Goal: Information Seeking & Learning: Check status

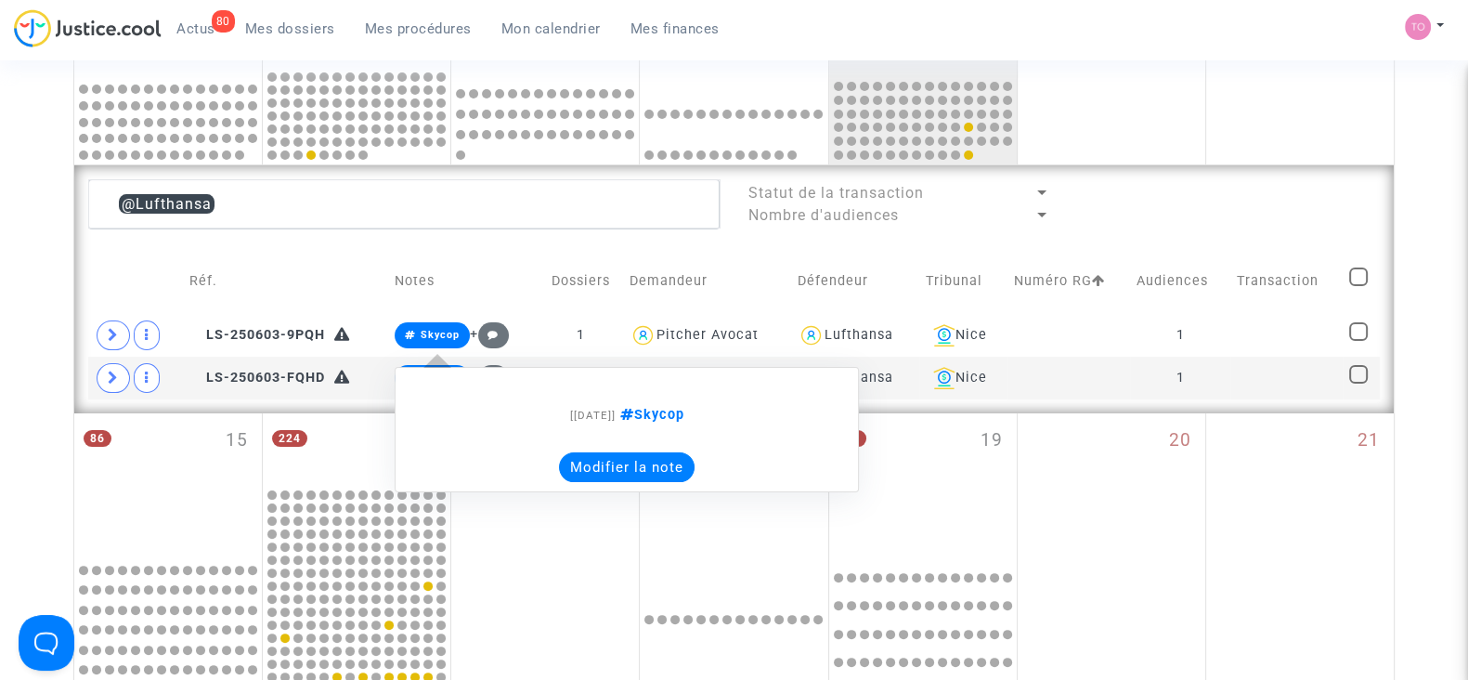
scroll to position [567, 0]
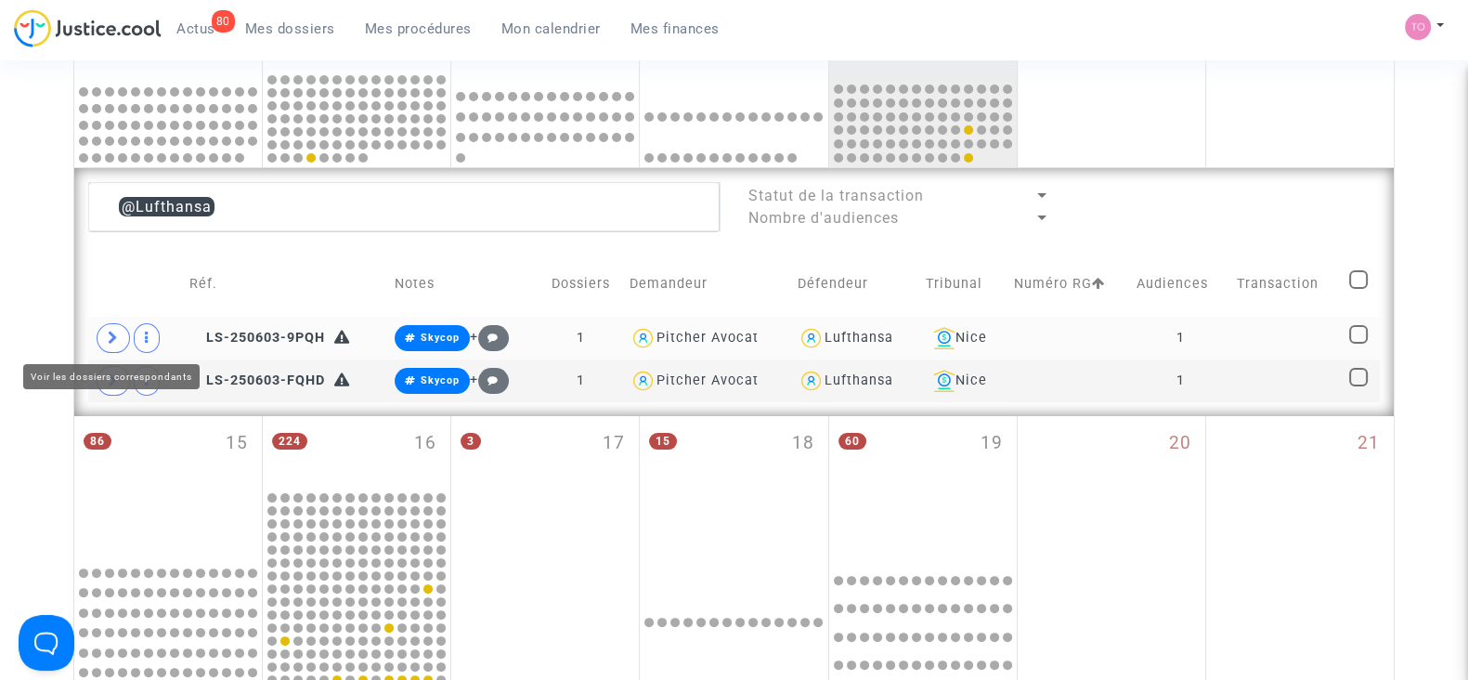
click at [122, 336] on span at bounding box center [113, 338] width 33 height 30
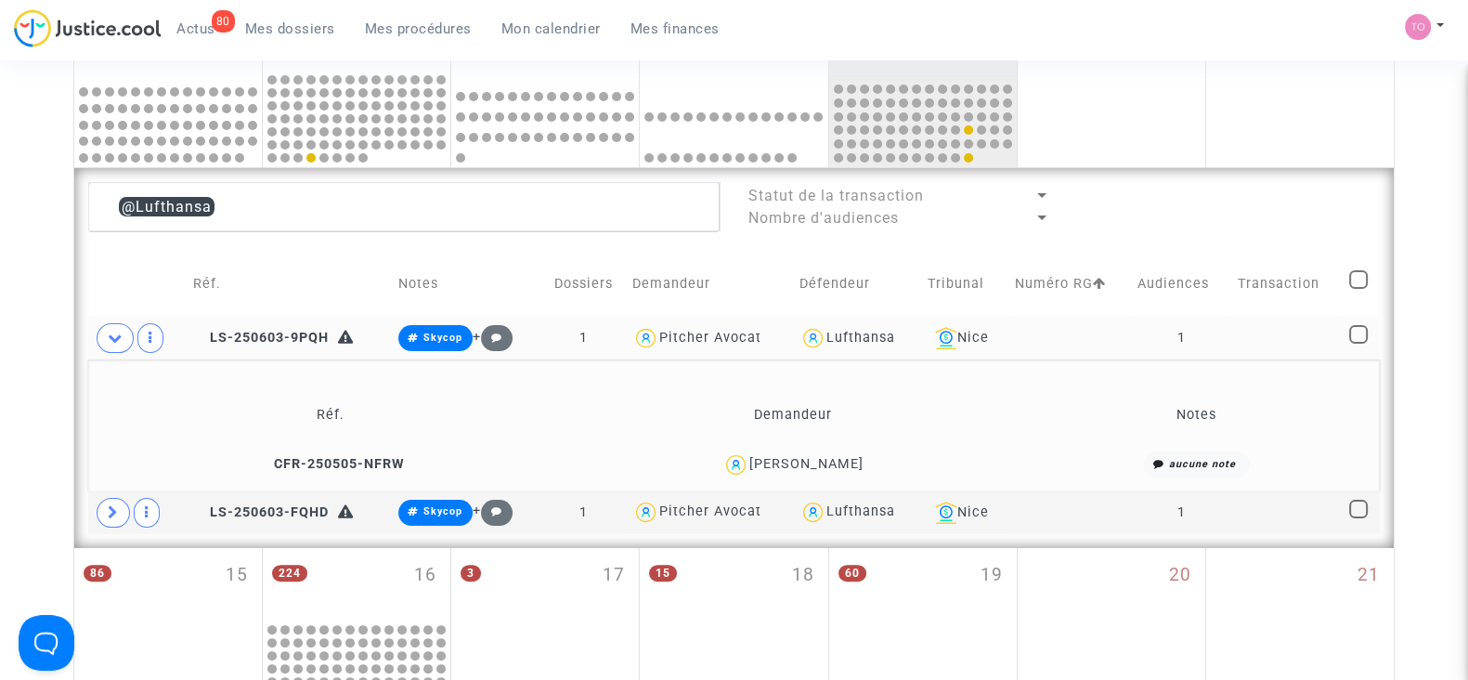
click at [819, 456] on div "Izabela Witkowska" at bounding box center [807, 464] width 114 height 16
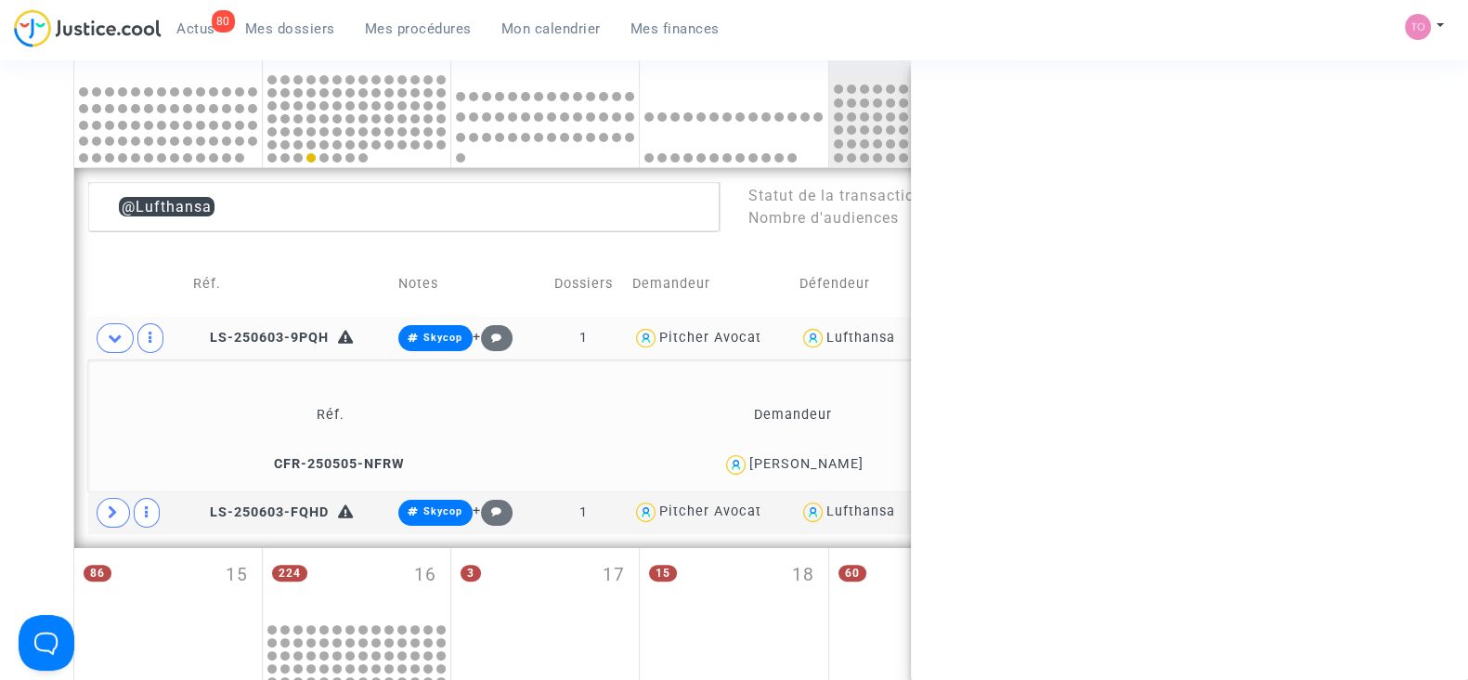
click at [818, 456] on div "Izabela Witkowska" at bounding box center [807, 464] width 114 height 16
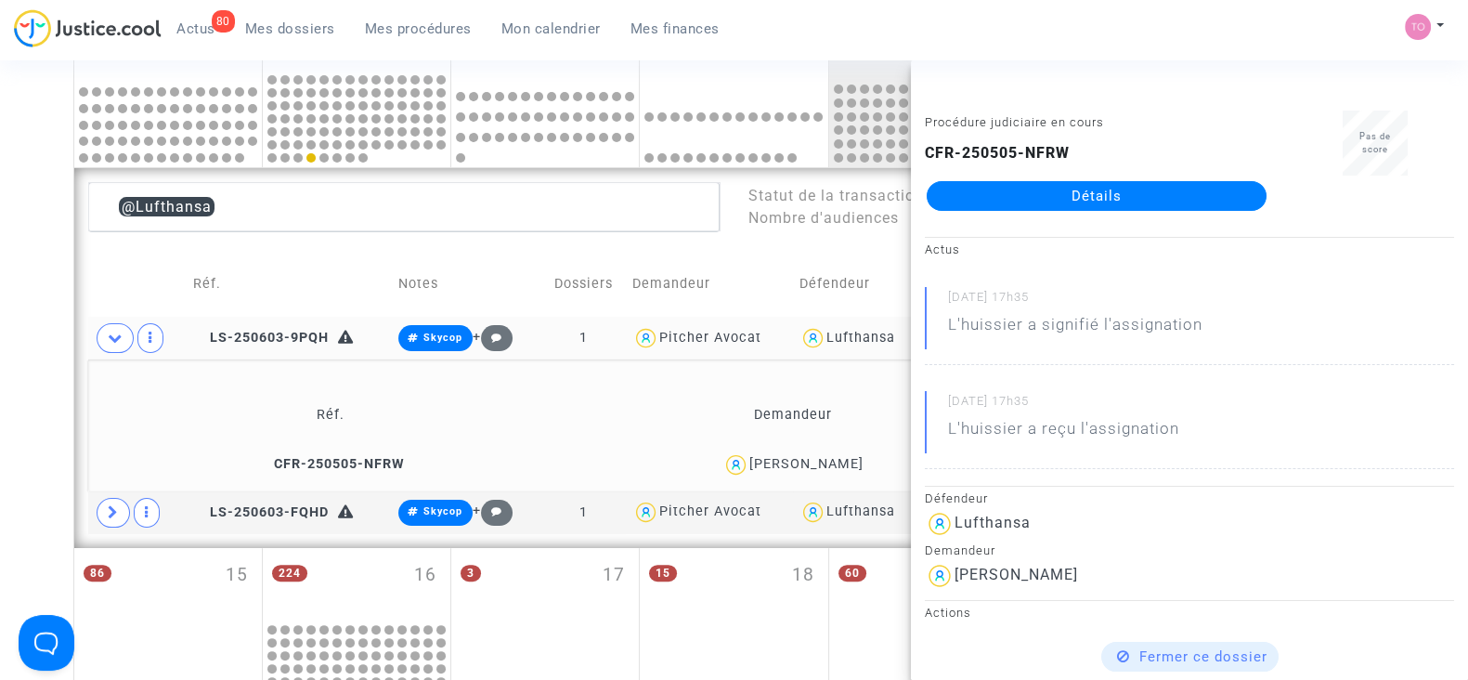
copy div "Witkowska"
click at [750, 462] on div "Izabela Witkowska" at bounding box center [807, 464] width 114 height 16
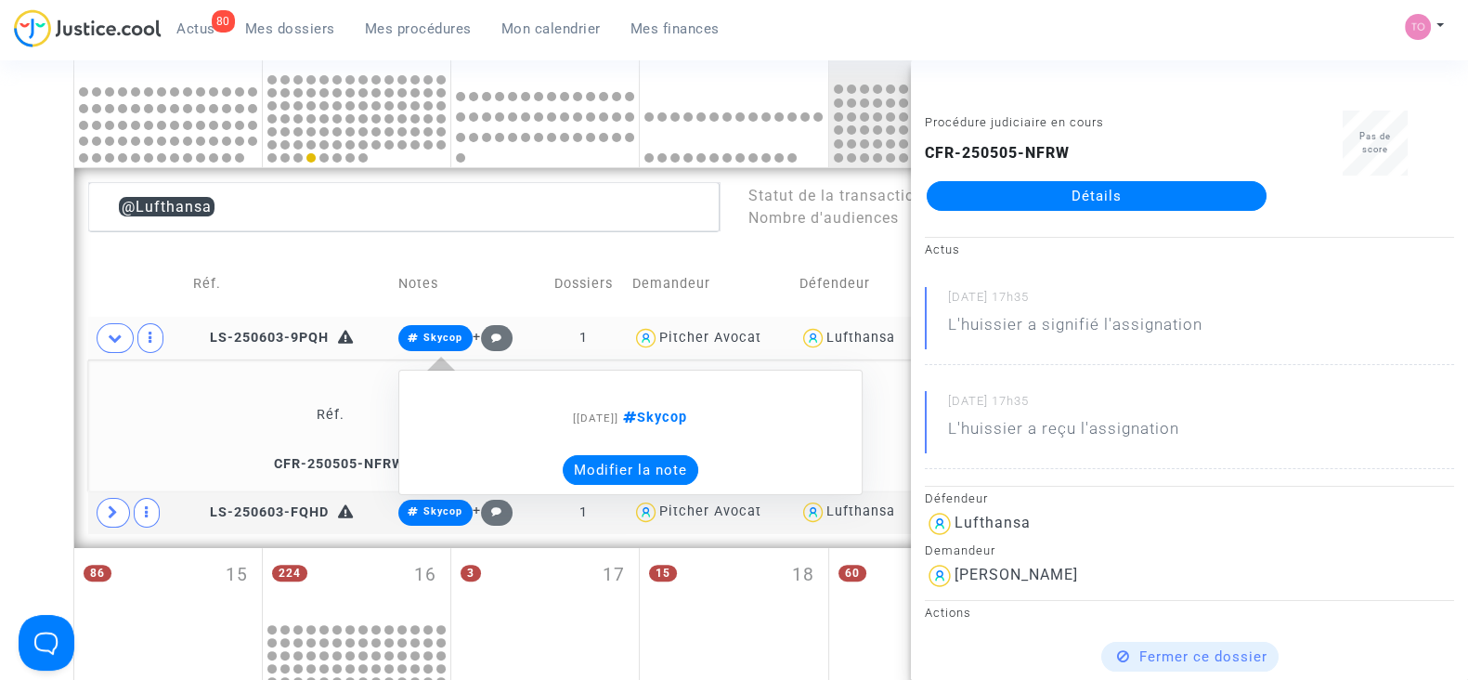
click at [590, 473] on button "Modifier la note" at bounding box center [631, 470] width 136 height 30
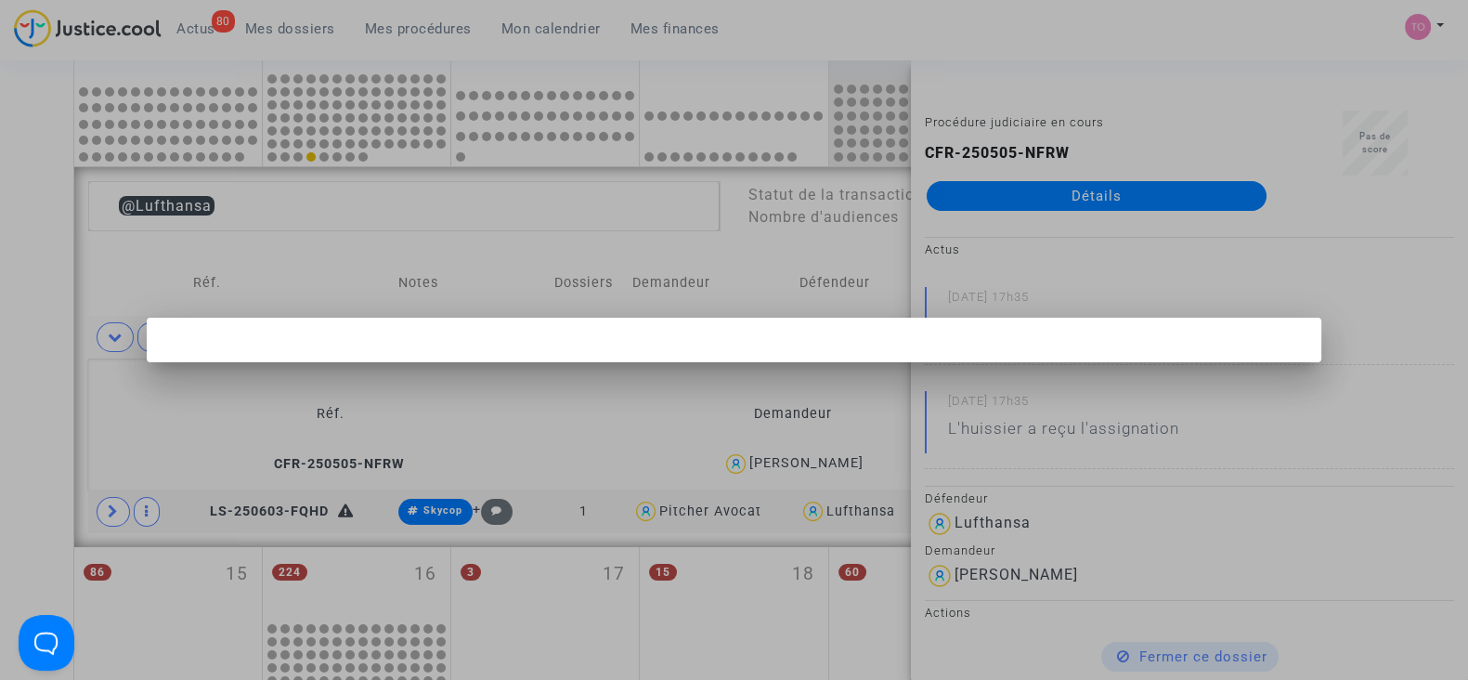
scroll to position [0, 0]
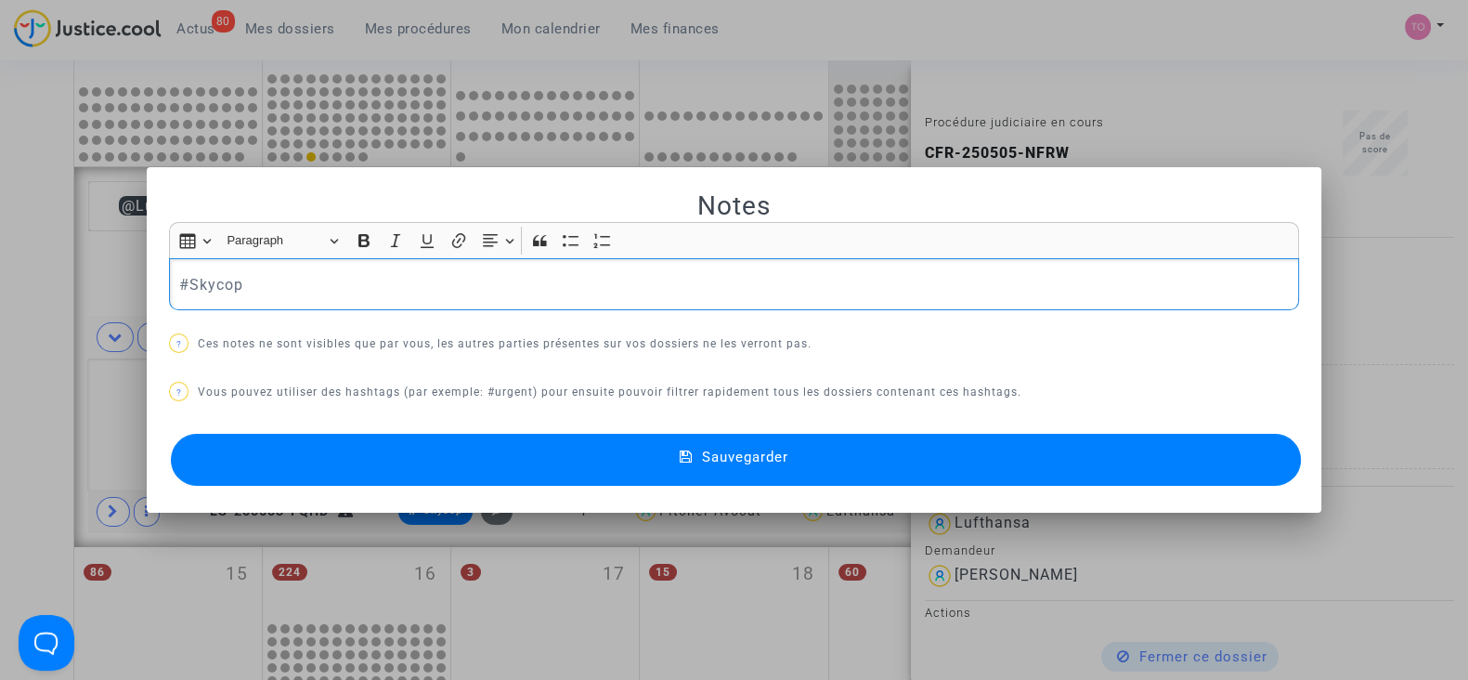
drag, startPoint x: 102, startPoint y: 269, endPoint x: 29, endPoint y: 259, distance: 74.1
click at [29, 259] on div "Notes Rich Text Editor Insert table Insert table Heading Paragraph Paragraph He…" at bounding box center [734, 340] width 1468 height 680
drag, startPoint x: 335, startPoint y: 279, endPoint x: 183, endPoint y: 289, distance: 152.7
click at [183, 289] on p "#enattenteretourcie" at bounding box center [734, 284] width 1111 height 23
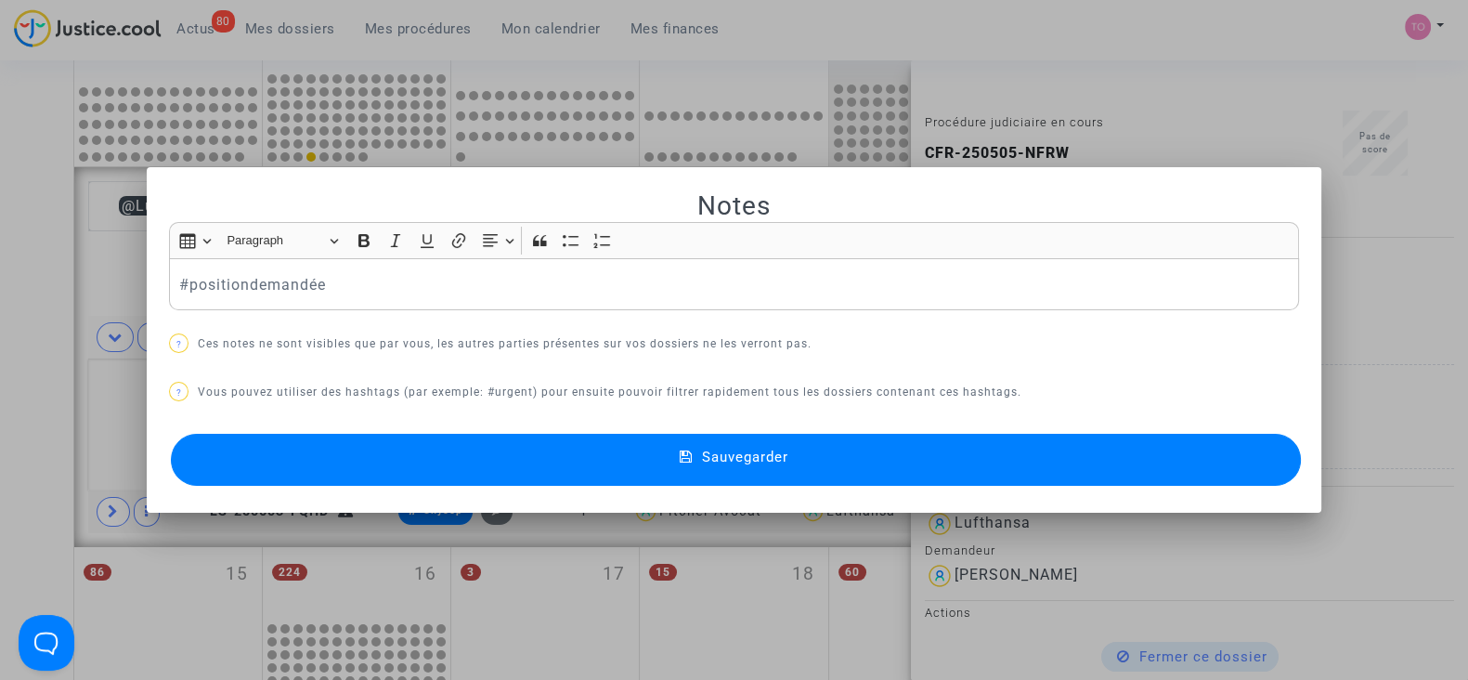
click at [416, 473] on button "Sauvegarder" at bounding box center [736, 460] width 1130 height 52
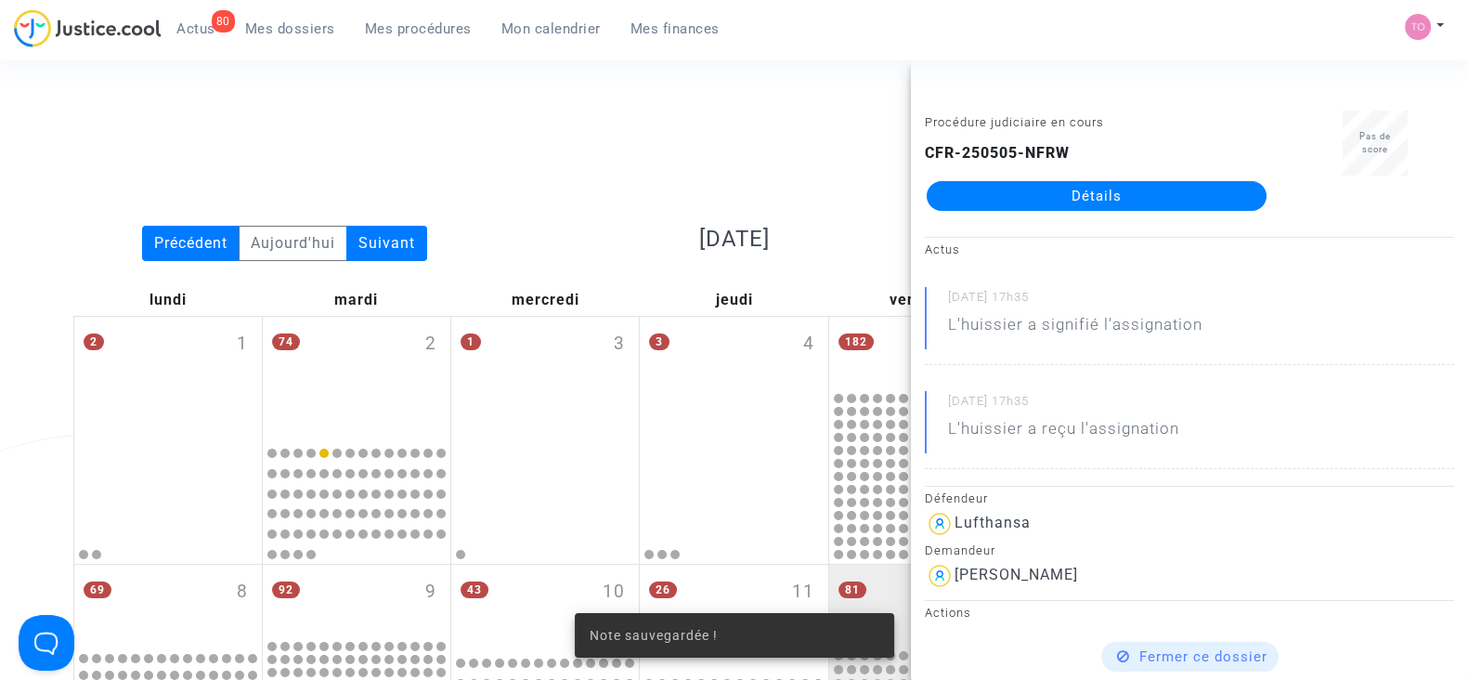
scroll to position [567, 0]
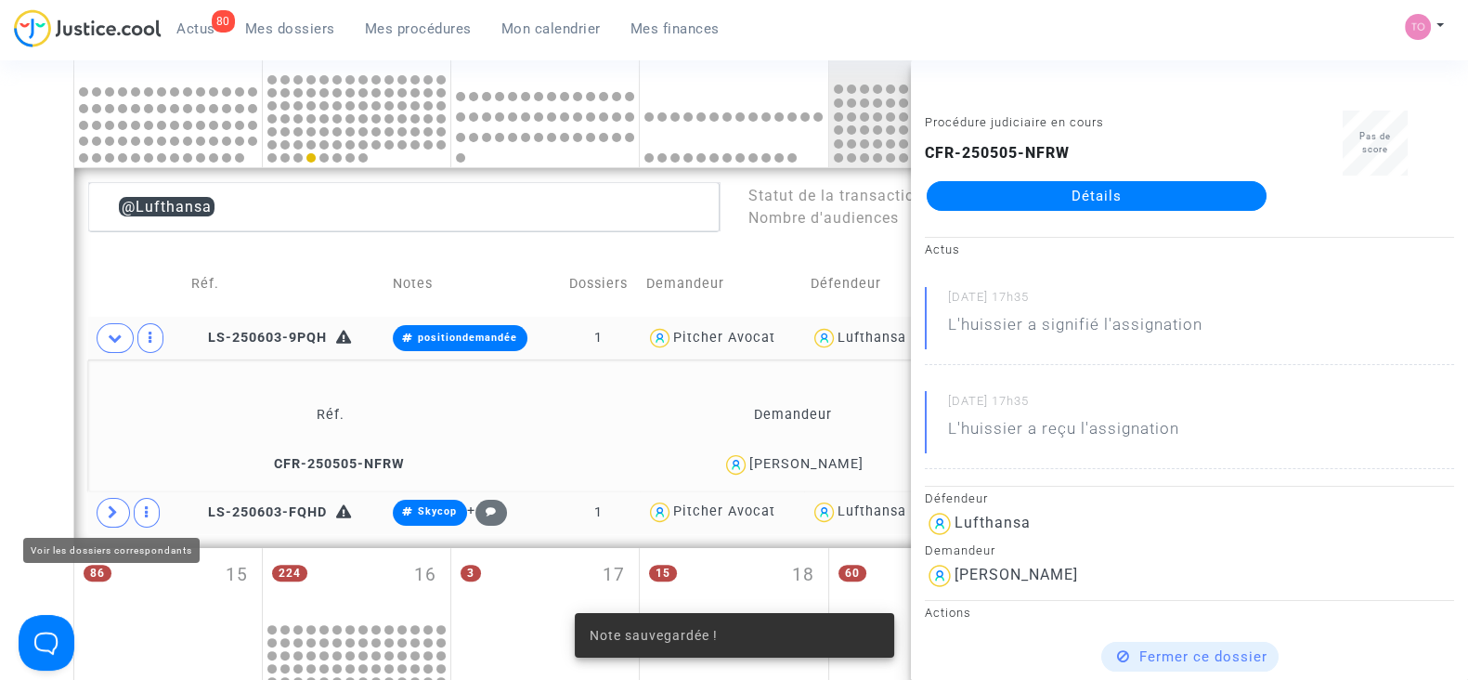
click at [111, 505] on icon at bounding box center [113, 512] width 11 height 14
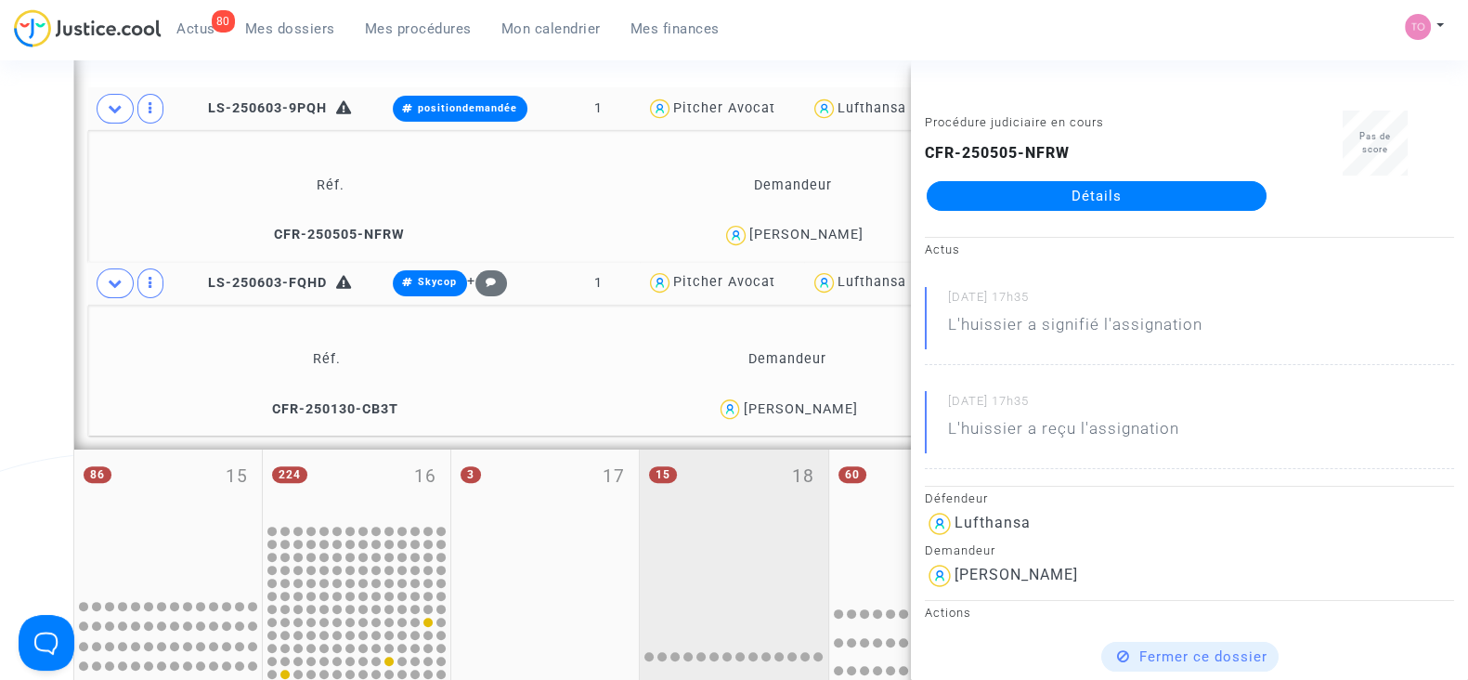
scroll to position [799, 0]
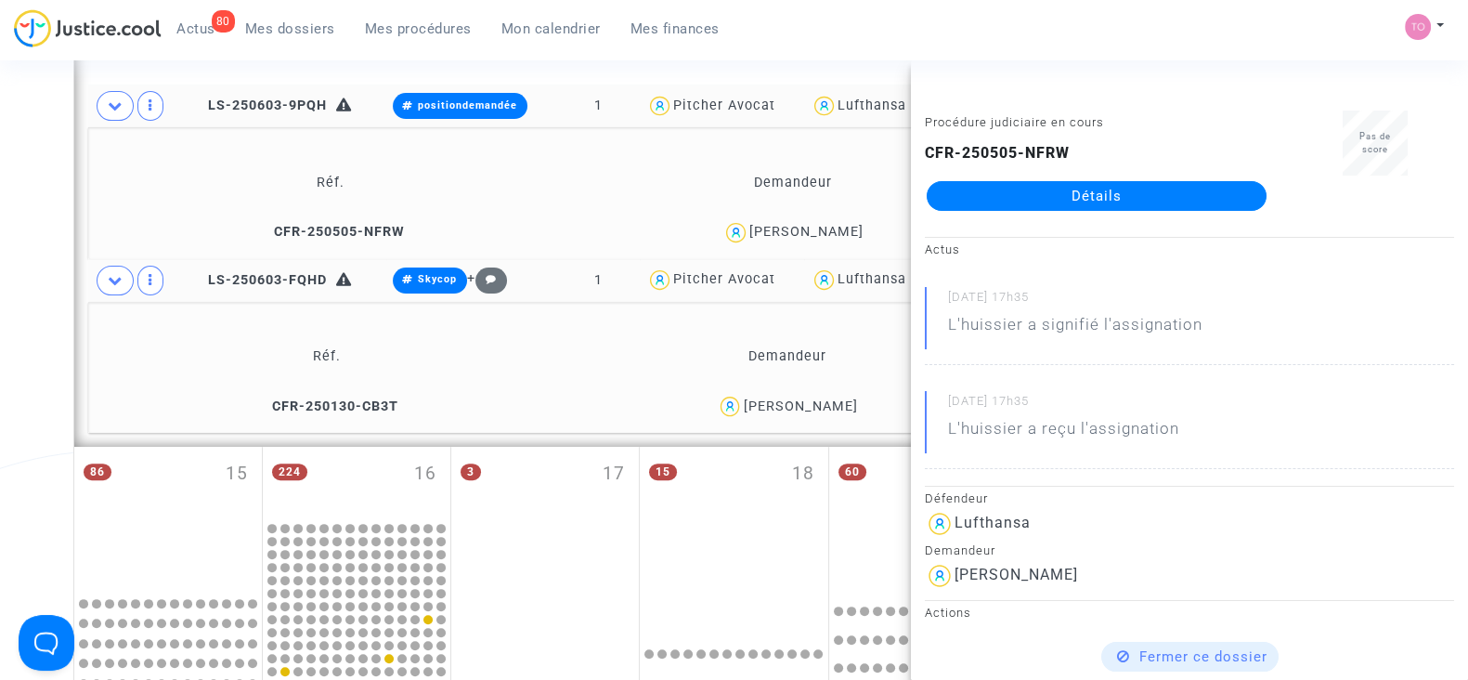
click at [844, 406] on div "Patrice Poujol" at bounding box center [800, 406] width 114 height 16
copy div "Poujol"
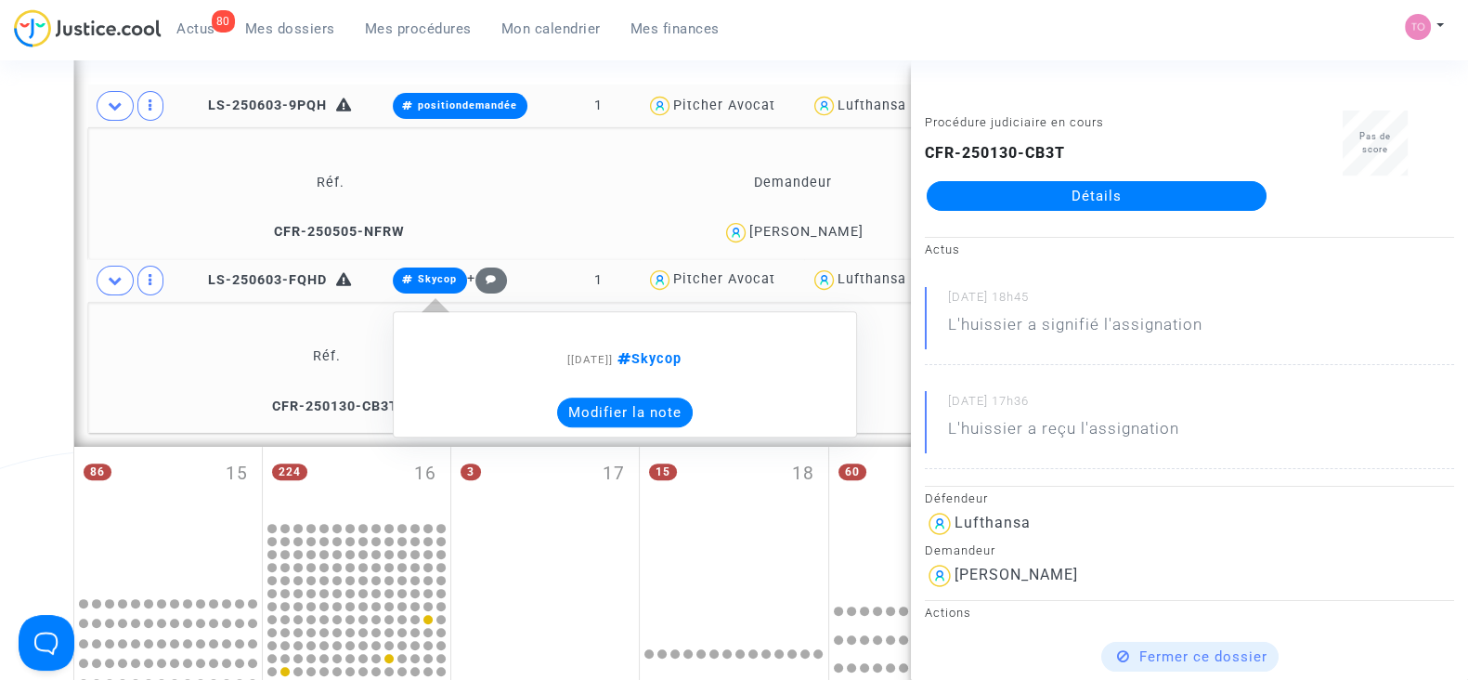
click at [614, 417] on button "Modifier la note" at bounding box center [625, 413] width 136 height 30
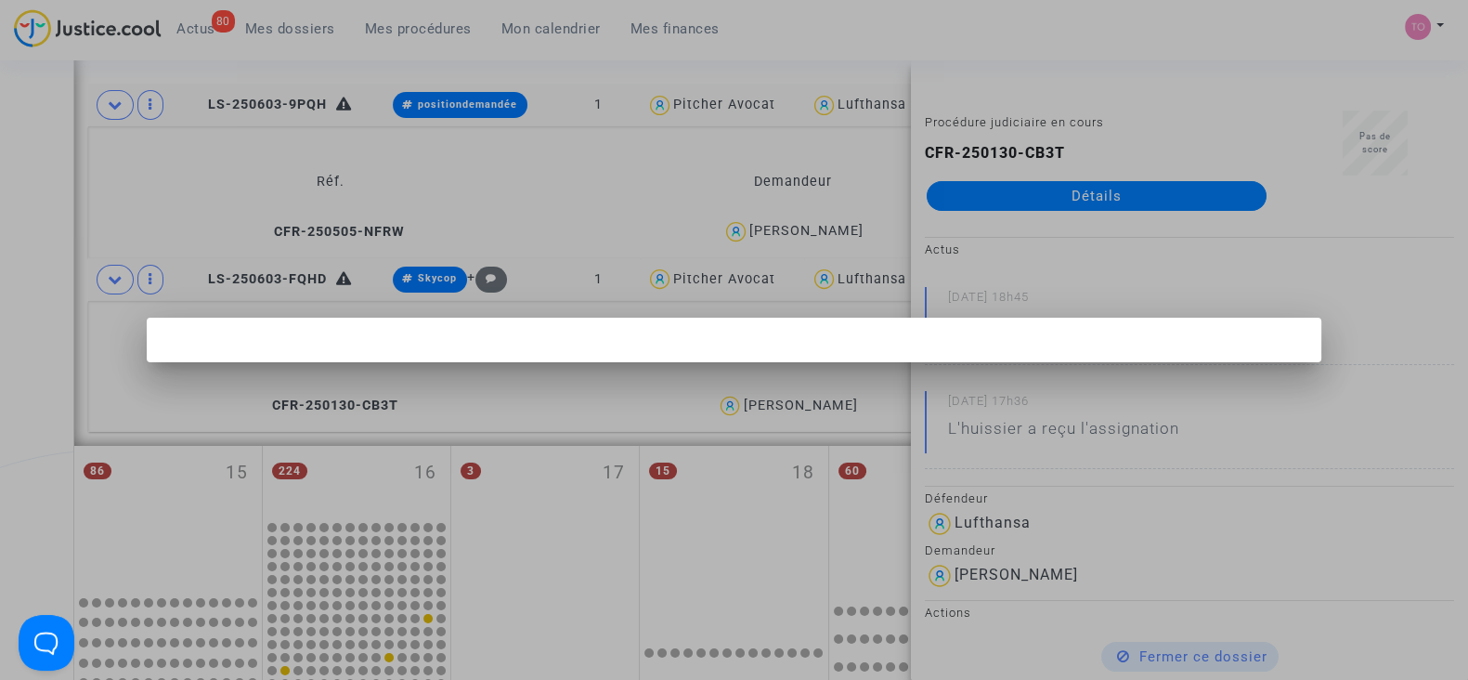
scroll to position [0, 0]
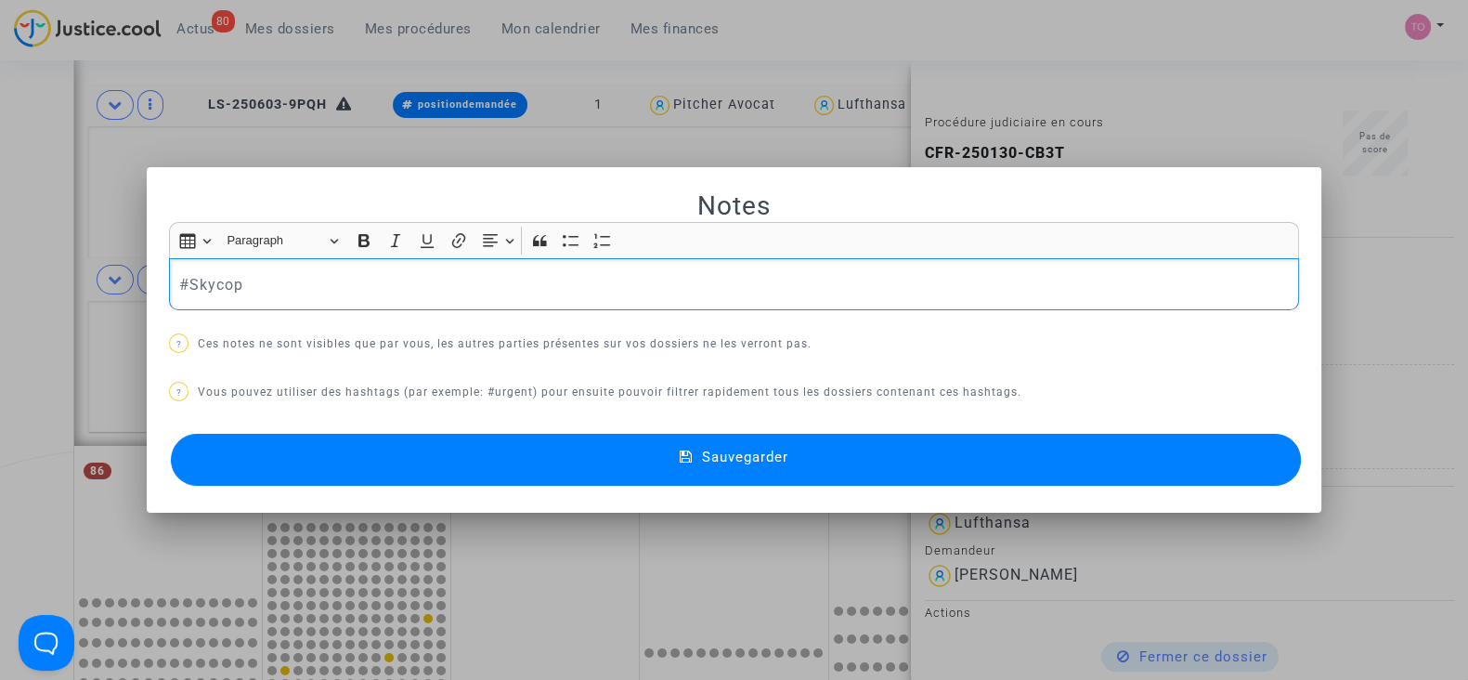
drag, startPoint x: 399, startPoint y: 281, endPoint x: 72, endPoint y: 273, distance: 327.1
click at [79, 273] on div "Notes Rich Text Editor Insert table Insert table Heading Paragraph Paragraph He…" at bounding box center [734, 340] width 1468 height 680
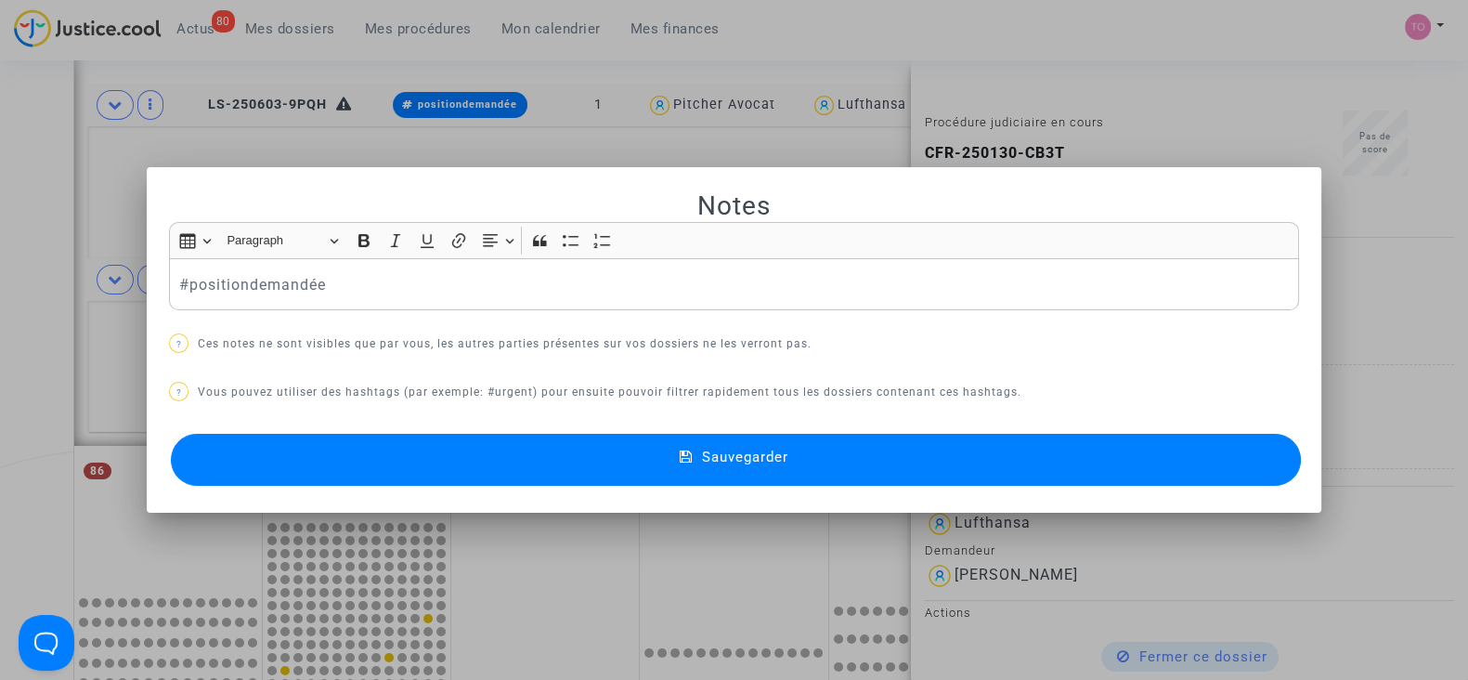
click at [567, 481] on button "Sauvegarder" at bounding box center [736, 460] width 1130 height 52
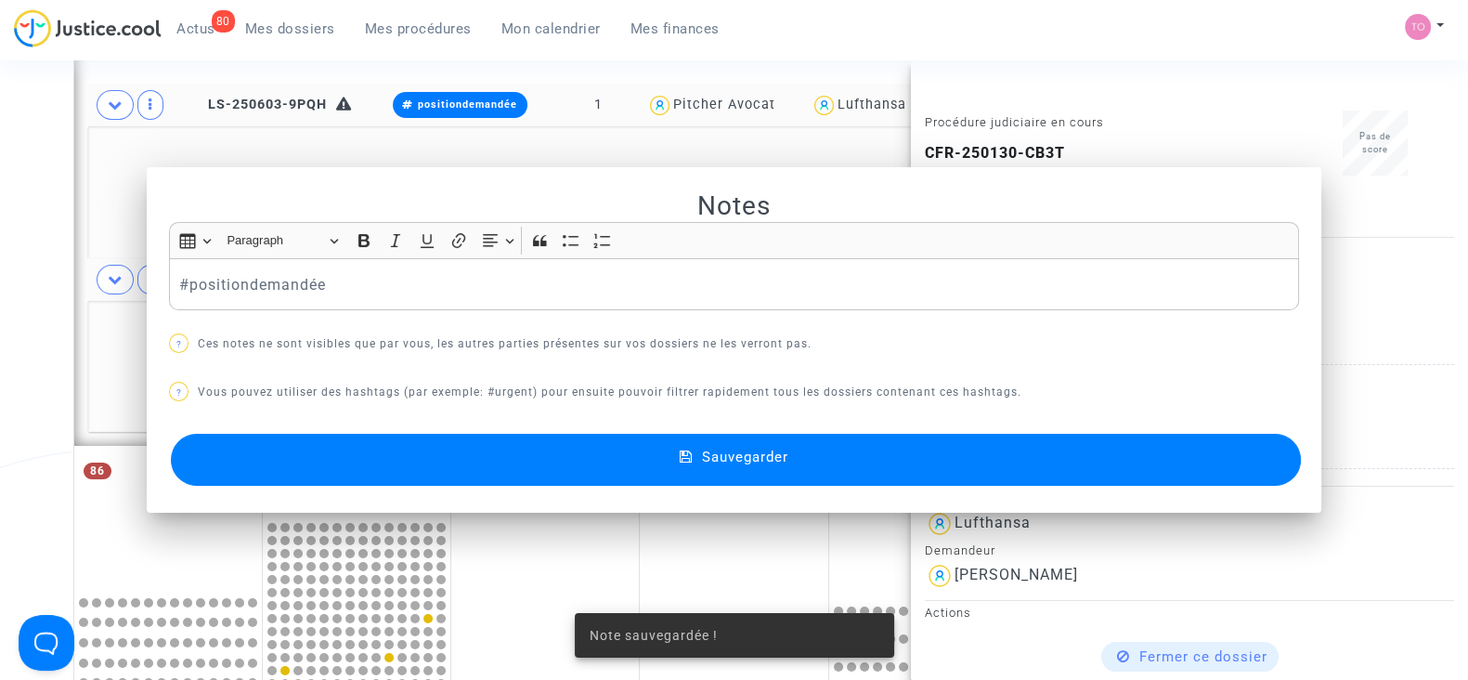
scroll to position [799, 0]
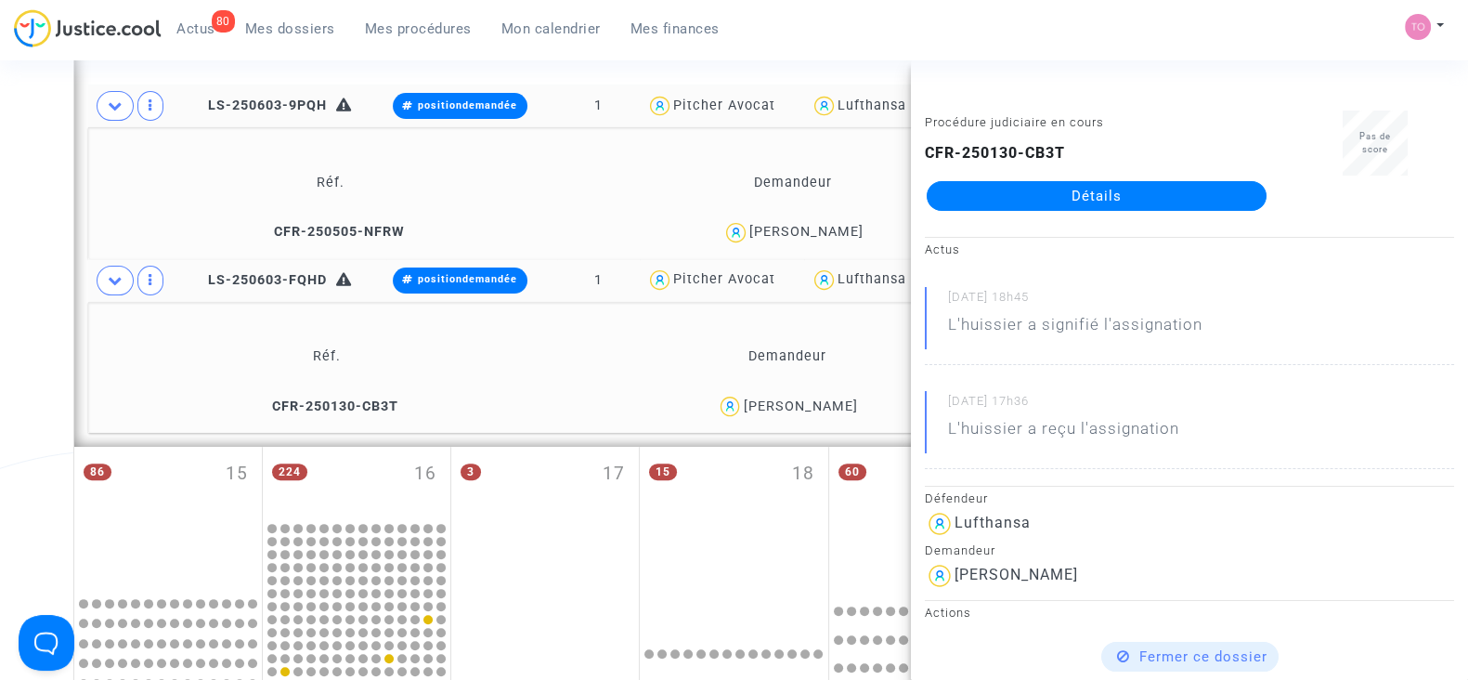
click at [283, 33] on span "Mes dossiers" at bounding box center [290, 28] width 90 height 17
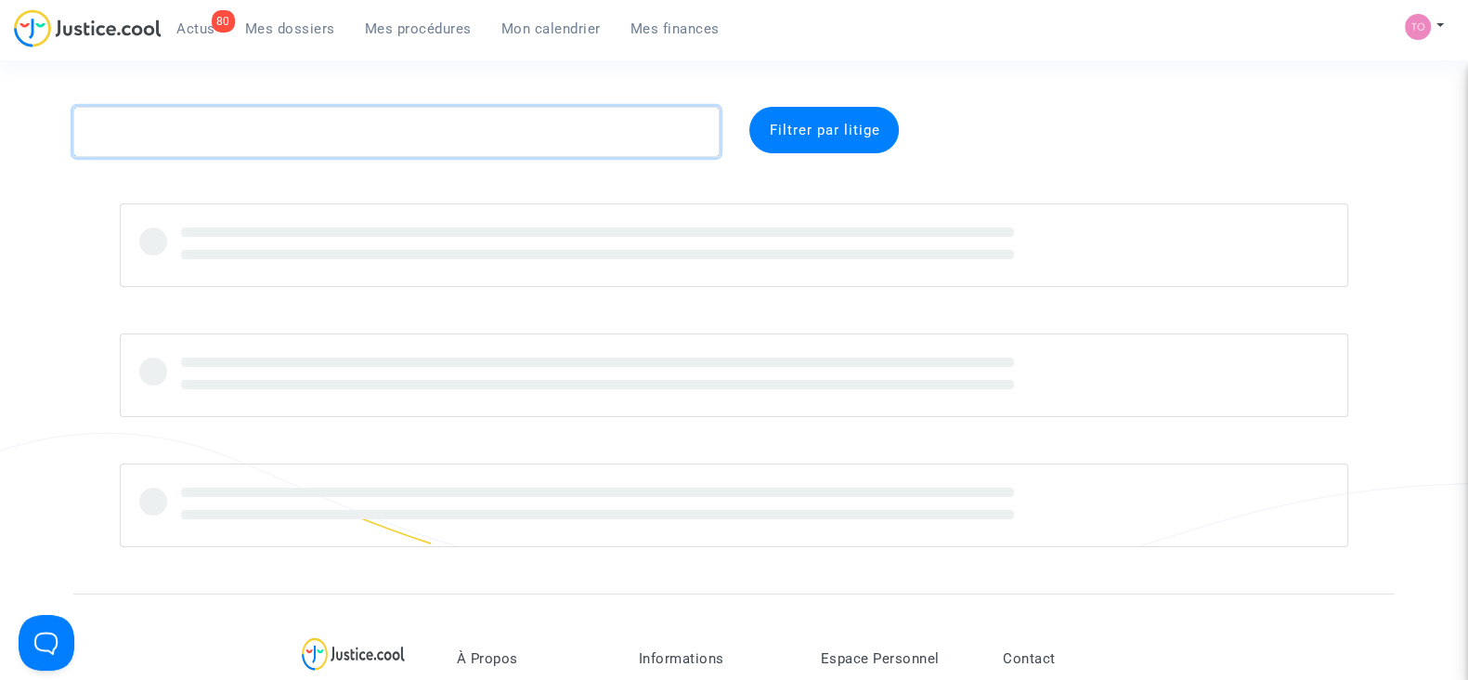
click at [153, 127] on textarea at bounding box center [396, 132] width 646 height 50
paste textarea "JARDELOT"
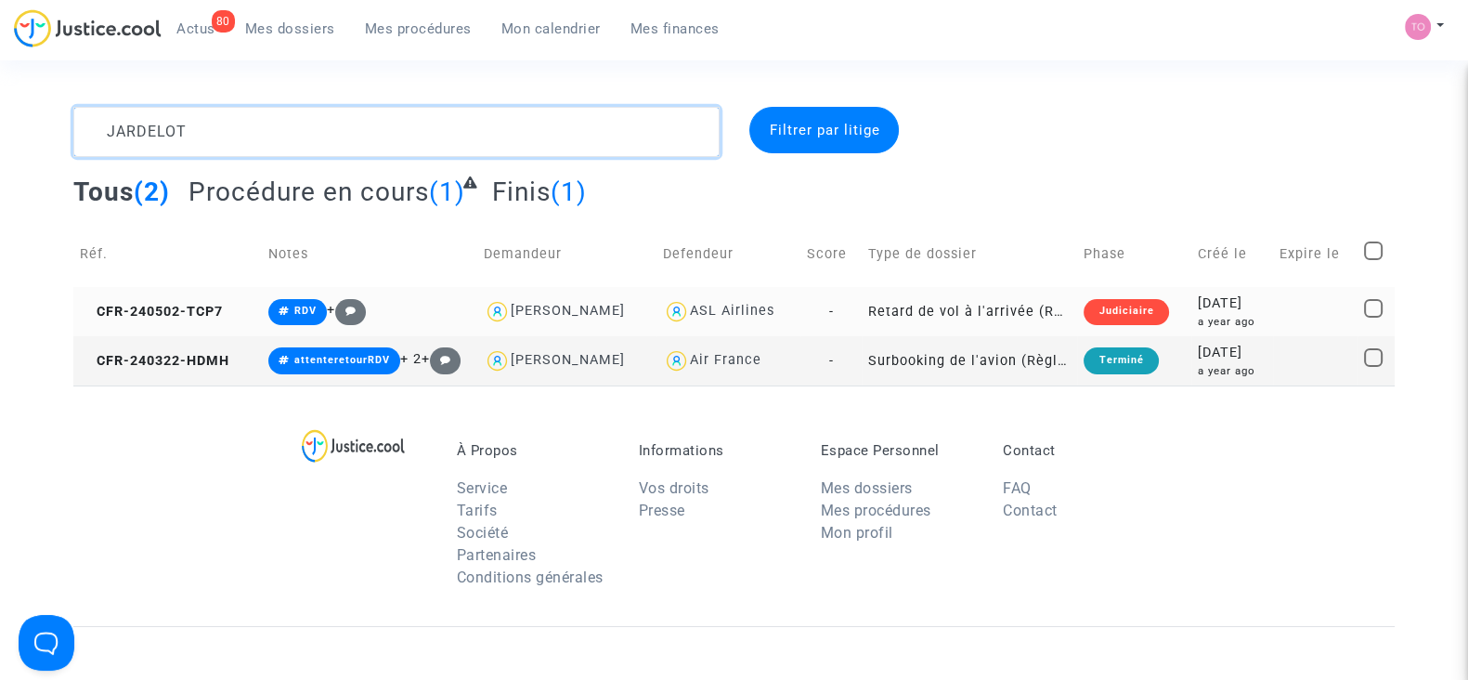
type textarea "JARDELOT"
click at [1202, 301] on div "2024-05-02" at bounding box center [1232, 304] width 69 height 20
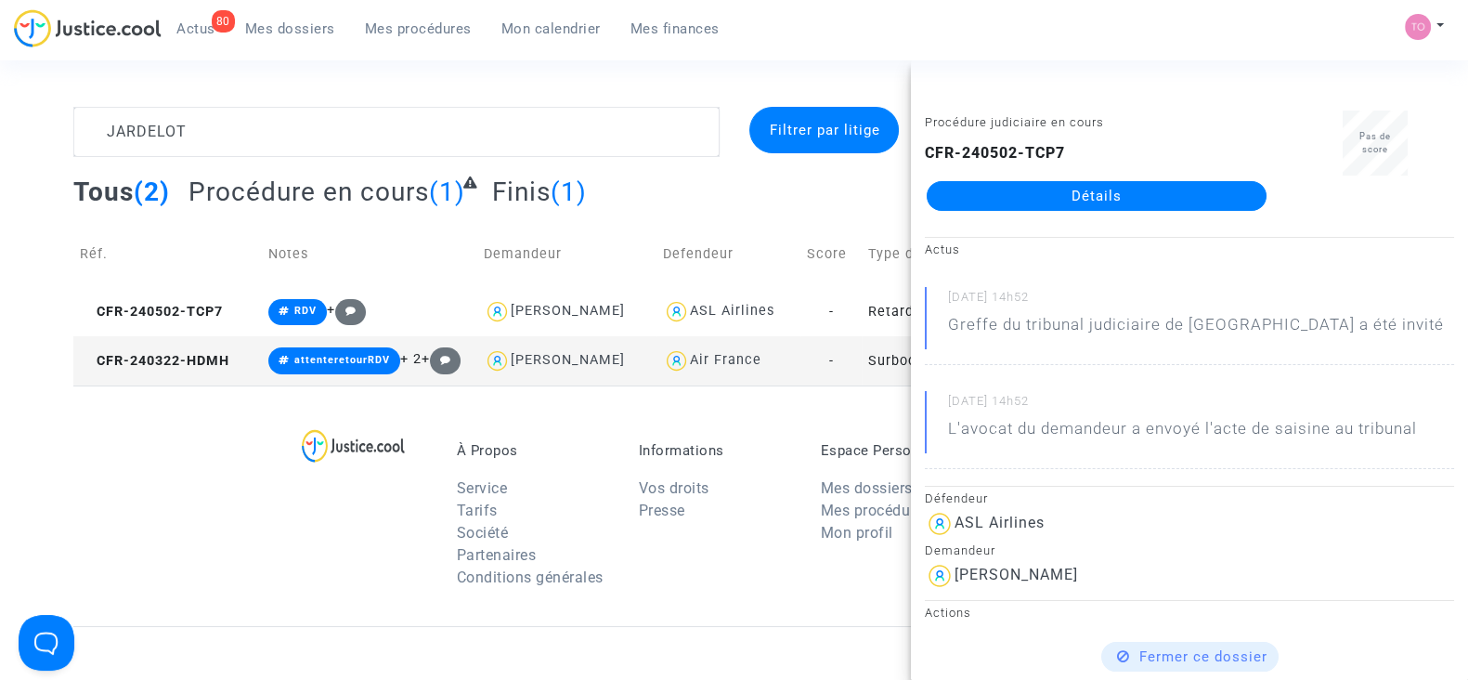
click at [747, 83] on section "JARDELOT Filtrer par litige Tous (2) Procédure en cours (1) Finis (1) Réf. Note…" at bounding box center [734, 537] width 1468 height 1075
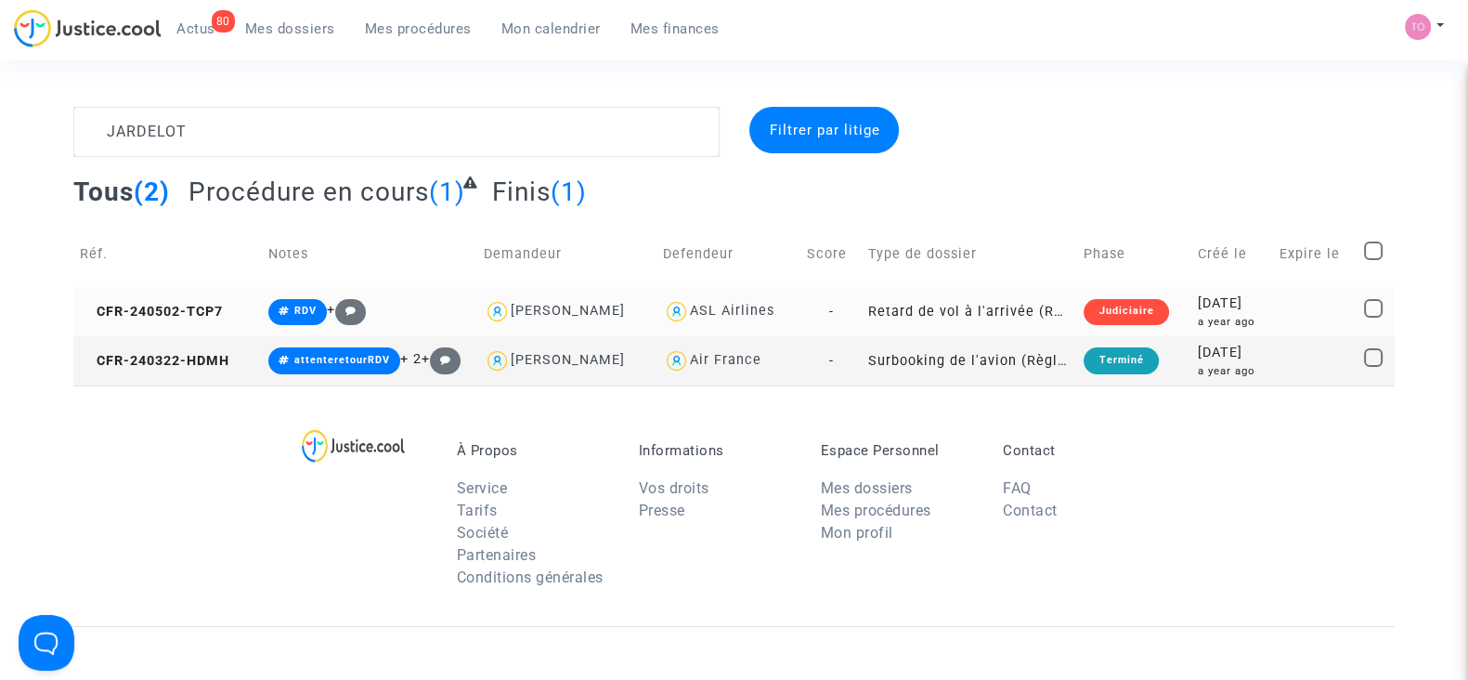
click at [1163, 313] on td "Judiciaire" at bounding box center [1133, 311] width 113 height 49
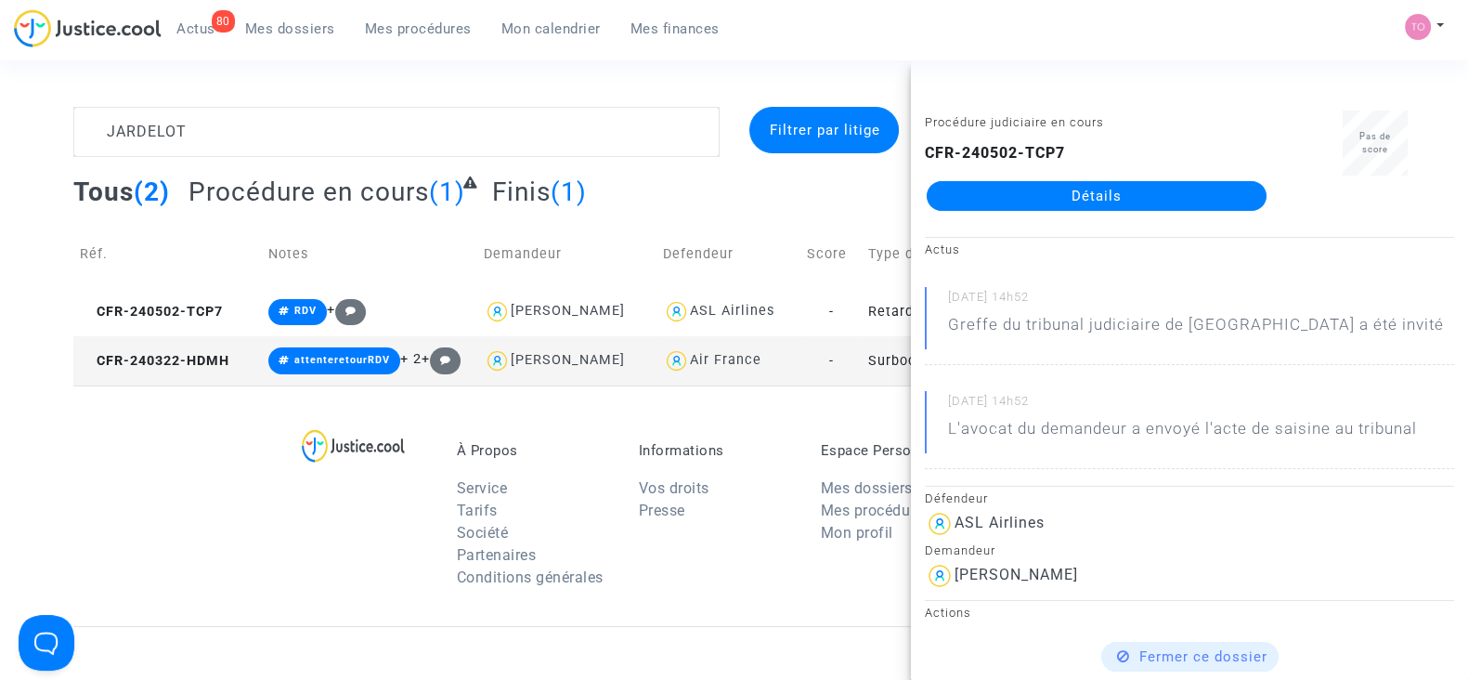
click at [257, 455] on div "À Propos Service Tarifs Société Partenaires Conditions générales Informations V…" at bounding box center [734, 505] width 1322 height 241
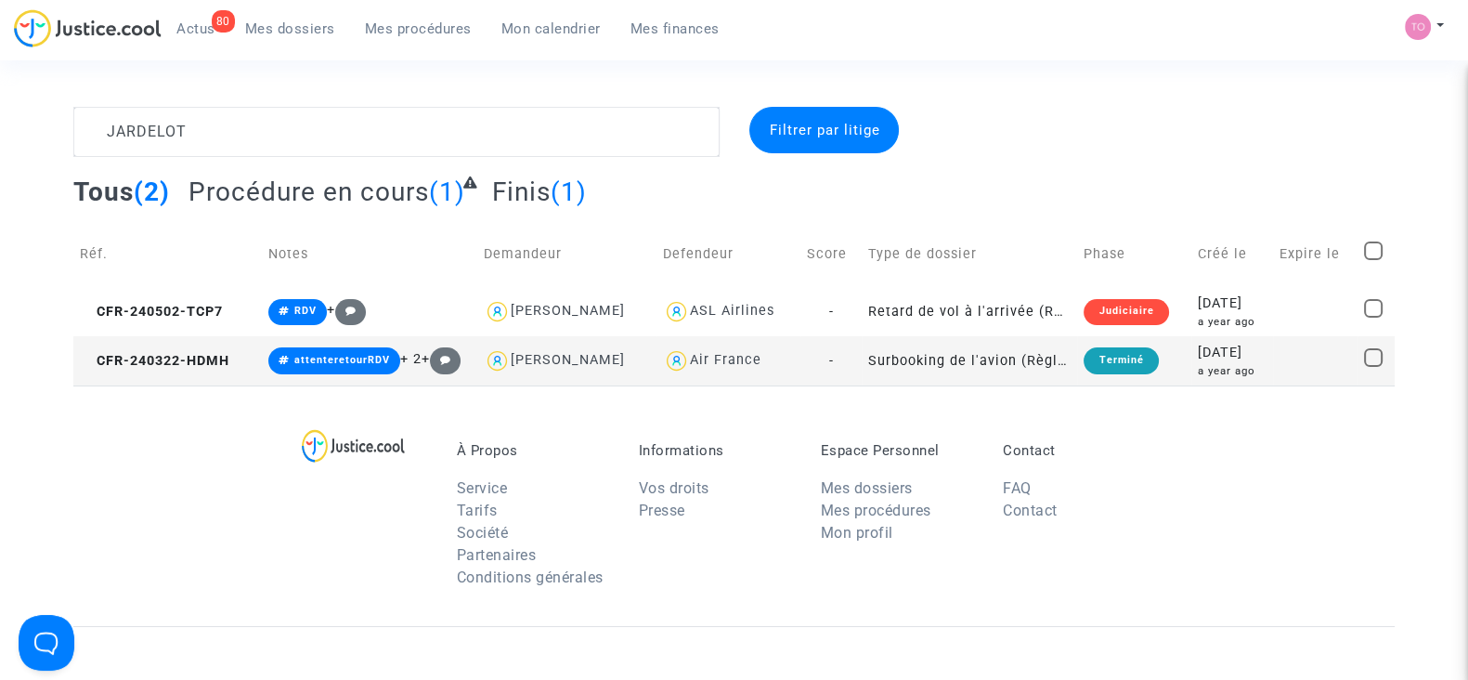
click at [1198, 363] on div "a year ago" at bounding box center [1232, 371] width 69 height 16
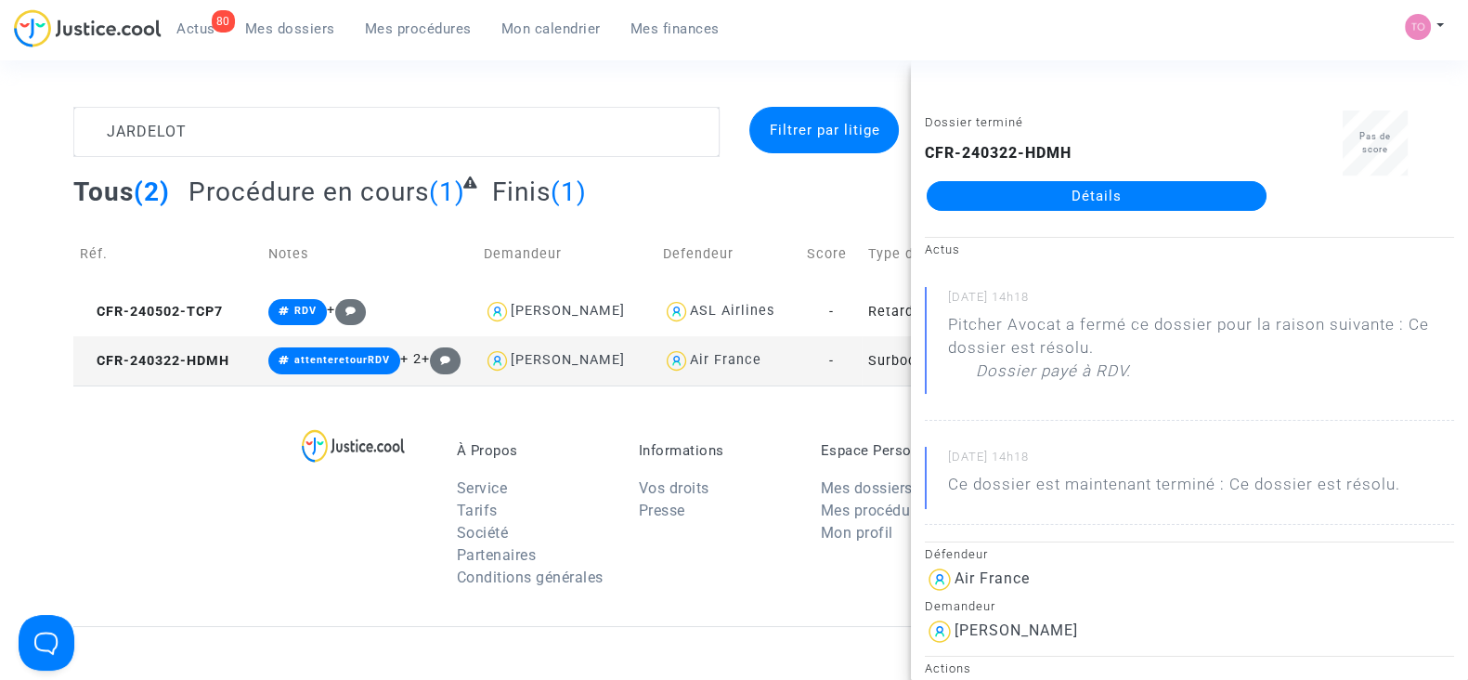
click at [307, 585] on div at bounding box center [370, 520] width 146 height 156
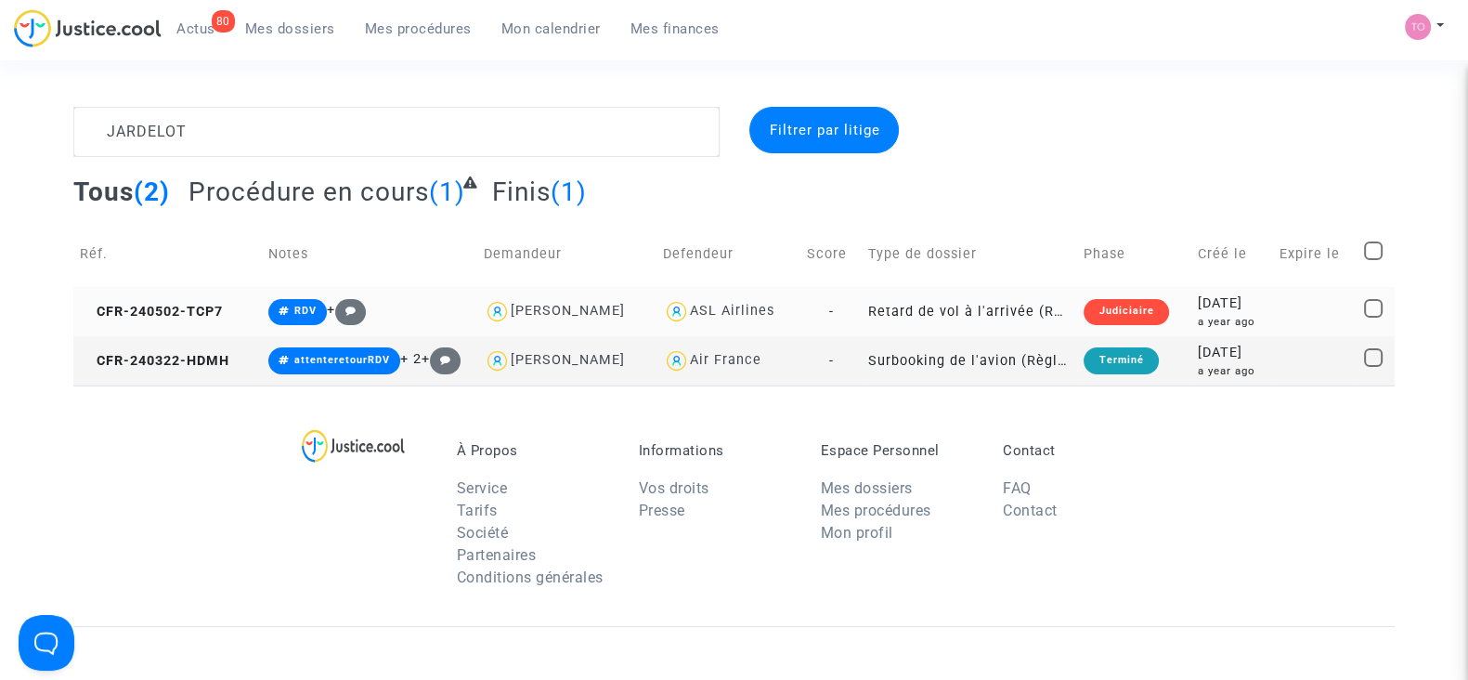
click at [1023, 312] on td "Retard de vol à l'arrivée (Règlement CE n°261/2004)" at bounding box center [969, 311] width 215 height 49
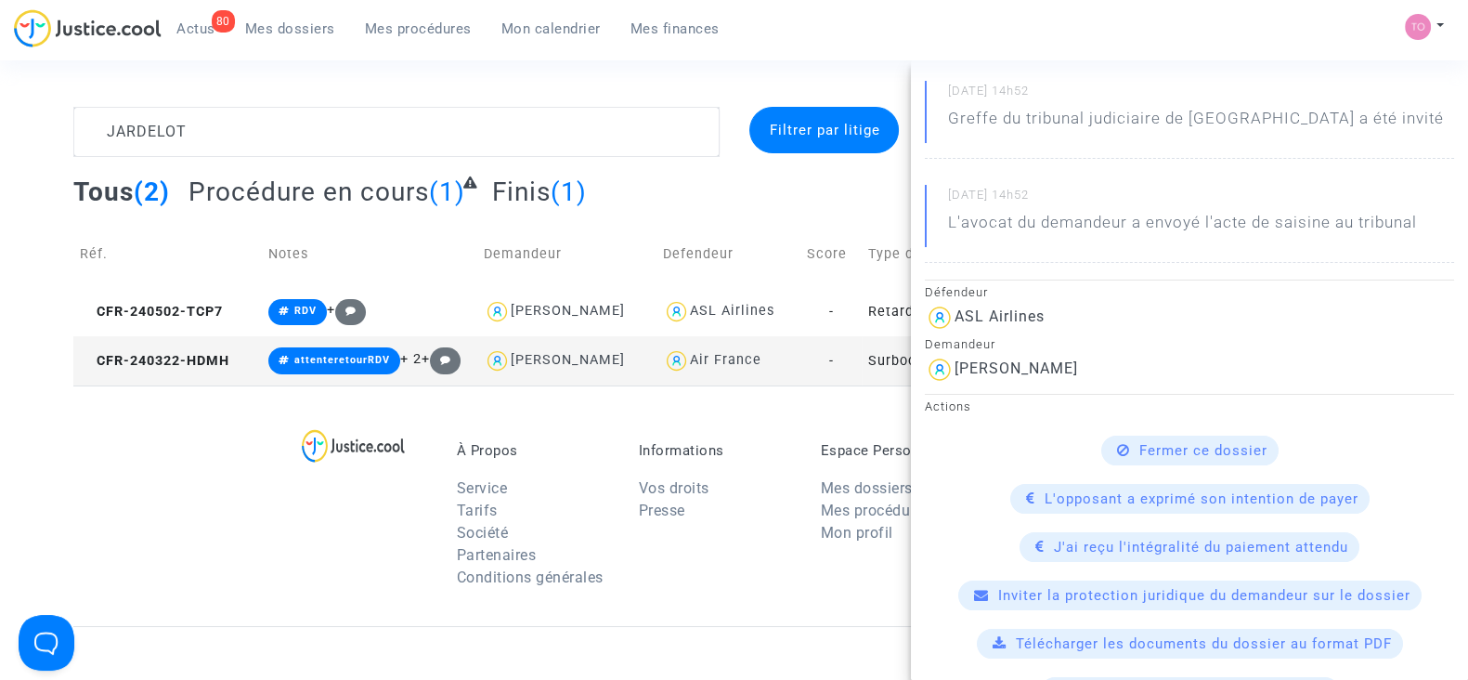
scroll to position [115, 0]
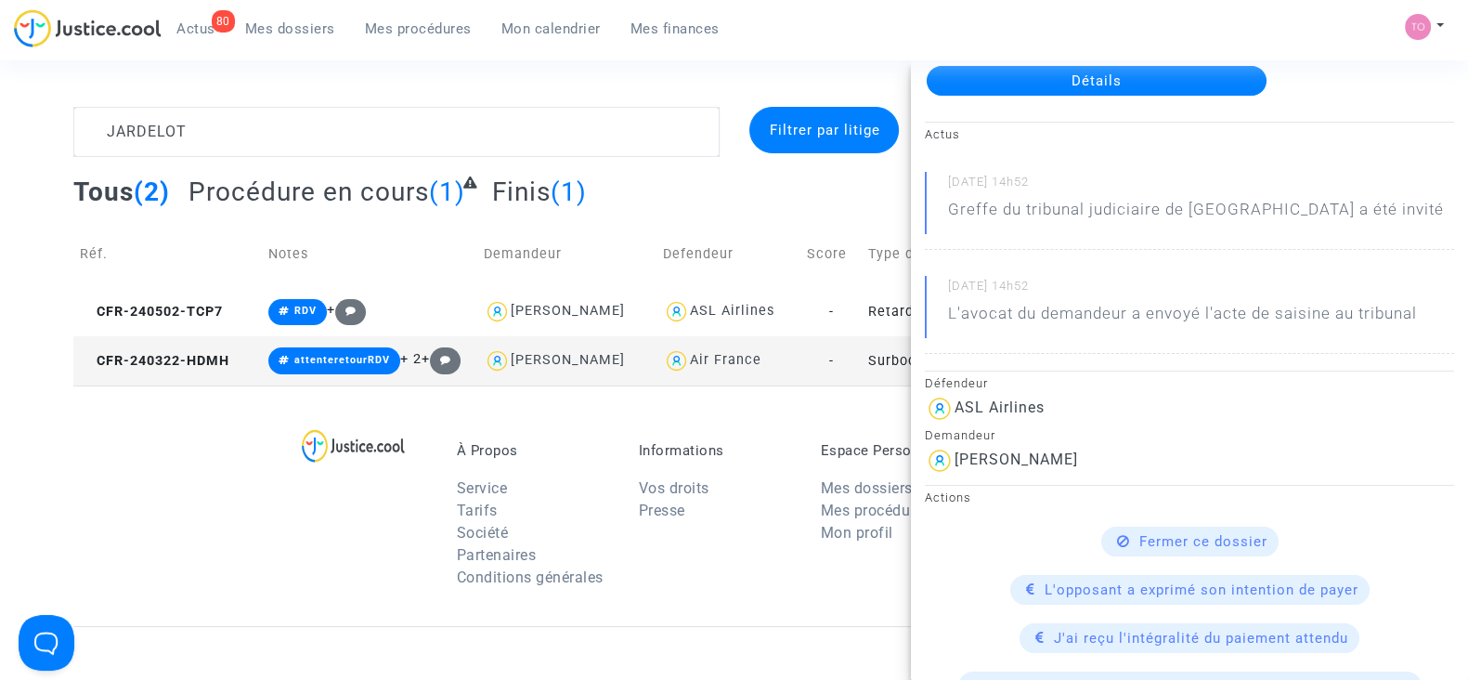
click at [1044, 85] on link "Détails" at bounding box center [1097, 81] width 340 height 30
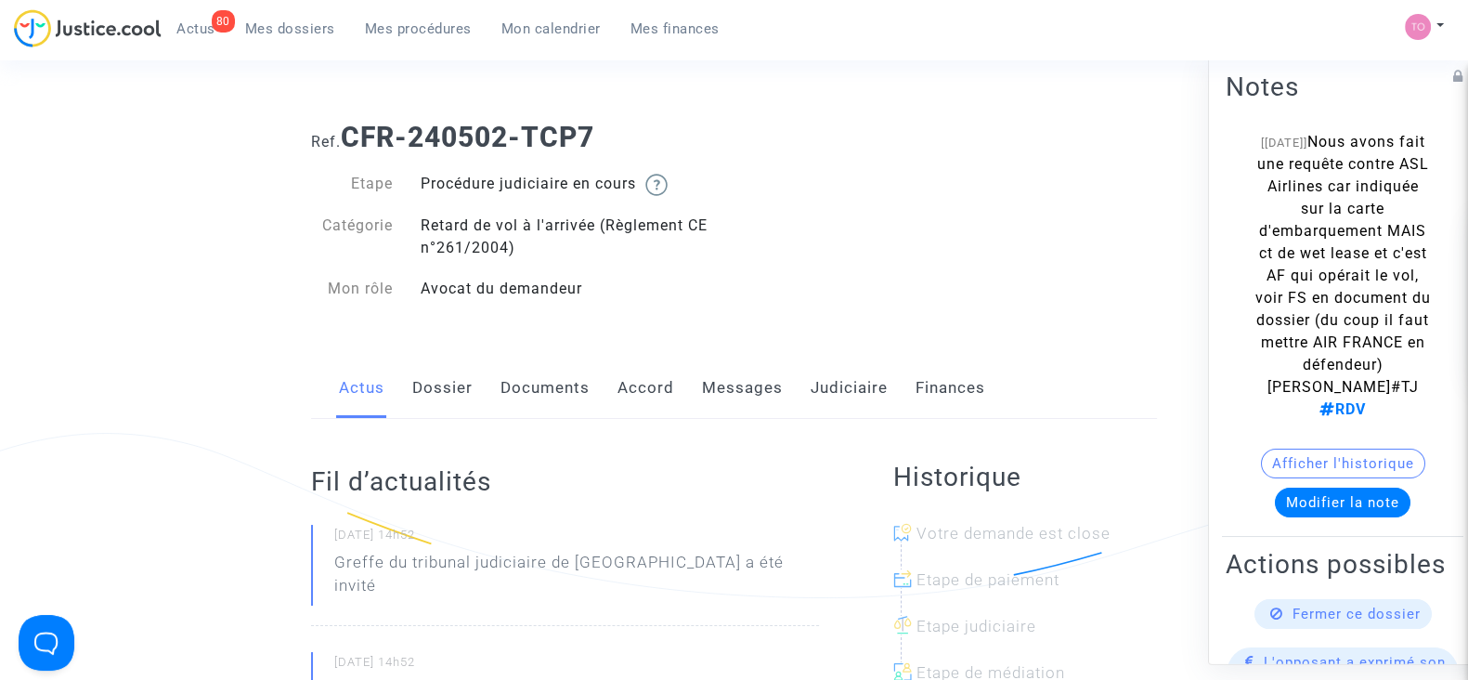
click at [546, 377] on link "Documents" at bounding box center [545, 388] width 89 height 61
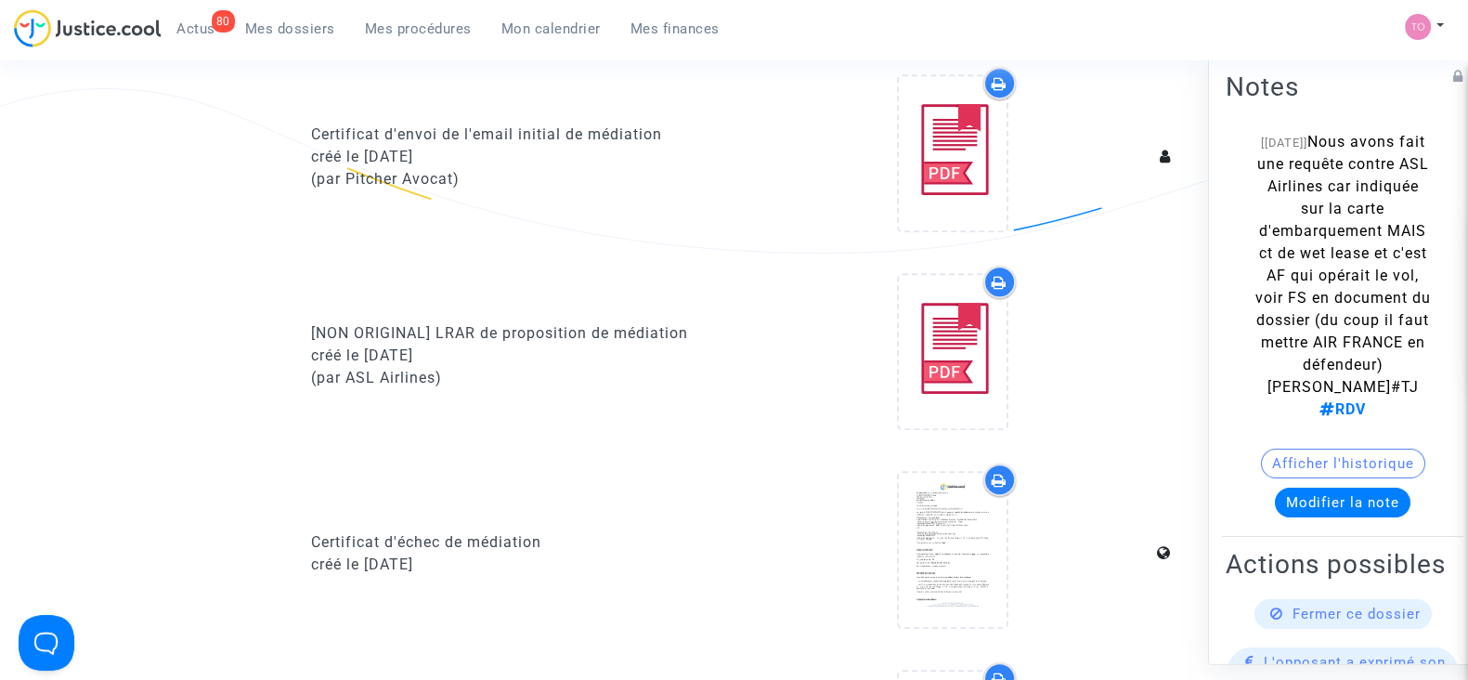
scroll to position [697, 0]
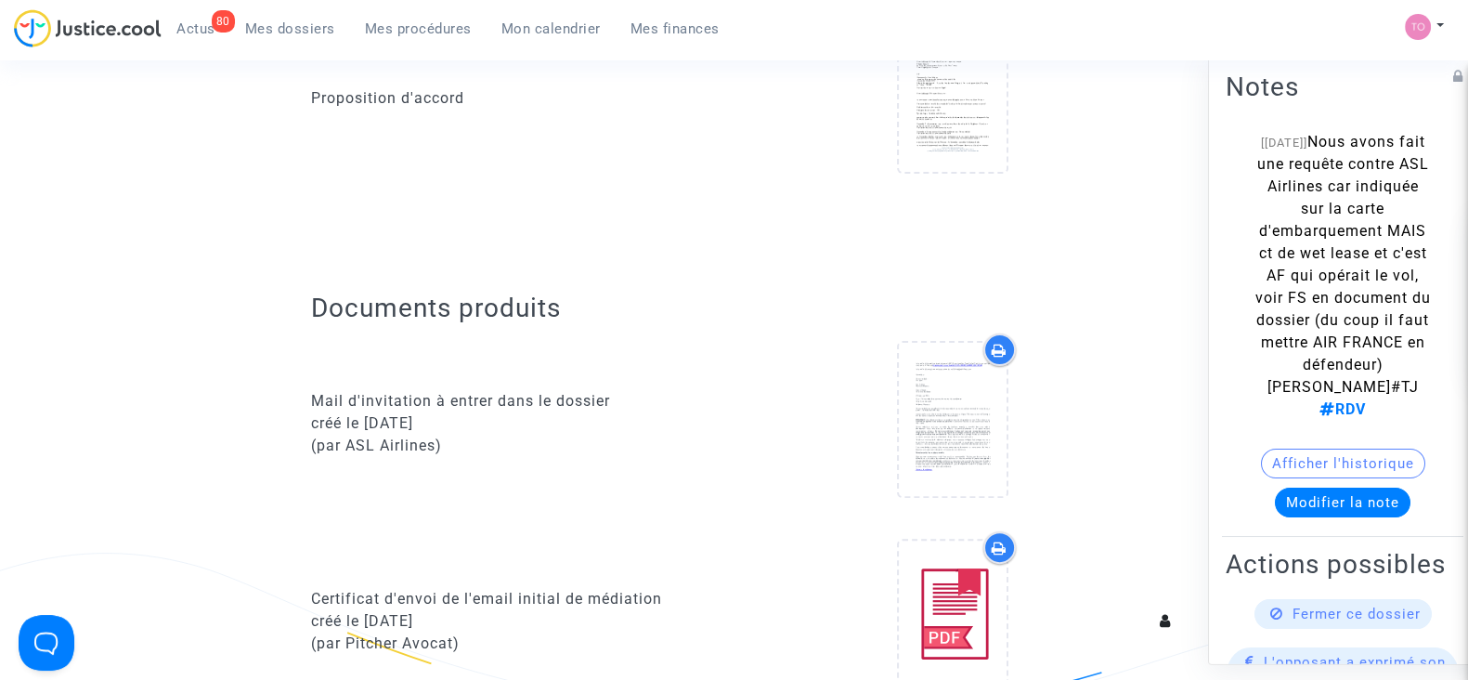
click at [1358, 478] on button "Afficher l'historique" at bounding box center [1343, 464] width 164 height 30
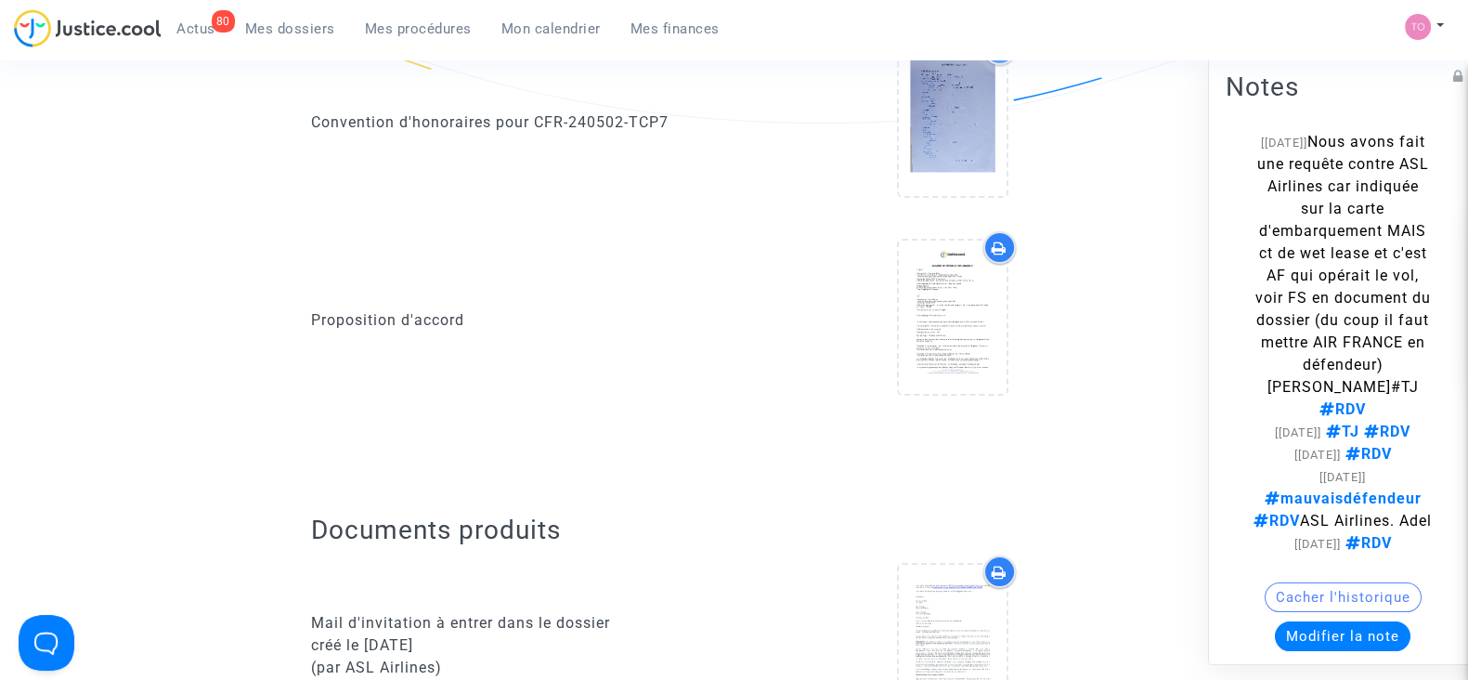
scroll to position [463, 0]
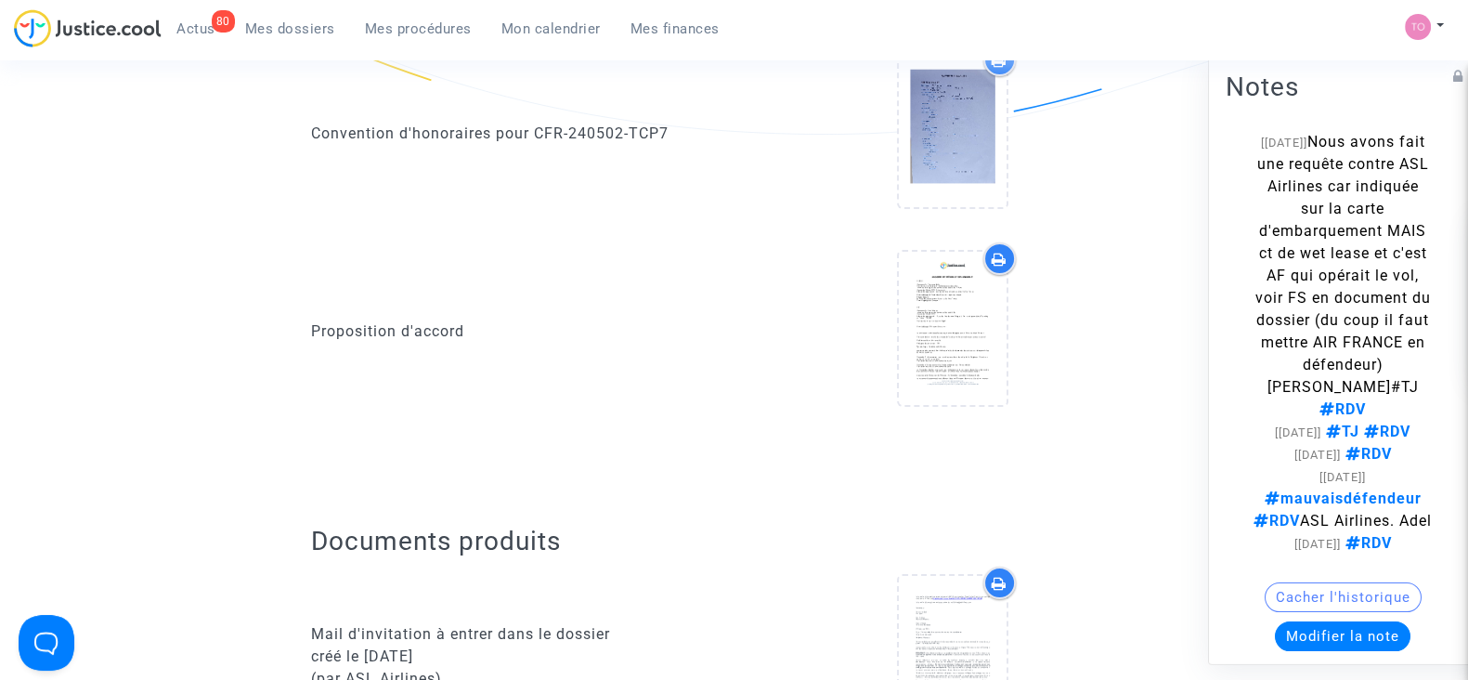
click at [1160, 350] on div at bounding box center [952, 331] width 437 height 179
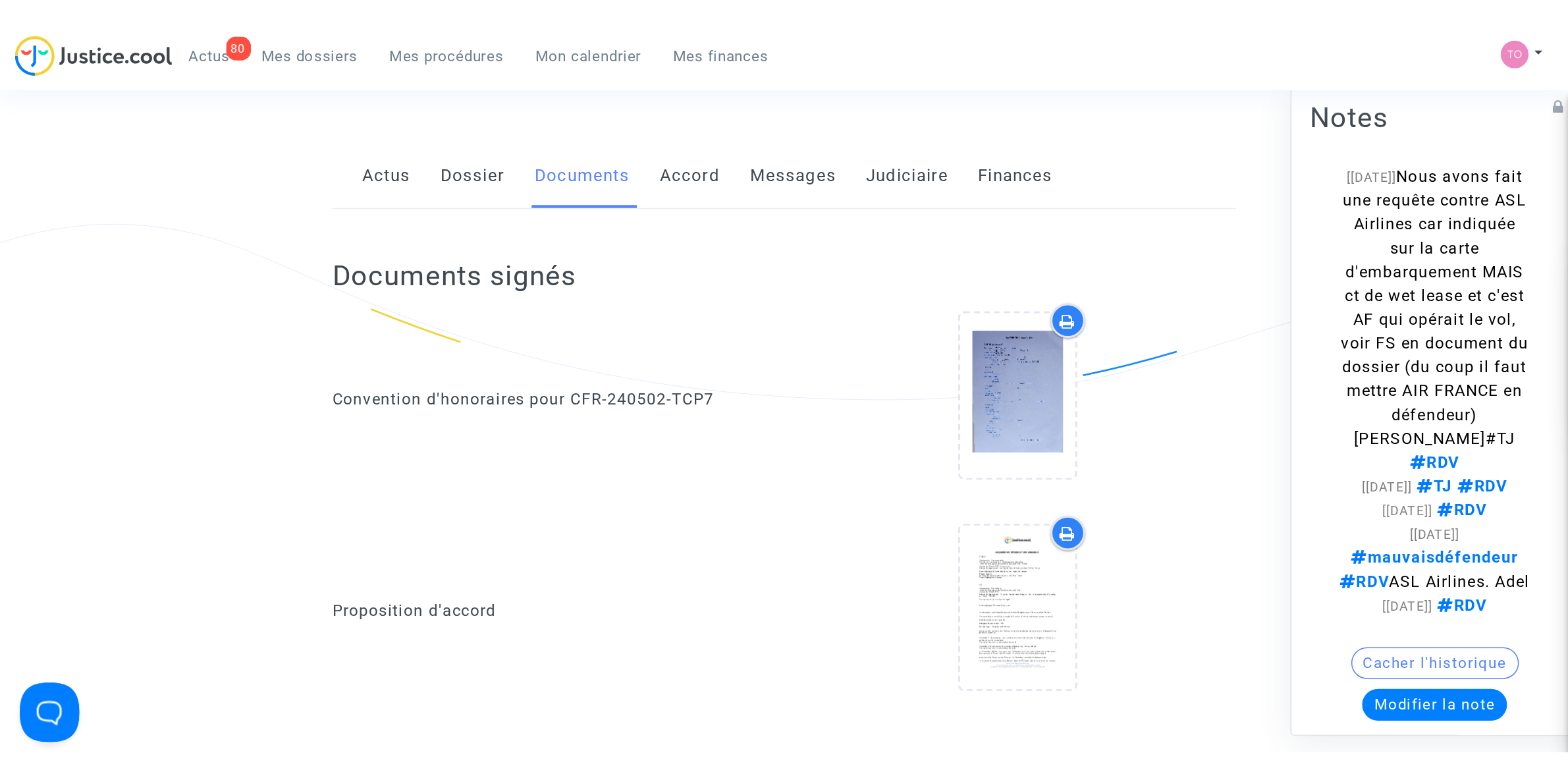
scroll to position [0, 0]
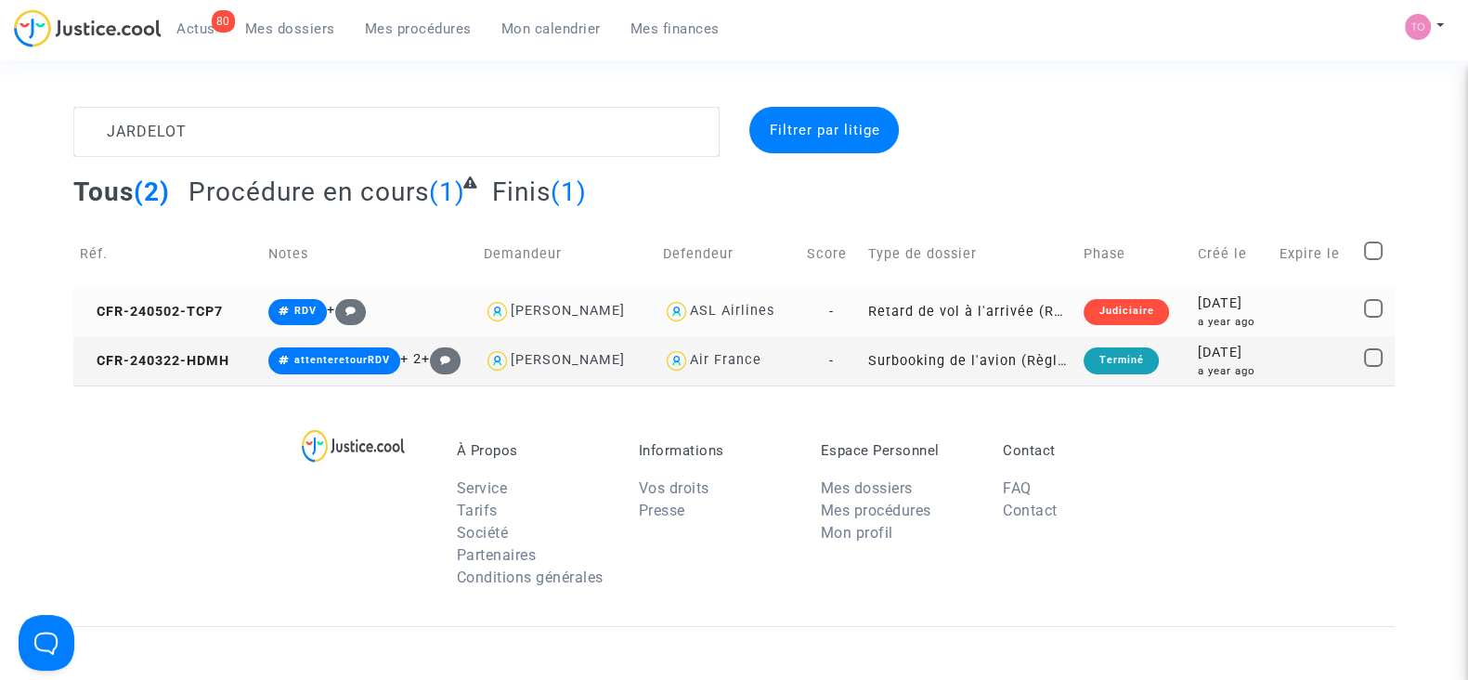
click at [1260, 306] on div "2024-05-02" at bounding box center [1232, 304] width 69 height 20
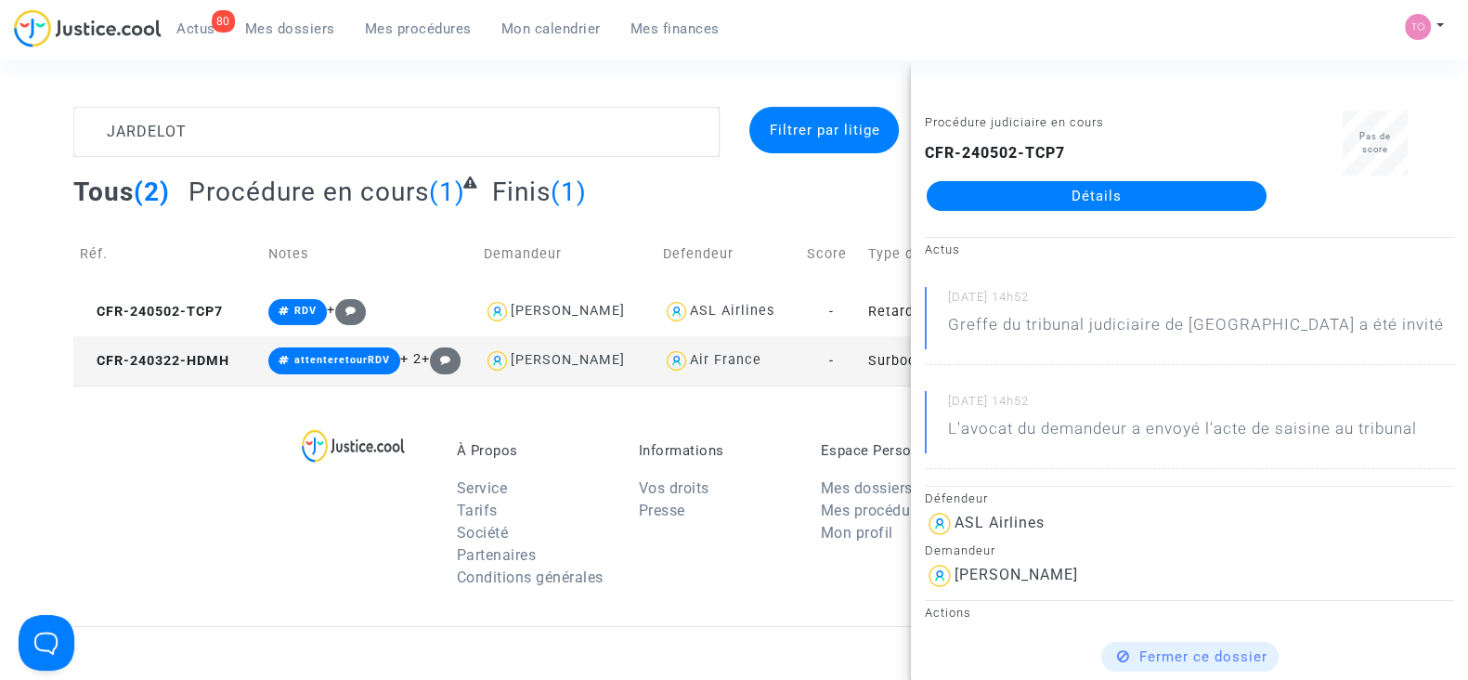
click at [755, 431] on div "À Propos Service Tarifs Société Partenaires Conditions générales Informations V…" at bounding box center [734, 505] width 1322 height 241
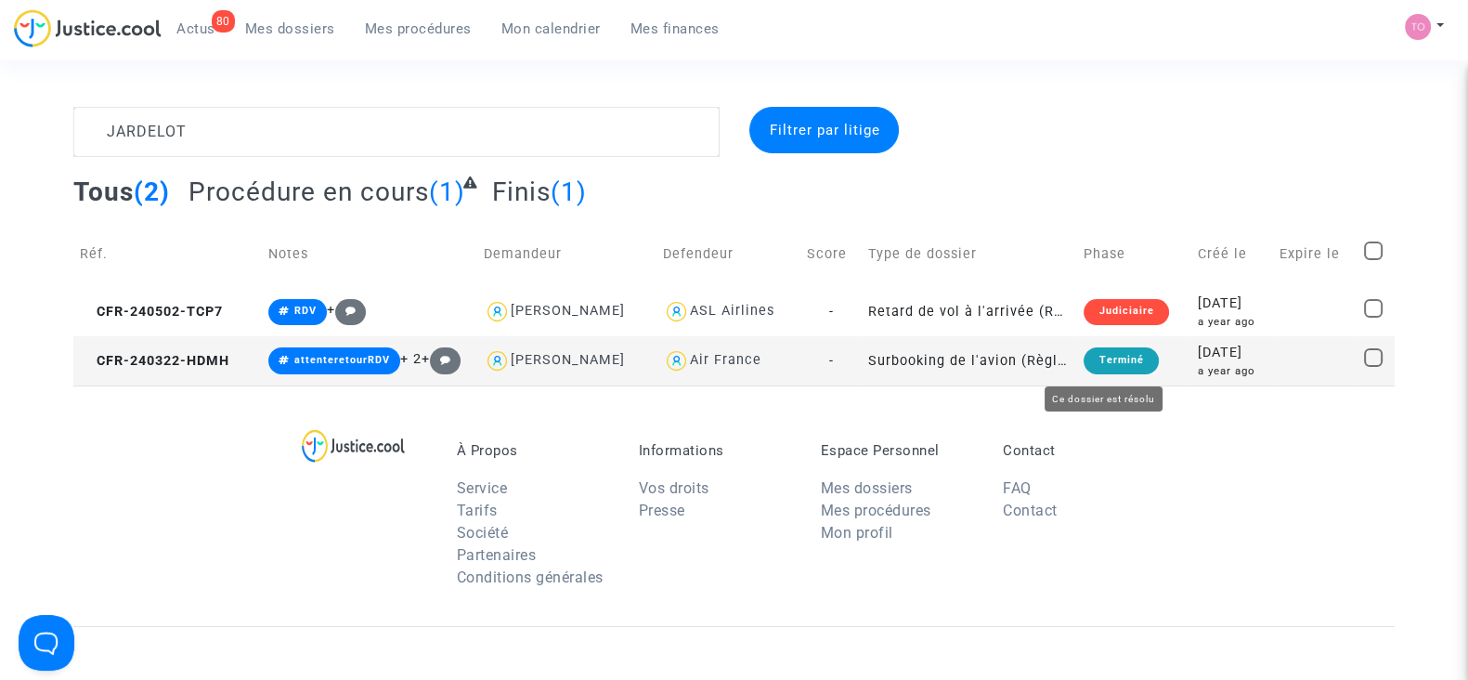
click at [1224, 366] on div "a year ago" at bounding box center [1232, 371] width 69 height 16
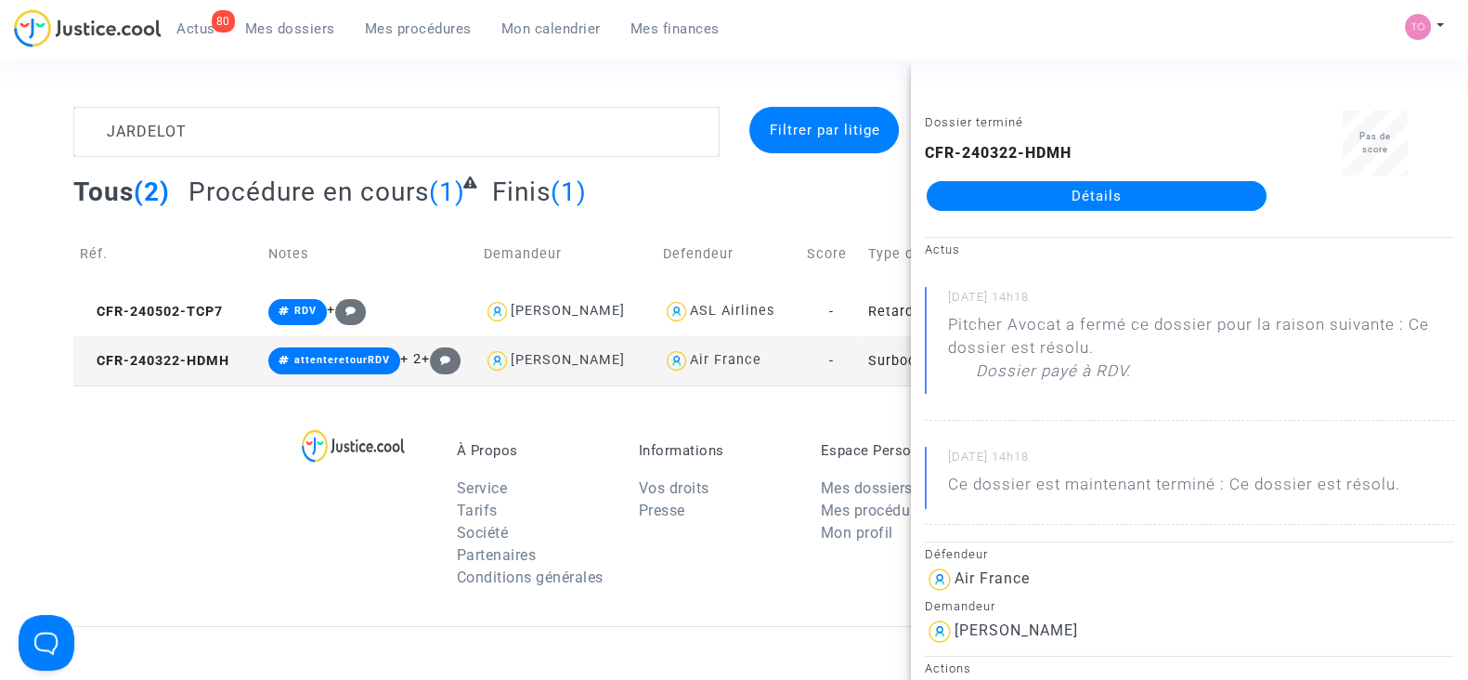
click at [151, 506] on div "À Propos Service Tarifs Société Partenaires Conditions générales Informations V…" at bounding box center [734, 505] width 1322 height 241
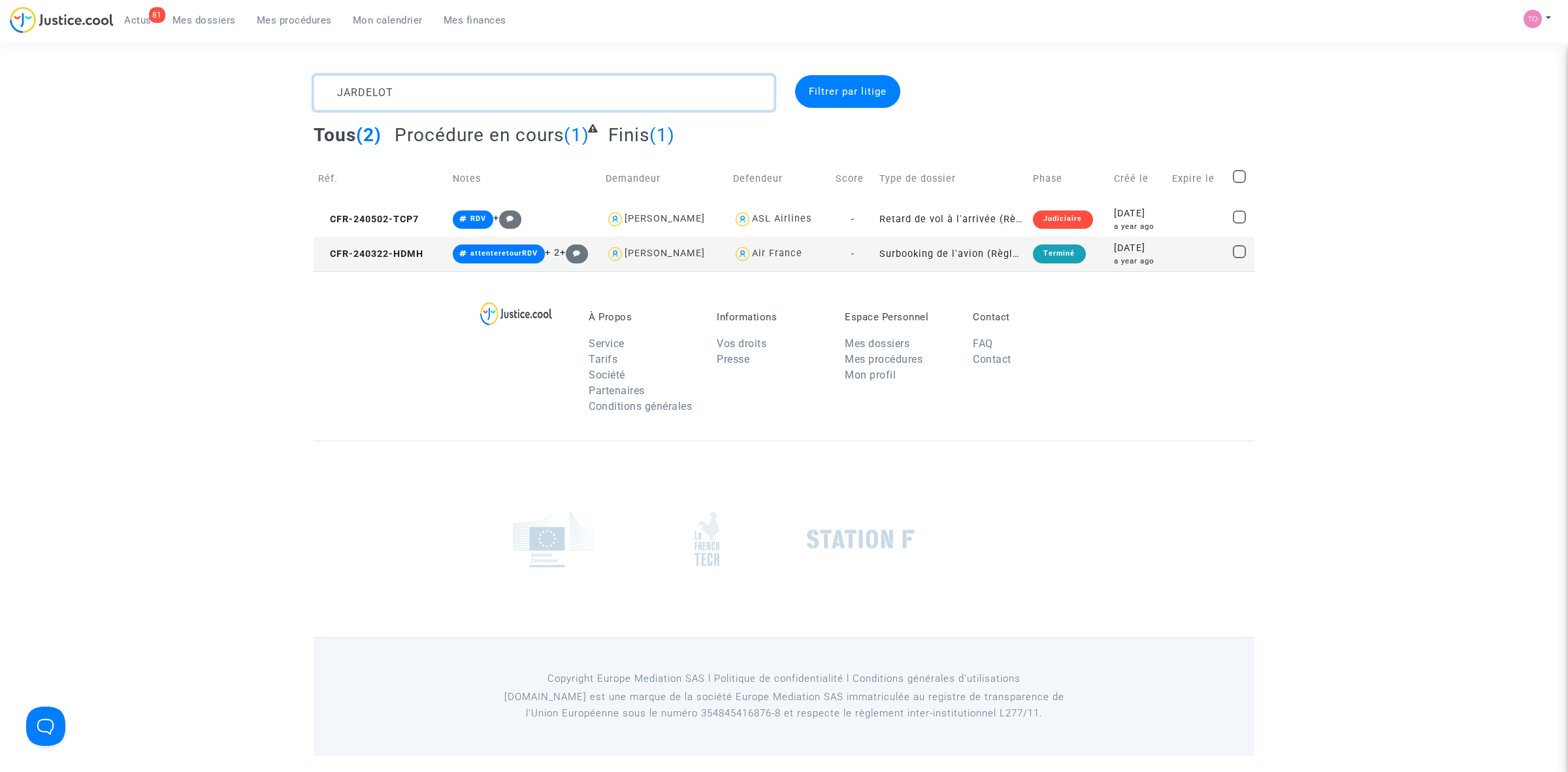
drag, startPoint x: 433, startPoint y: 91, endPoint x: 250, endPoint y: 74, distance: 183.8
click at [246, 76] on div "JARDELOT Filtrer par litige Tous (2) Procédure en cours (1) Finis (1) Réf. Note…" at bounding box center [784, 173] width 1568 height 196
paste textarea "CFR-250225-7BBP RDV"
type textarea "CFR-250225-7BBP RDV"
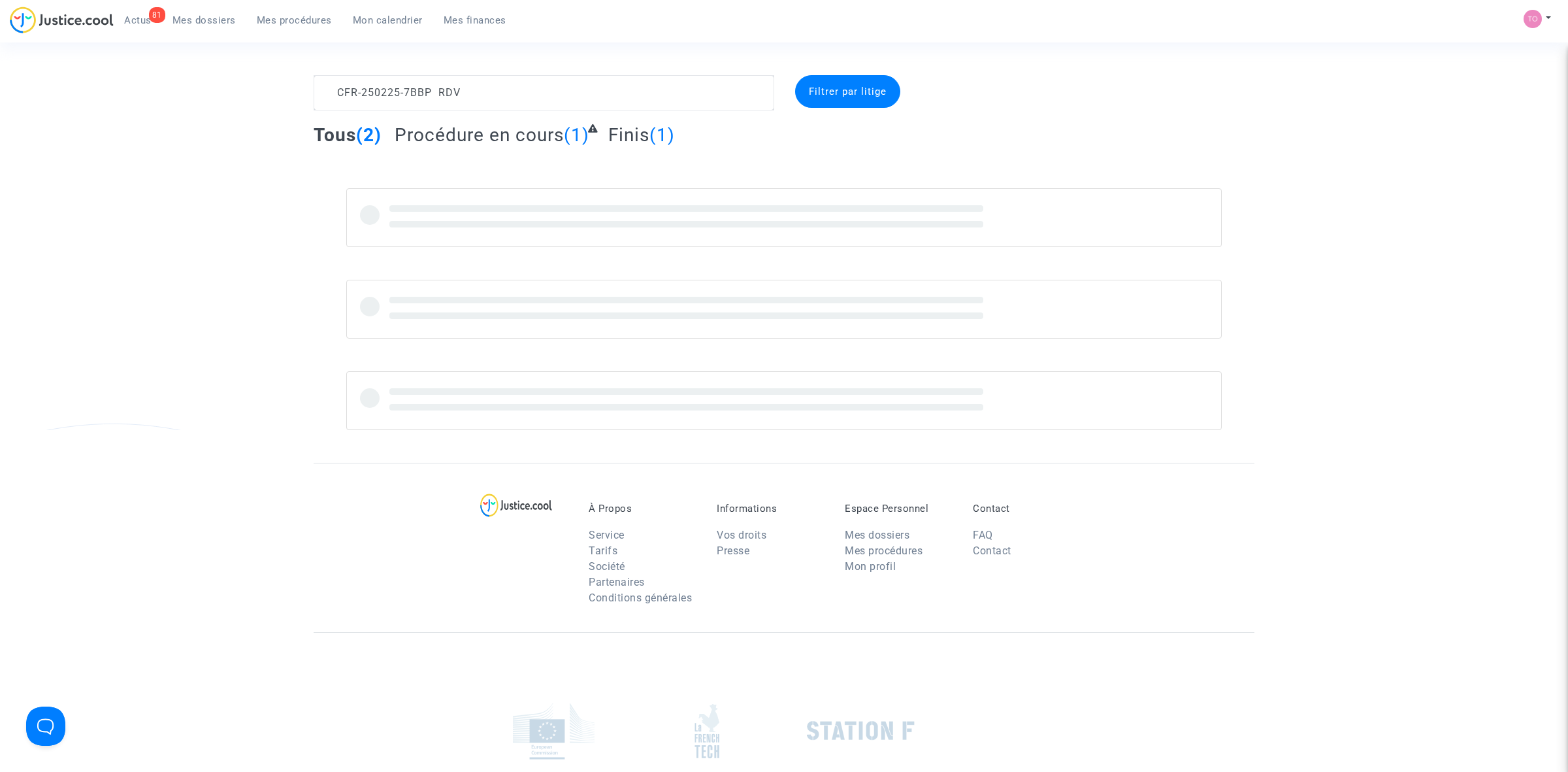
click at [216, 11] on link "Mes dossiers" at bounding box center [204, 20] width 84 height 20
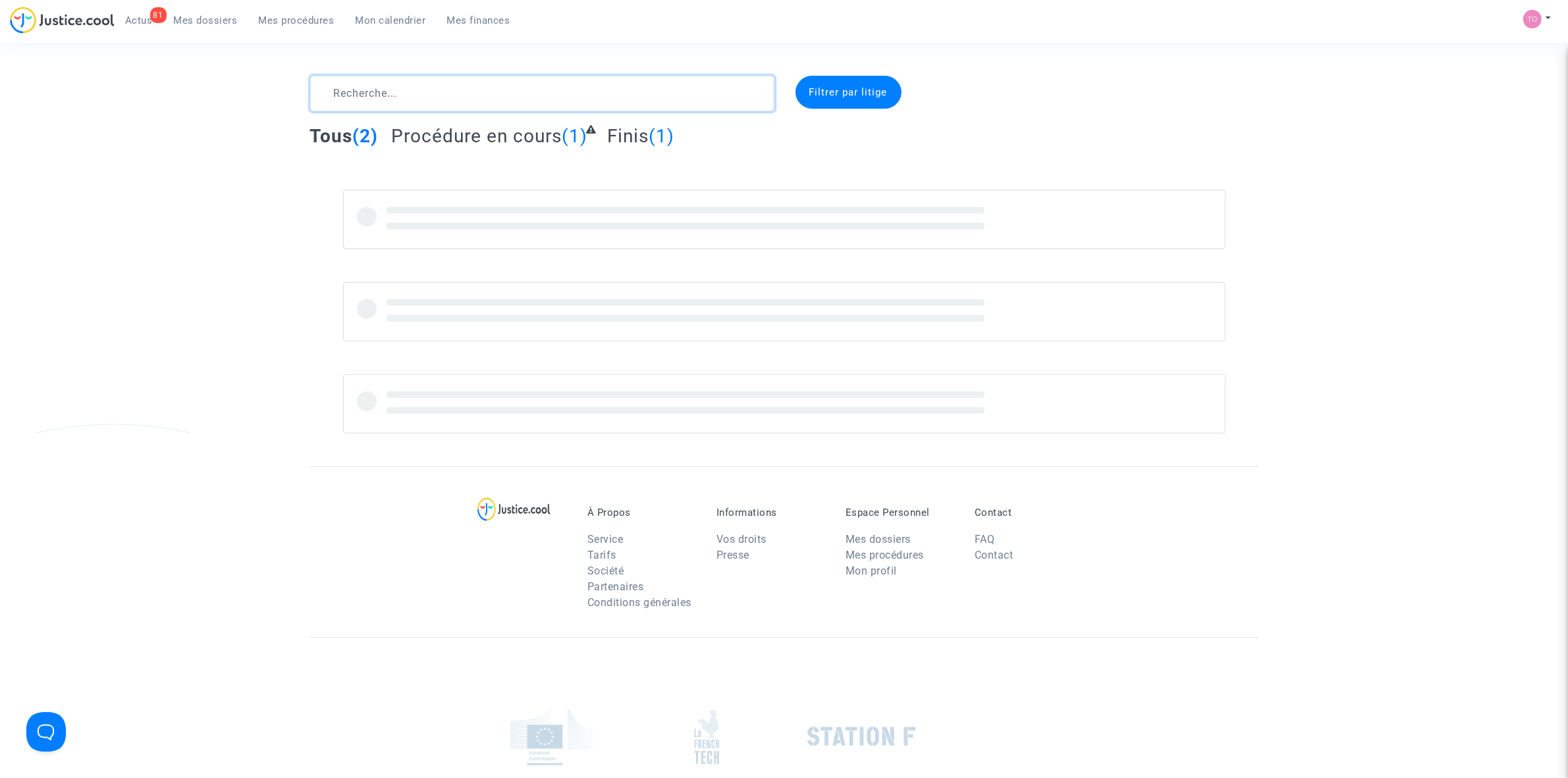
click at [443, 89] on textarea at bounding box center [542, 94] width 464 height 35
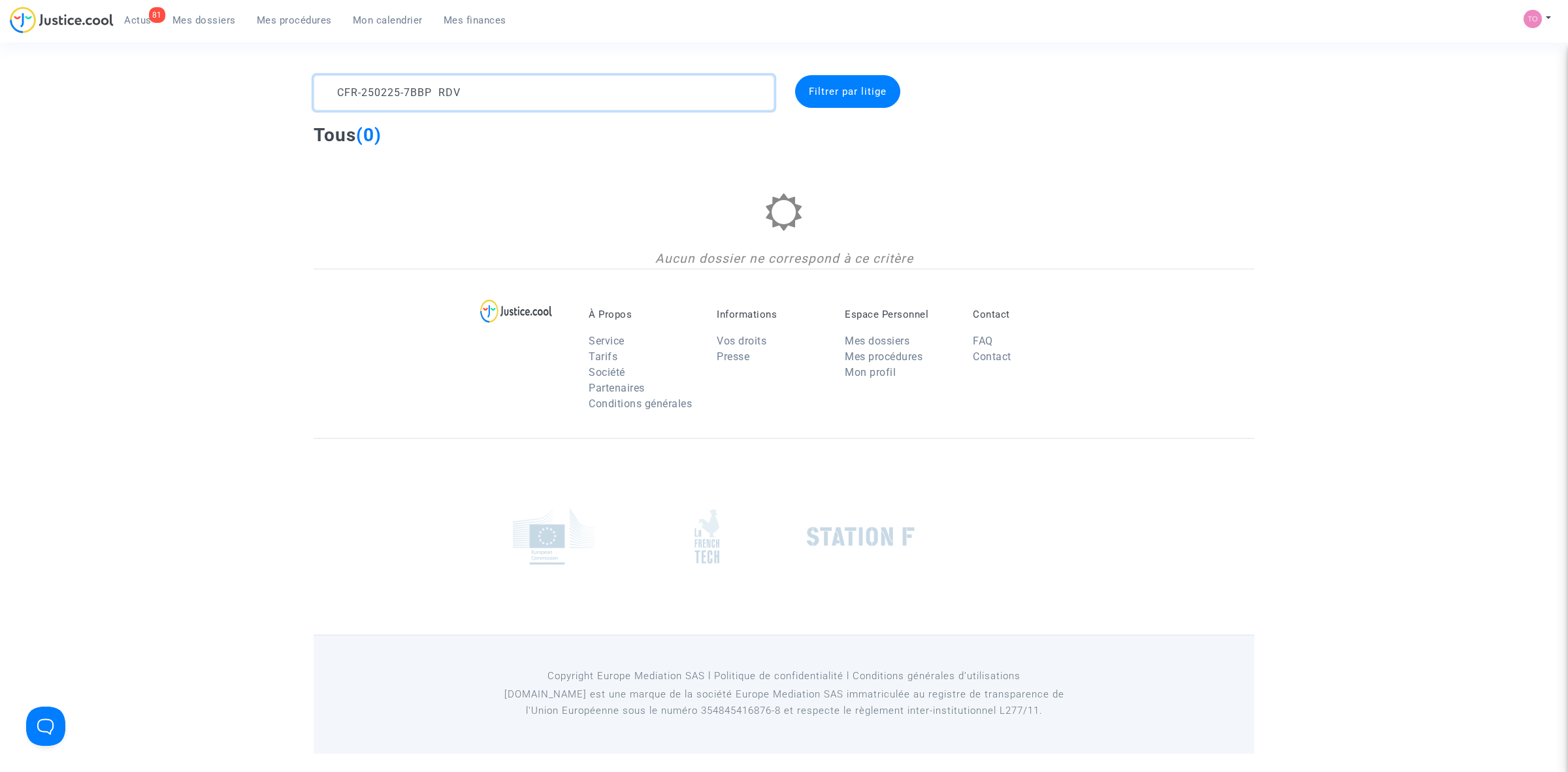
drag, startPoint x: 468, startPoint y: 96, endPoint x: 438, endPoint y: 98, distance: 30.1
click at [438, 98] on textarea at bounding box center [544, 93] width 461 height 35
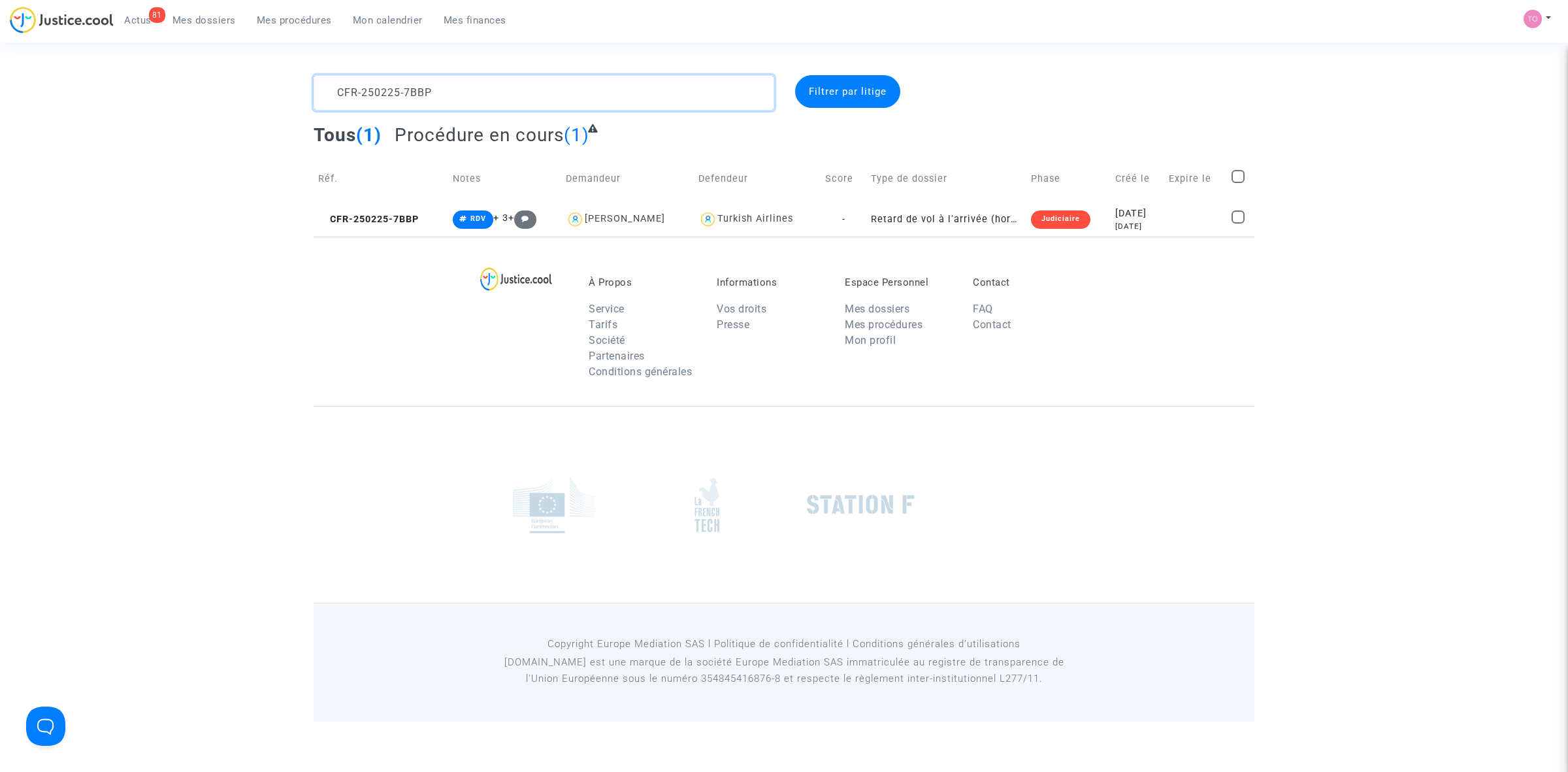
type textarea "CFR-250225-7BBP"
click at [1033, 236] on div "À Propos Service Tarifs Société Partenaires Conditions générales Informations V…" at bounding box center [784, 321] width 941 height 170
click at [1033, 233] on td "2025-02-25 6 months ago" at bounding box center [1137, 219] width 53 height 34
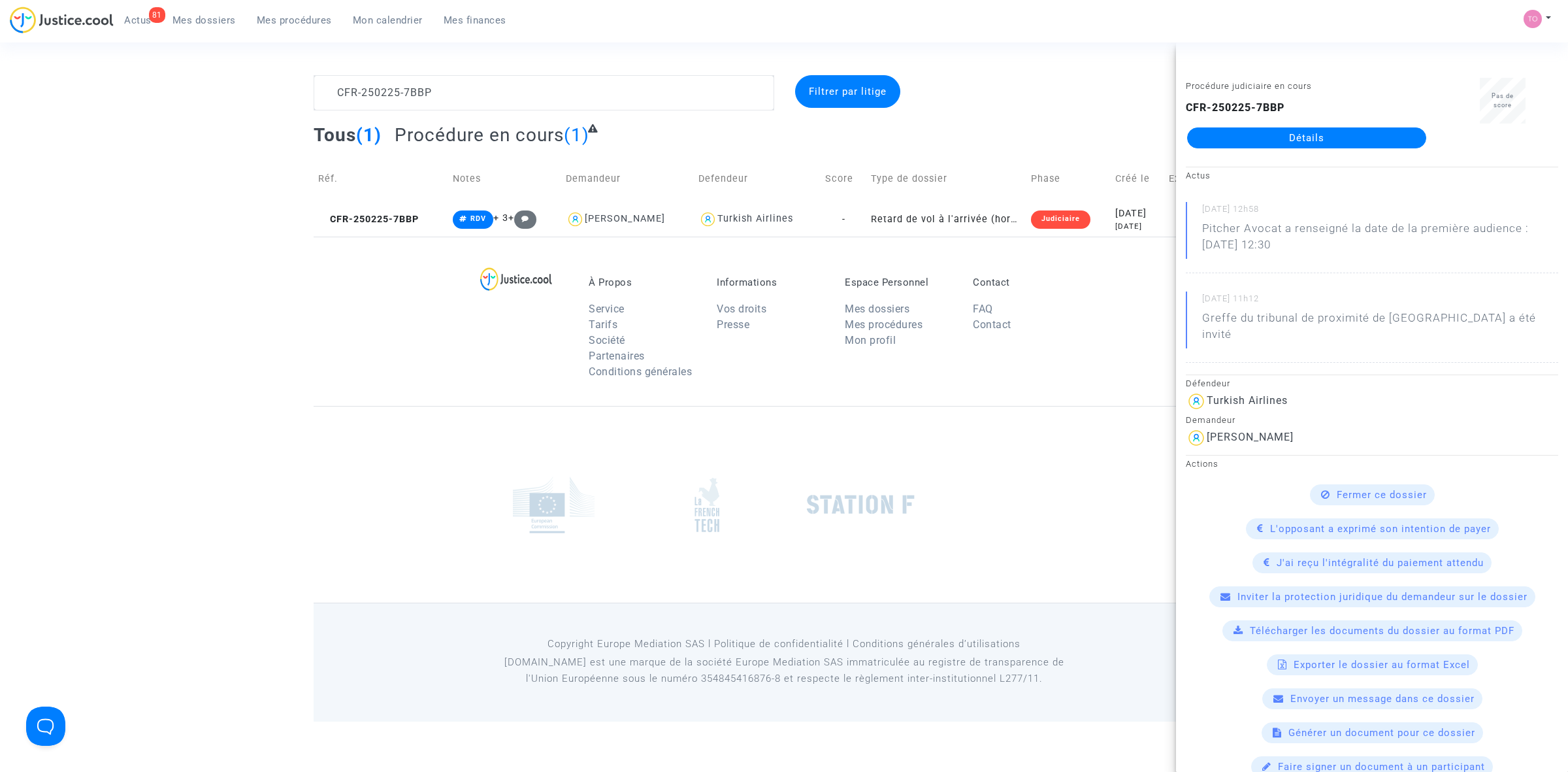
click at [1033, 128] on link "Détails" at bounding box center [1307, 138] width 239 height 21
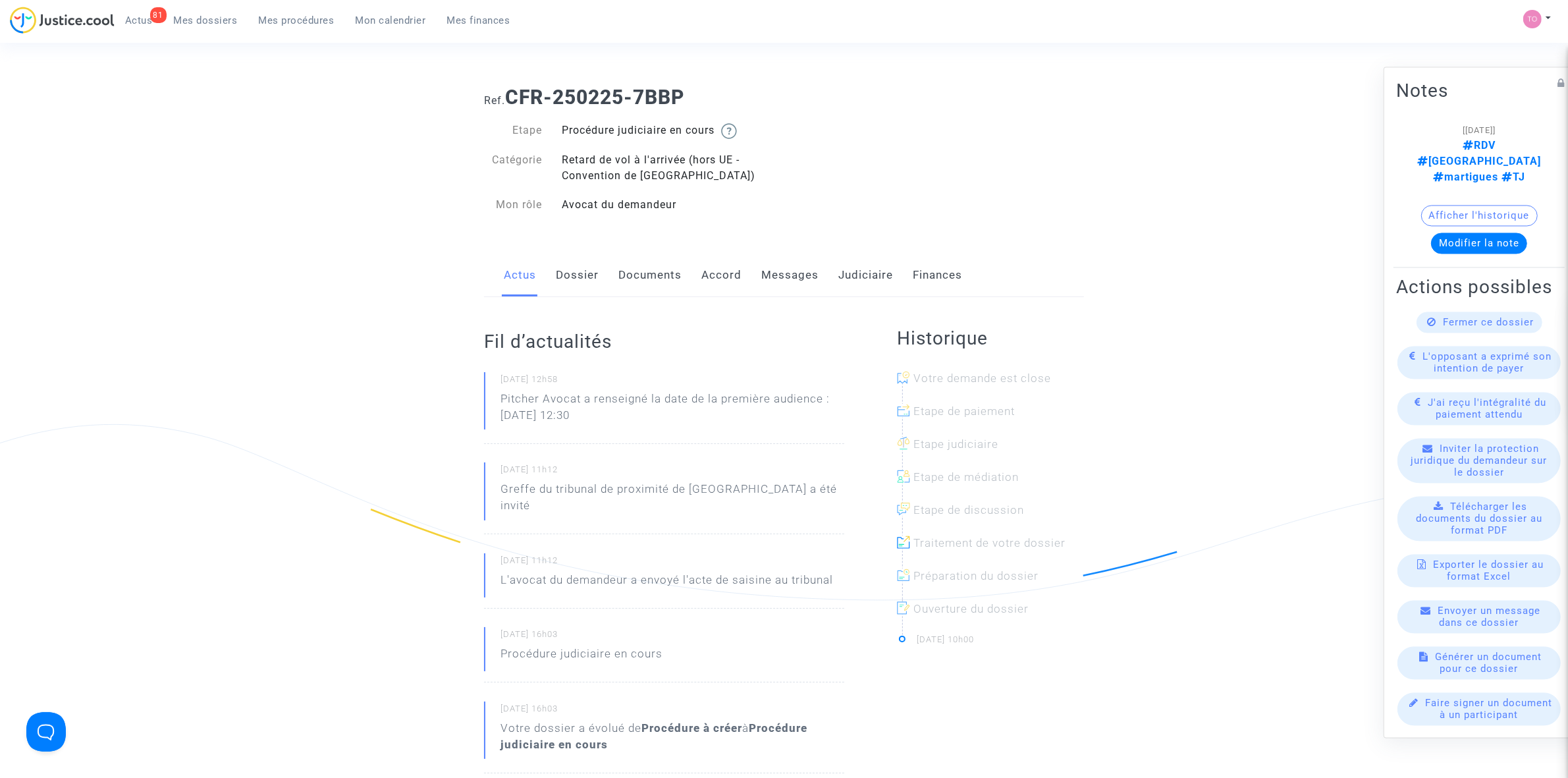
click at [659, 282] on link "Documents" at bounding box center [649, 275] width 63 height 43
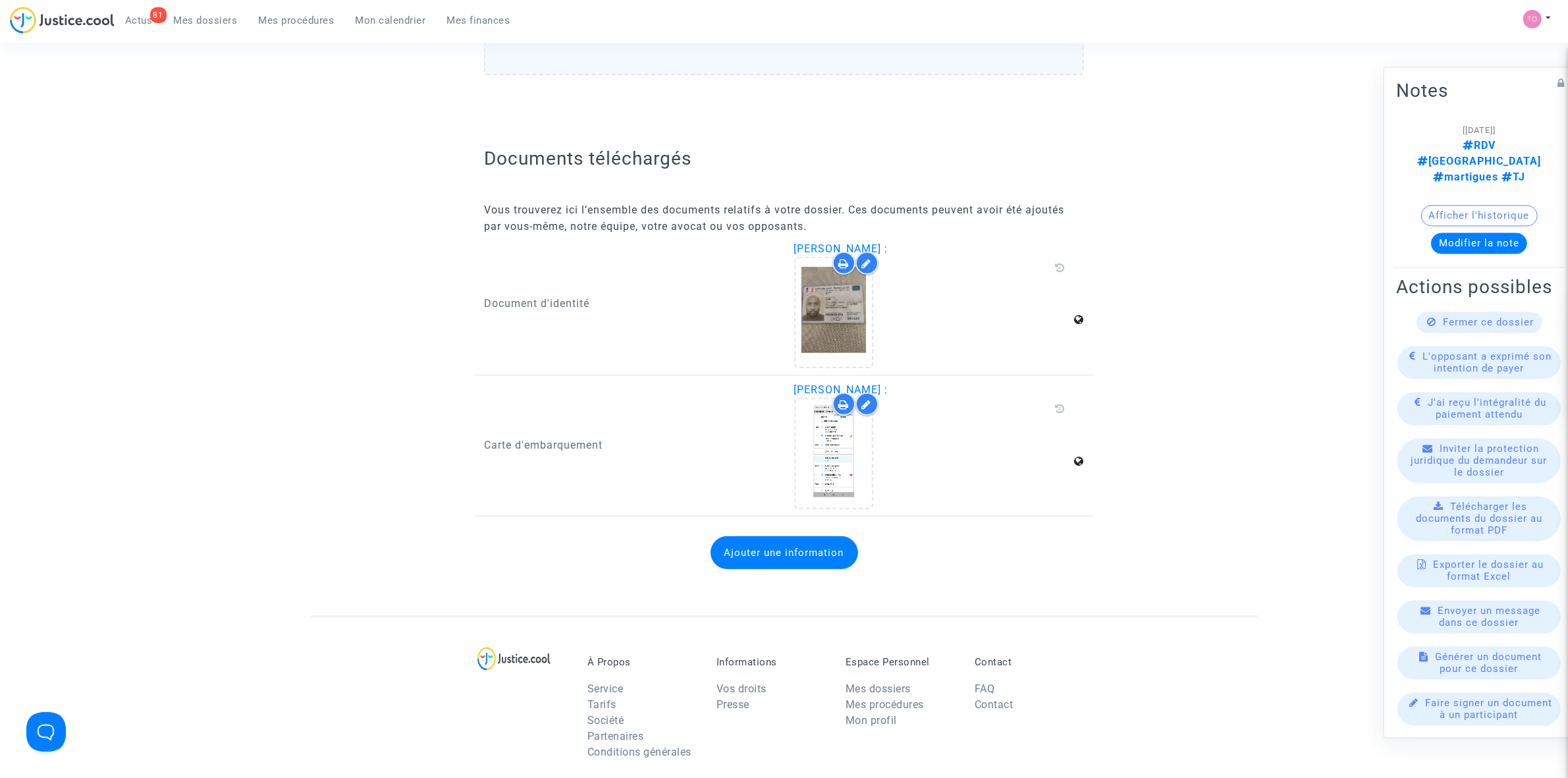
scroll to position [636, 0]
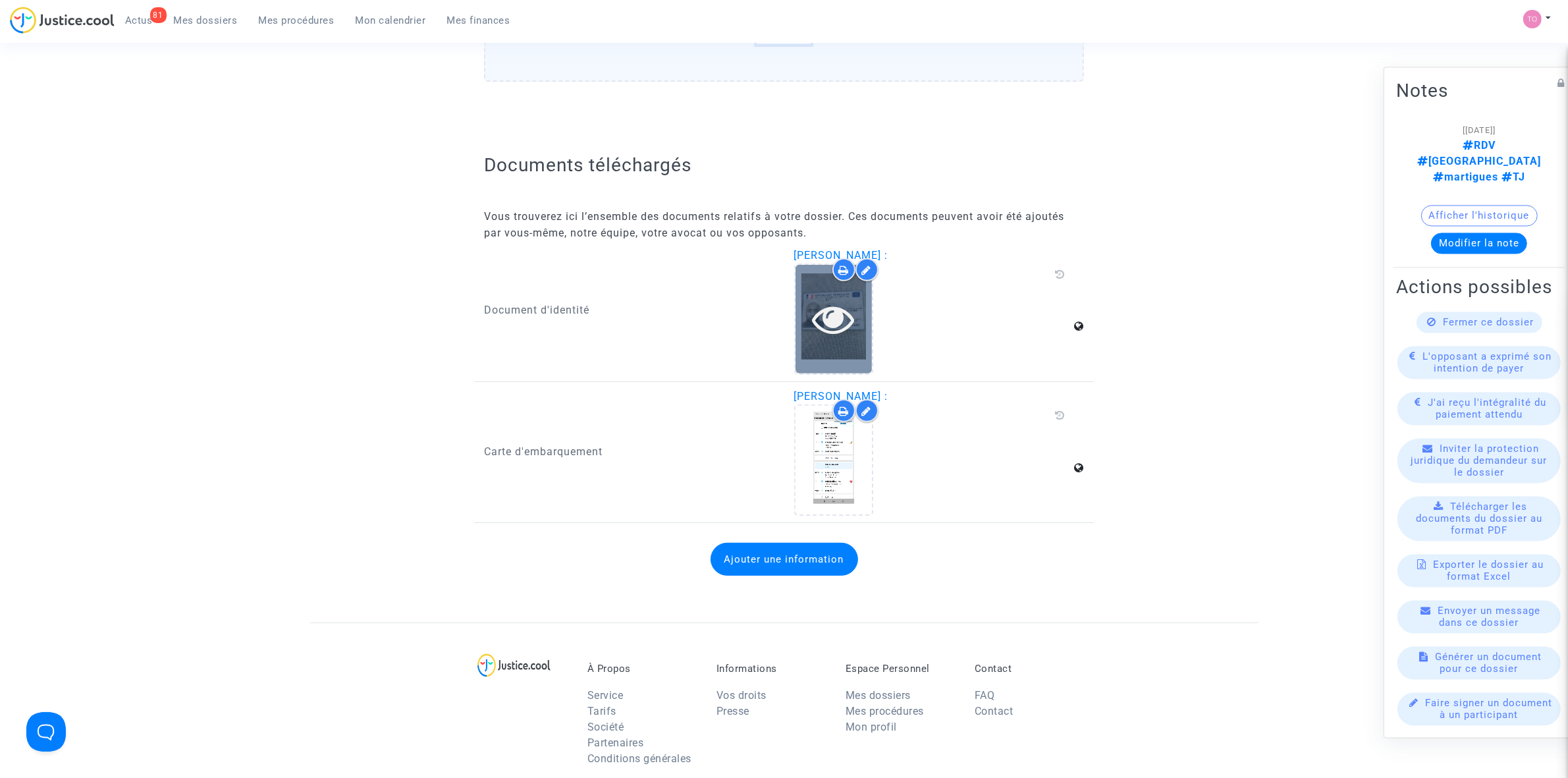
click at [839, 329] on icon at bounding box center [833, 318] width 43 height 42
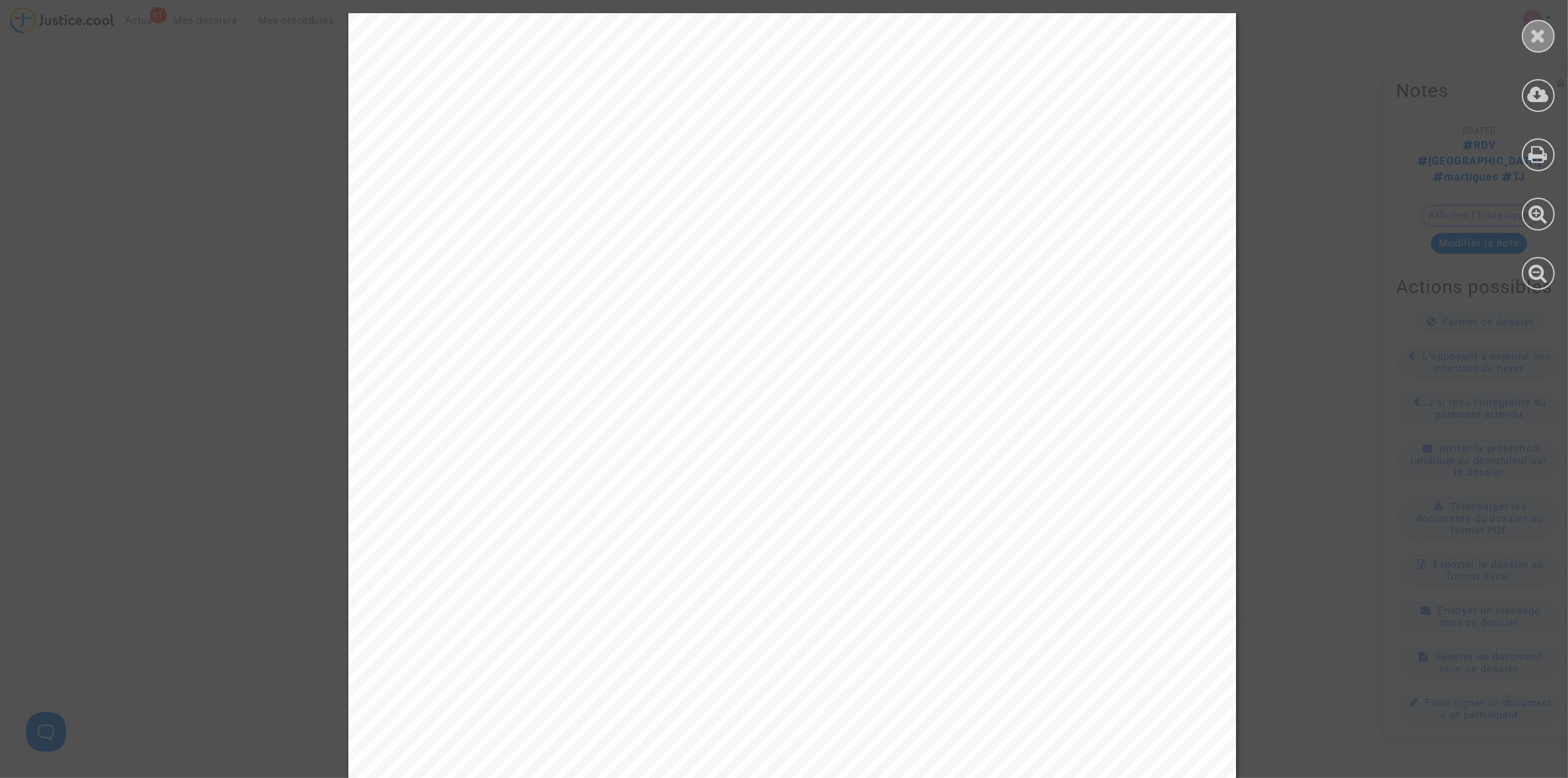
click at [1041, 32] on icon at bounding box center [1538, 35] width 16 height 20
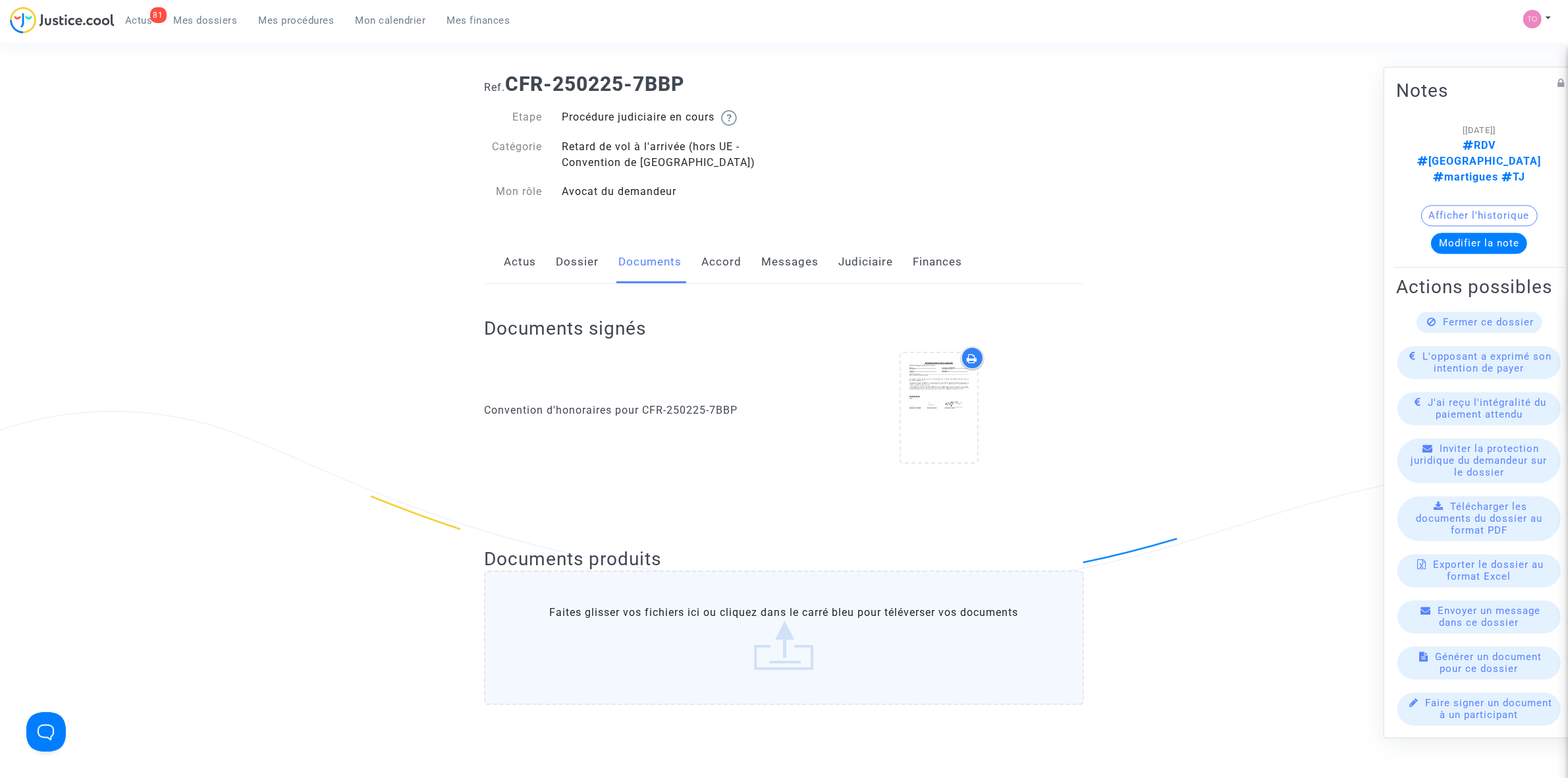
scroll to position [0, 0]
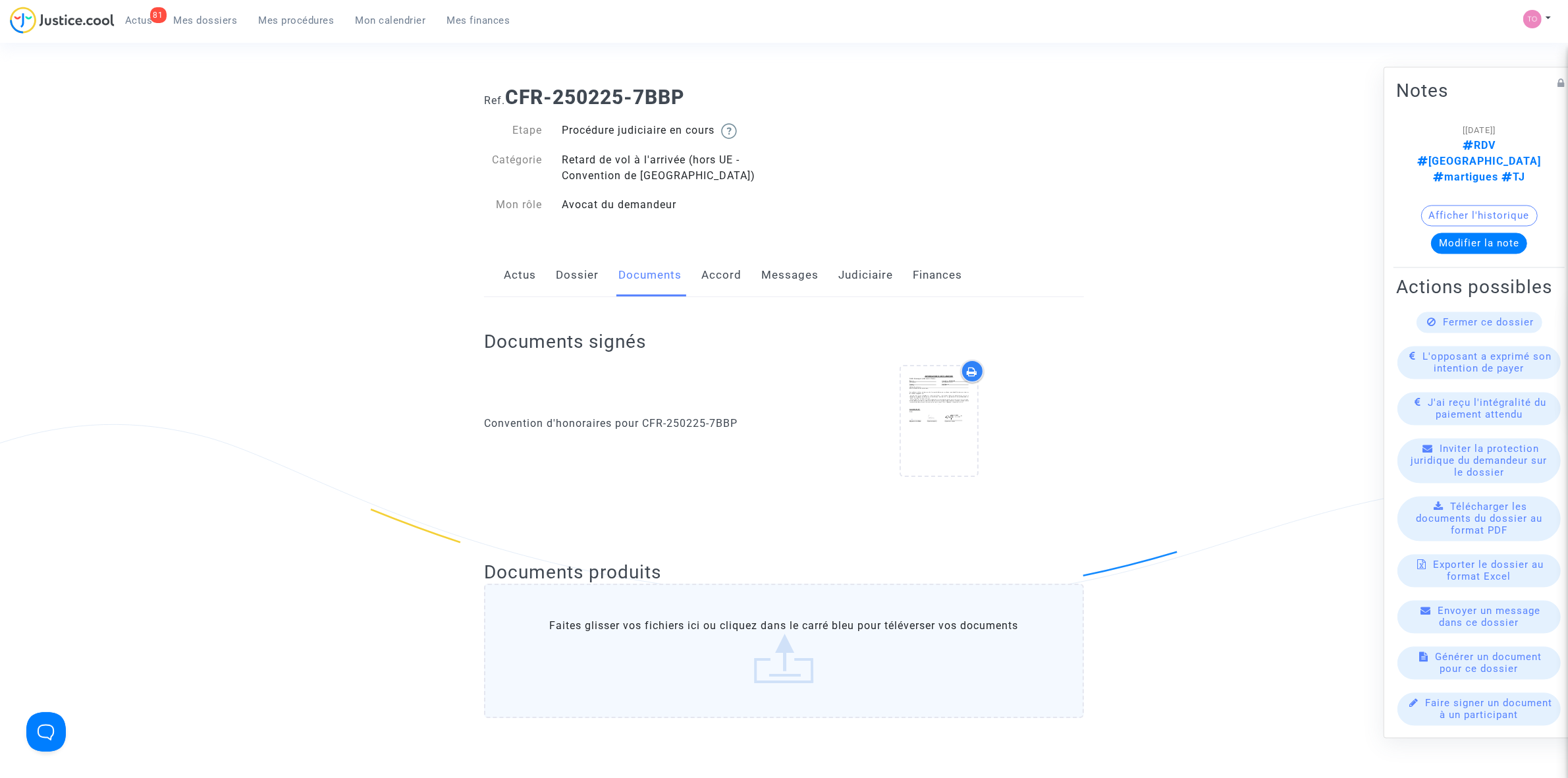
click at [556, 278] on link "Dossier" at bounding box center [577, 275] width 43 height 43
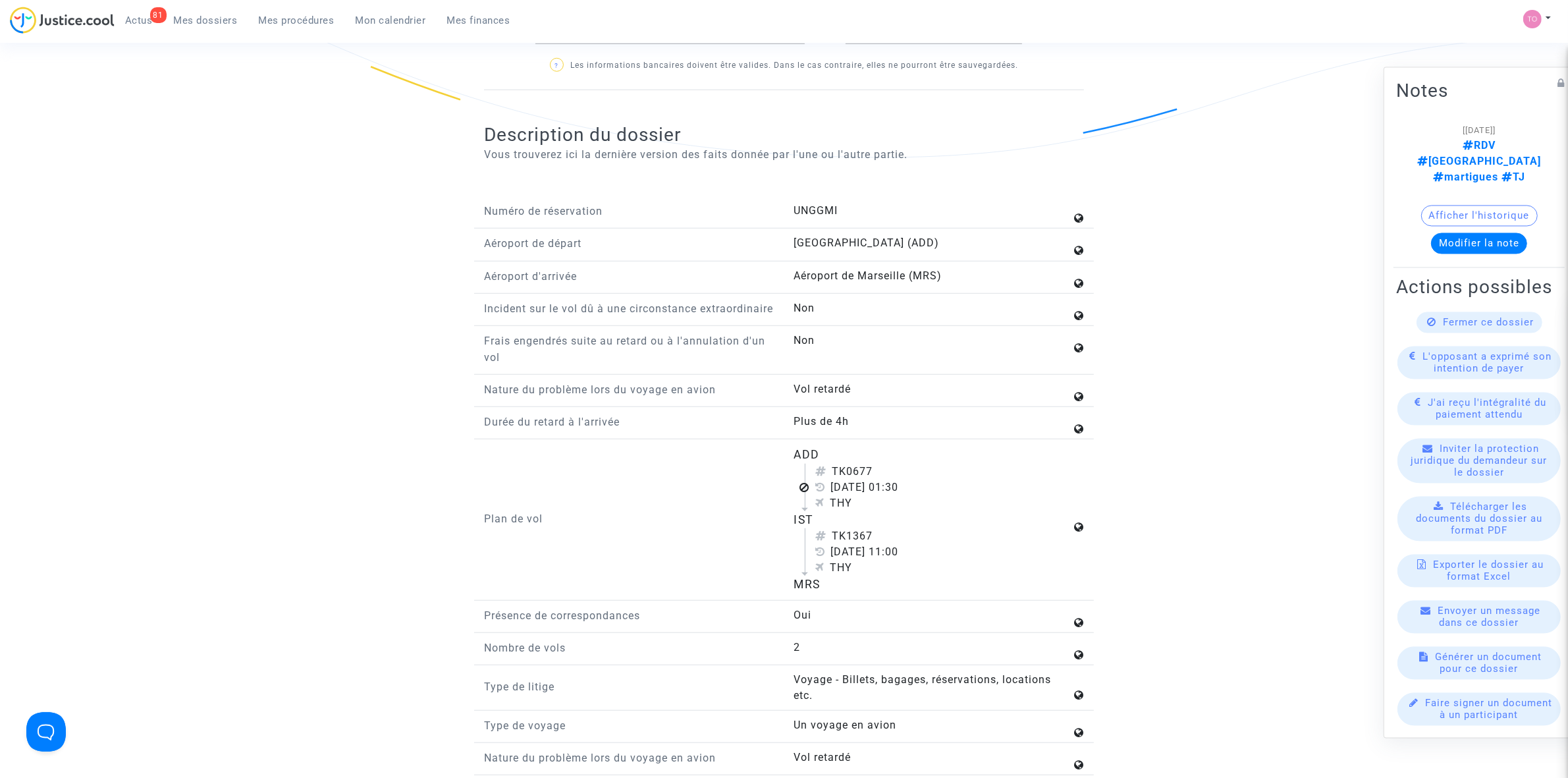
scroll to position [1318, 0]
drag, startPoint x: 809, startPoint y: 492, endPoint x: 833, endPoint y: 599, distance: 109.7
click at [833, 482] on flight-plan "ADD TK0677 5 janvier 2025 01:30 THY IST TK1367 5 janvier 2025 11:00 THY MRS" at bounding box center [932, 516] width 277 height 147
click at [871, 482] on div "MRS" at bounding box center [932, 582] width 277 height 17
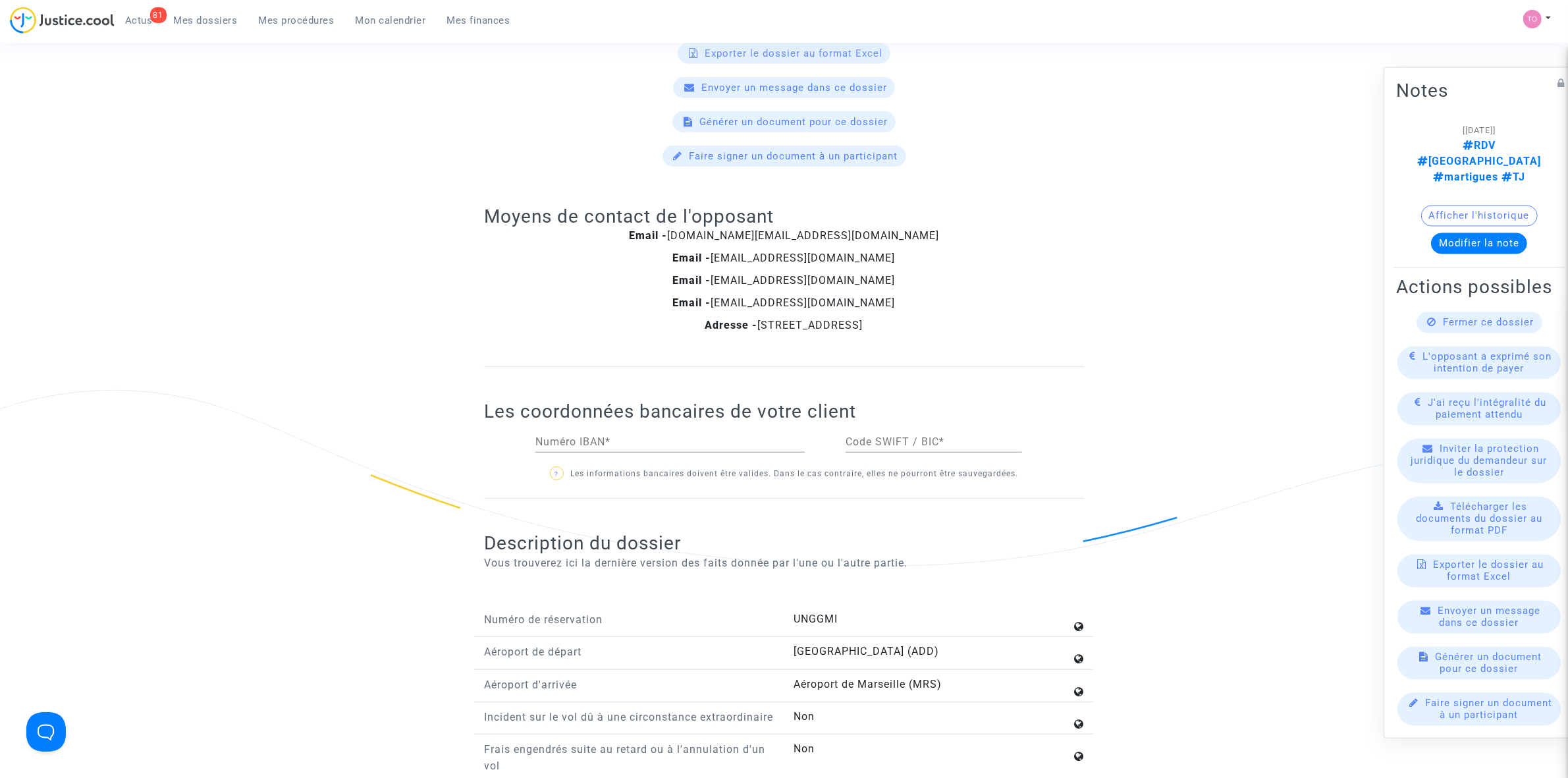
scroll to position [906, 0]
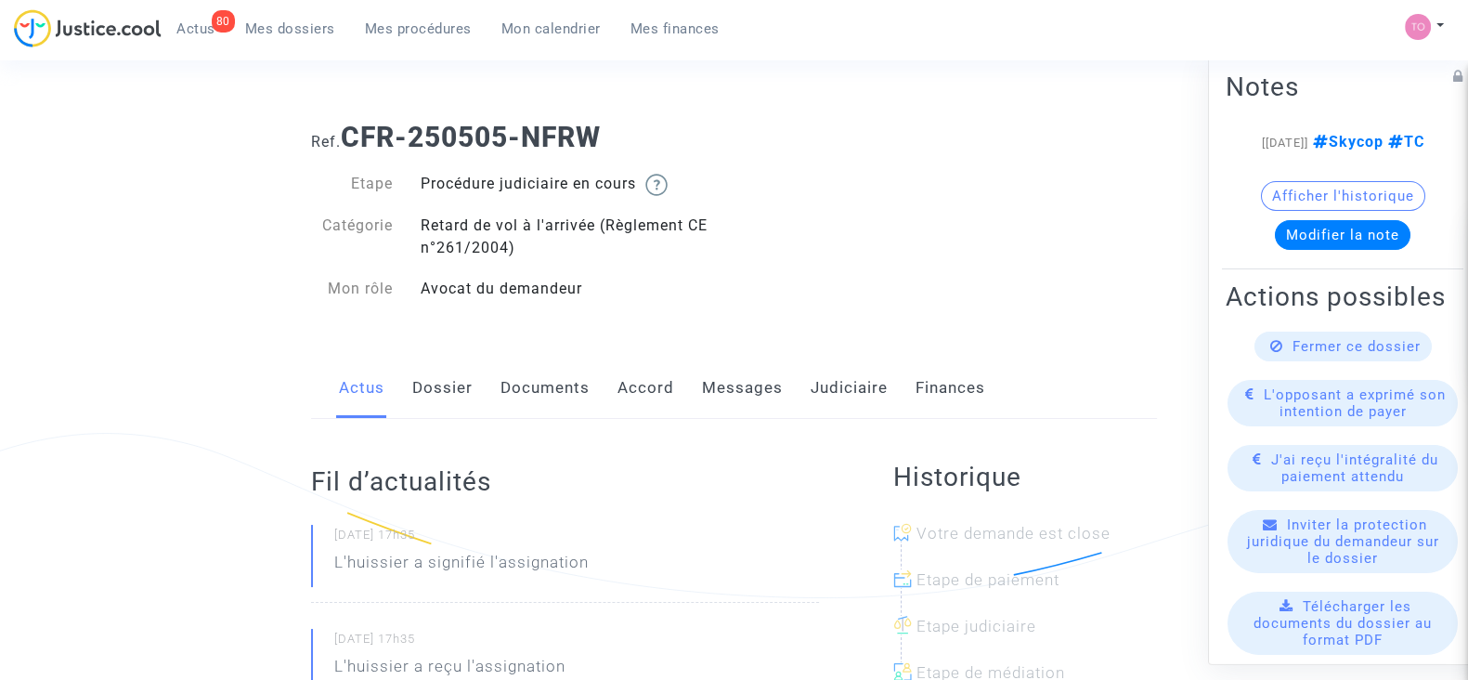
drag, startPoint x: 0, startPoint y: 0, endPoint x: 825, endPoint y: 383, distance: 909.2
click at [827, 383] on link "Judiciaire" at bounding box center [849, 388] width 77 height 61
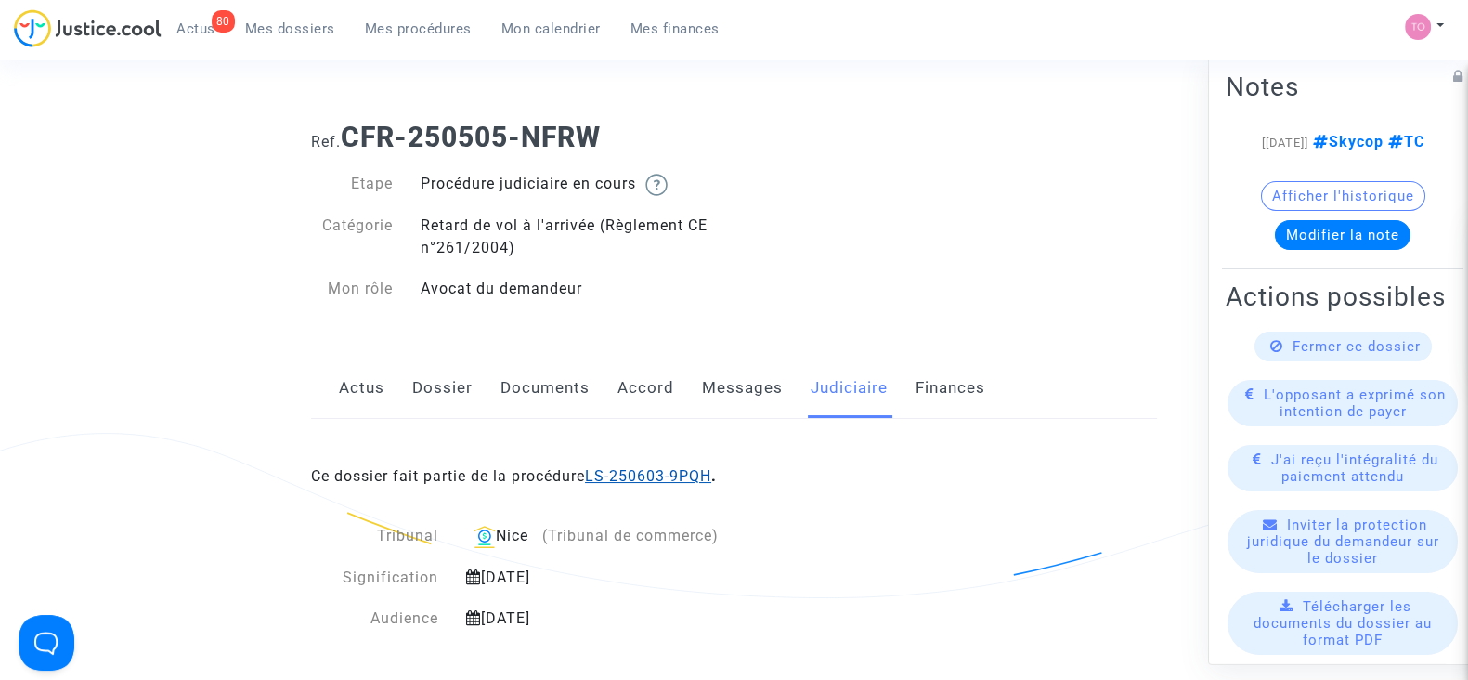
click at [641, 475] on link "LS-250603-9PQH" at bounding box center [648, 476] width 126 height 18
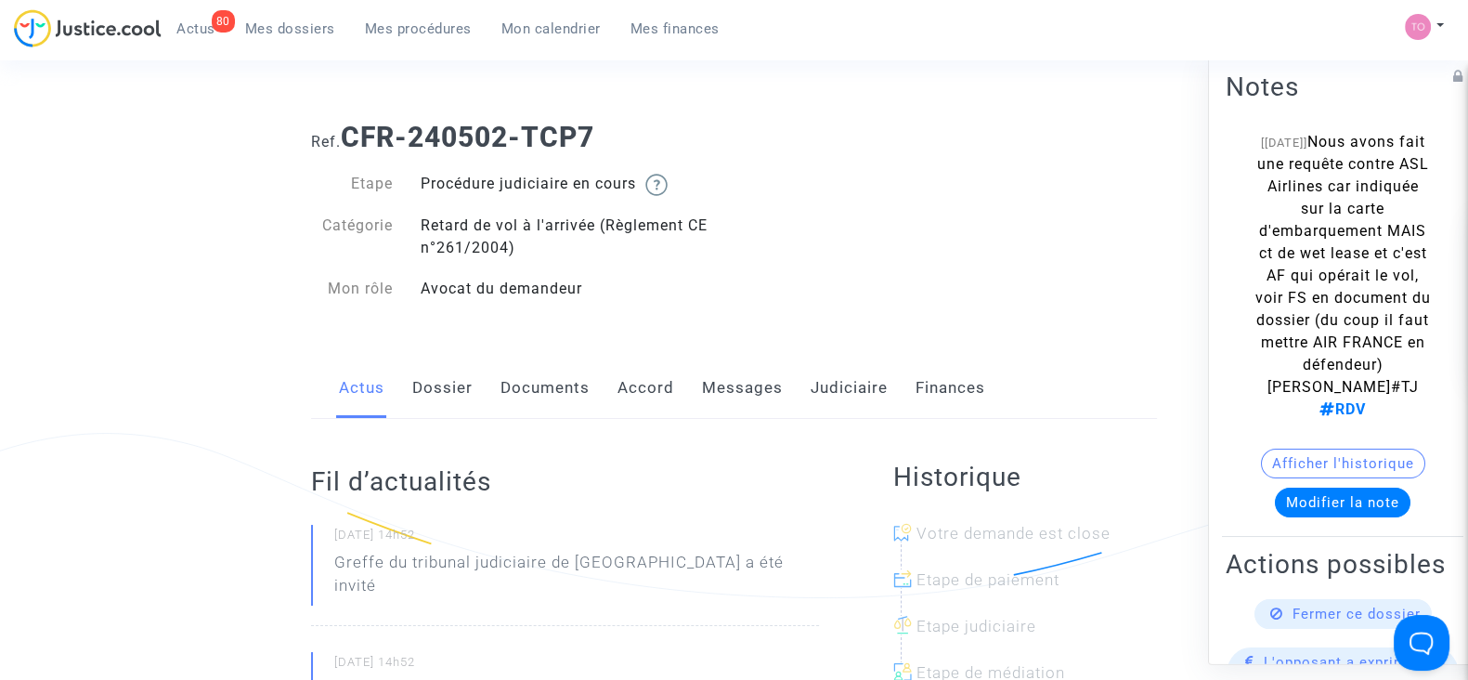
click at [822, 383] on link "Judiciaire" at bounding box center [849, 388] width 77 height 61
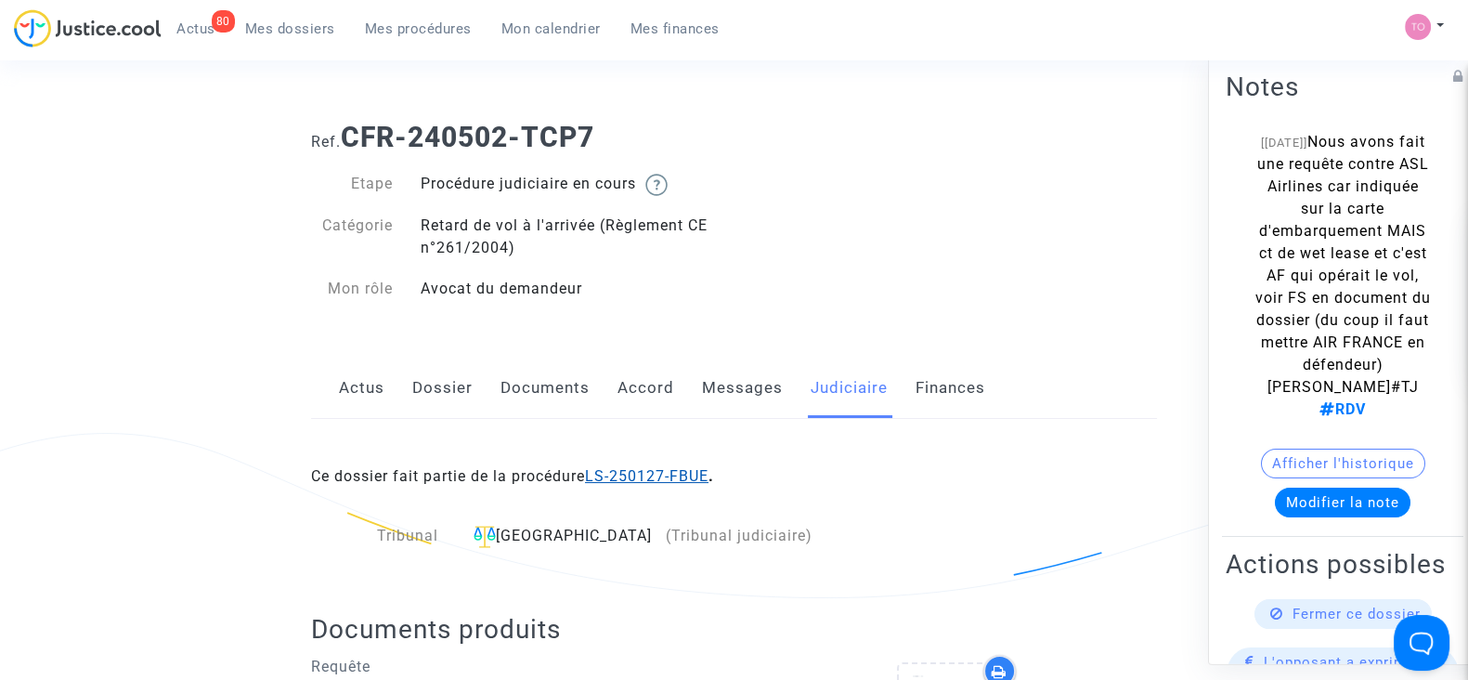
click at [665, 476] on link "LS-250127-FBUE" at bounding box center [647, 476] width 124 height 18
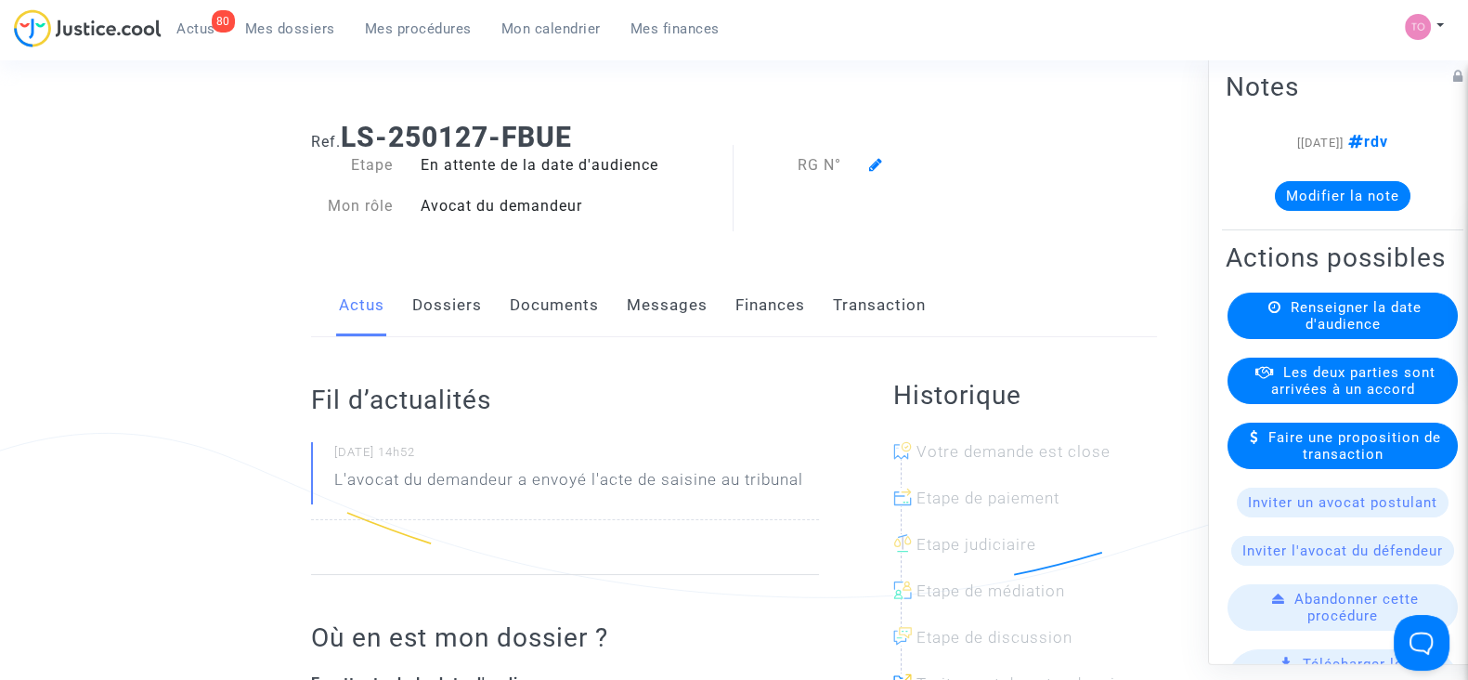
click at [416, 307] on link "Dossiers" at bounding box center [447, 305] width 70 height 61
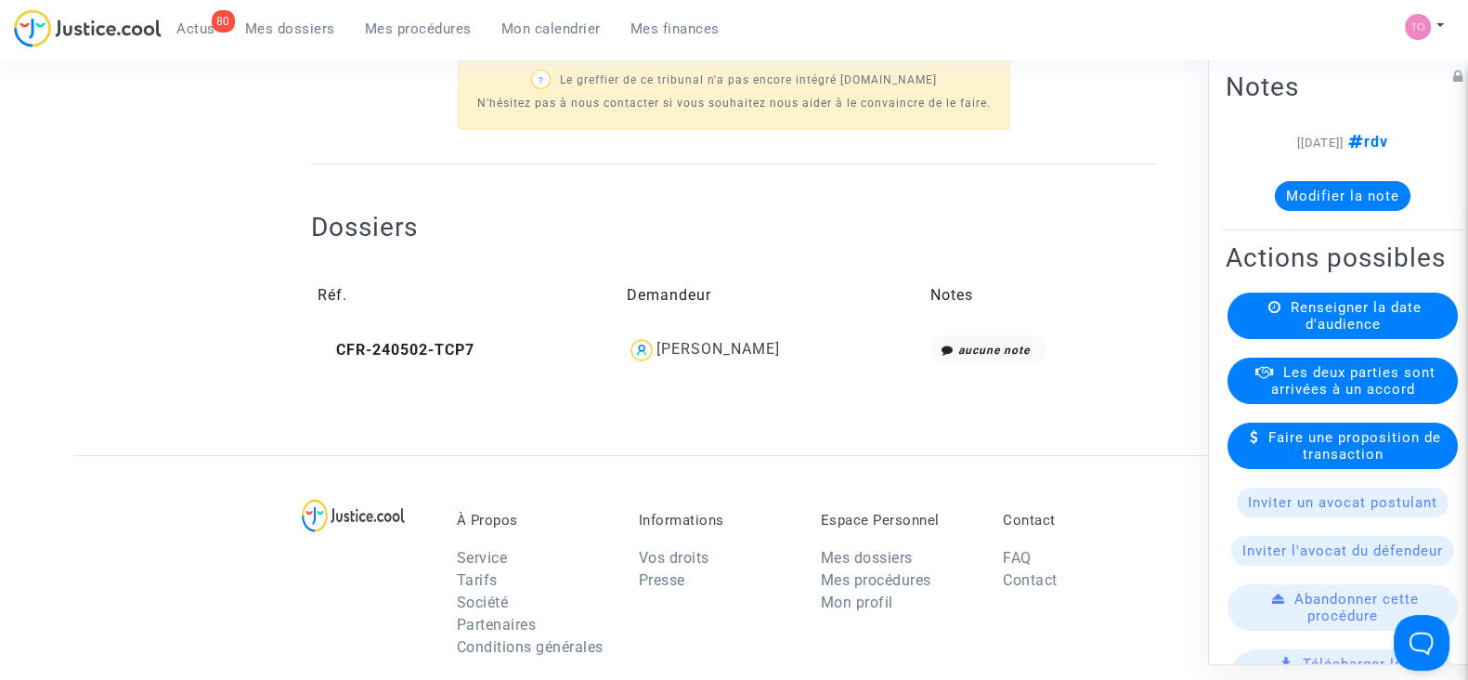
scroll to position [581, 0]
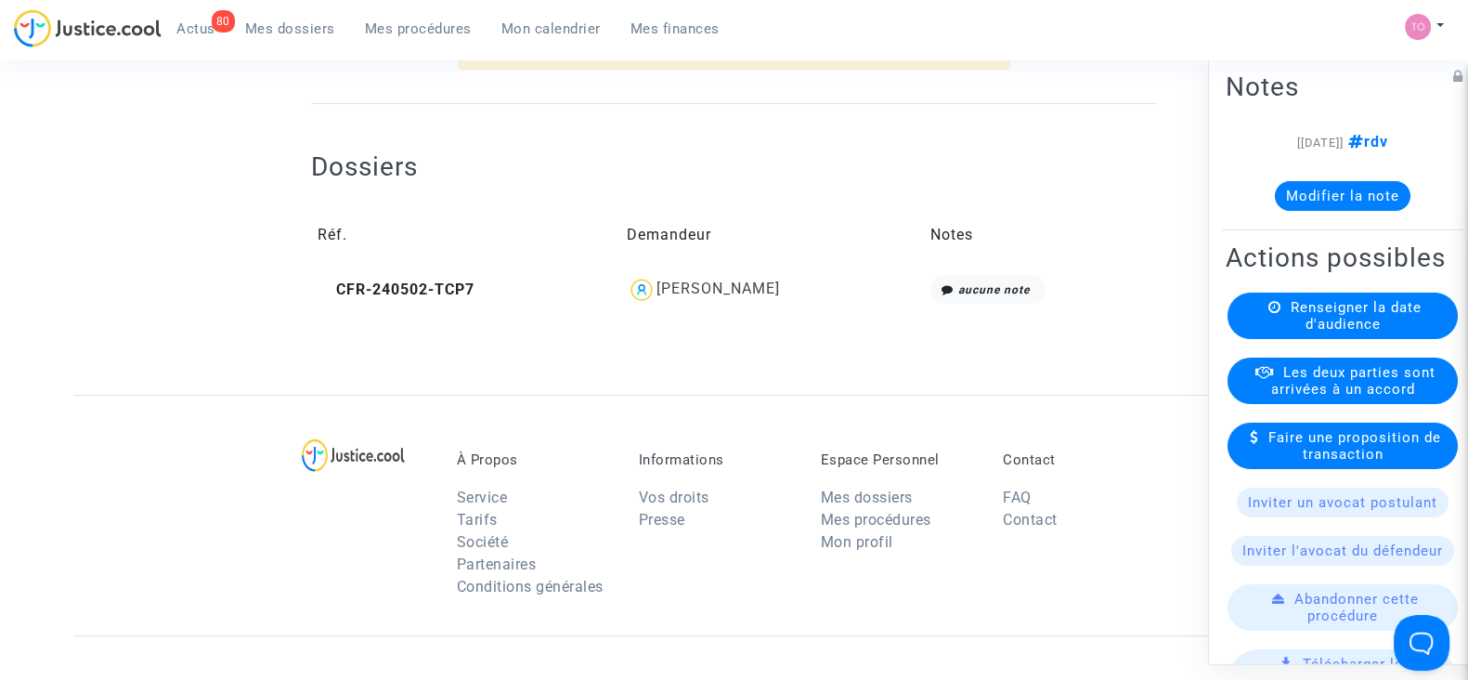
click at [747, 292] on div "[PERSON_NAME]" at bounding box center [719, 289] width 124 height 18
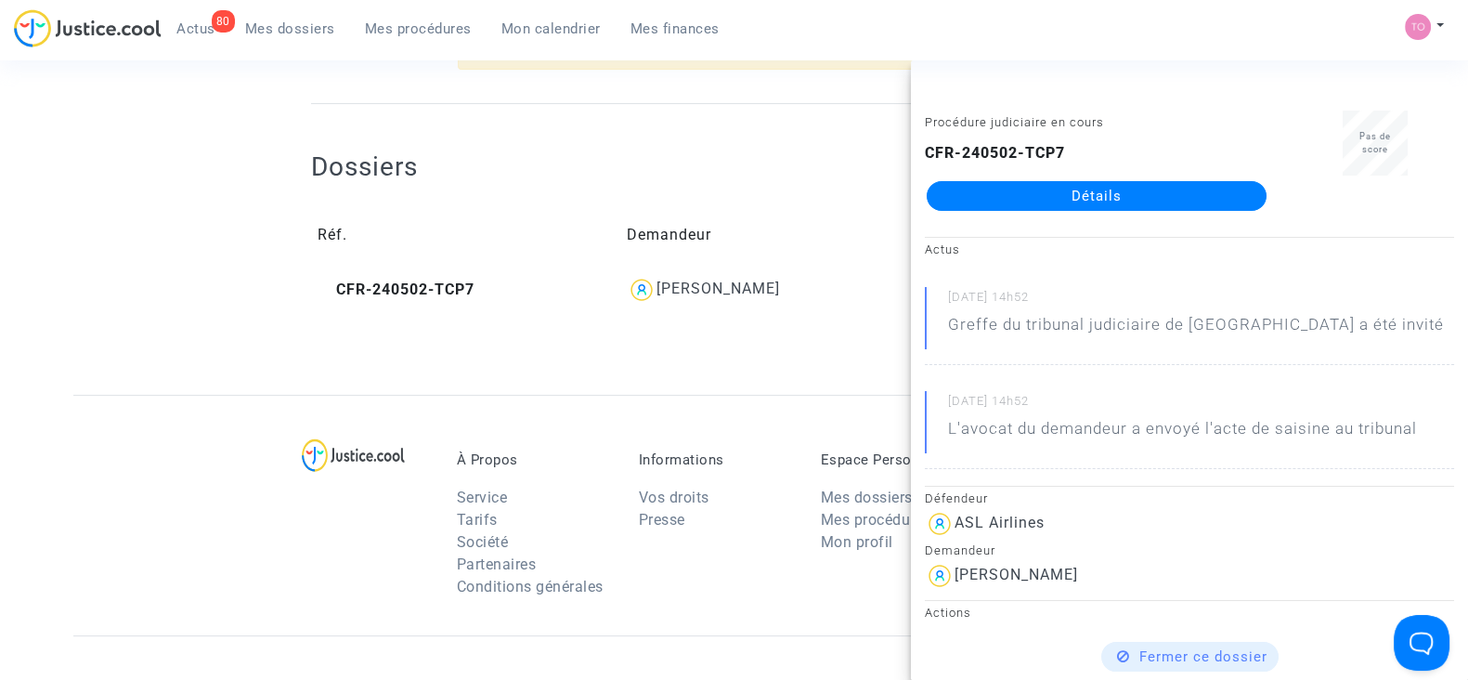
click at [1033, 194] on link "Détails" at bounding box center [1097, 196] width 340 height 30
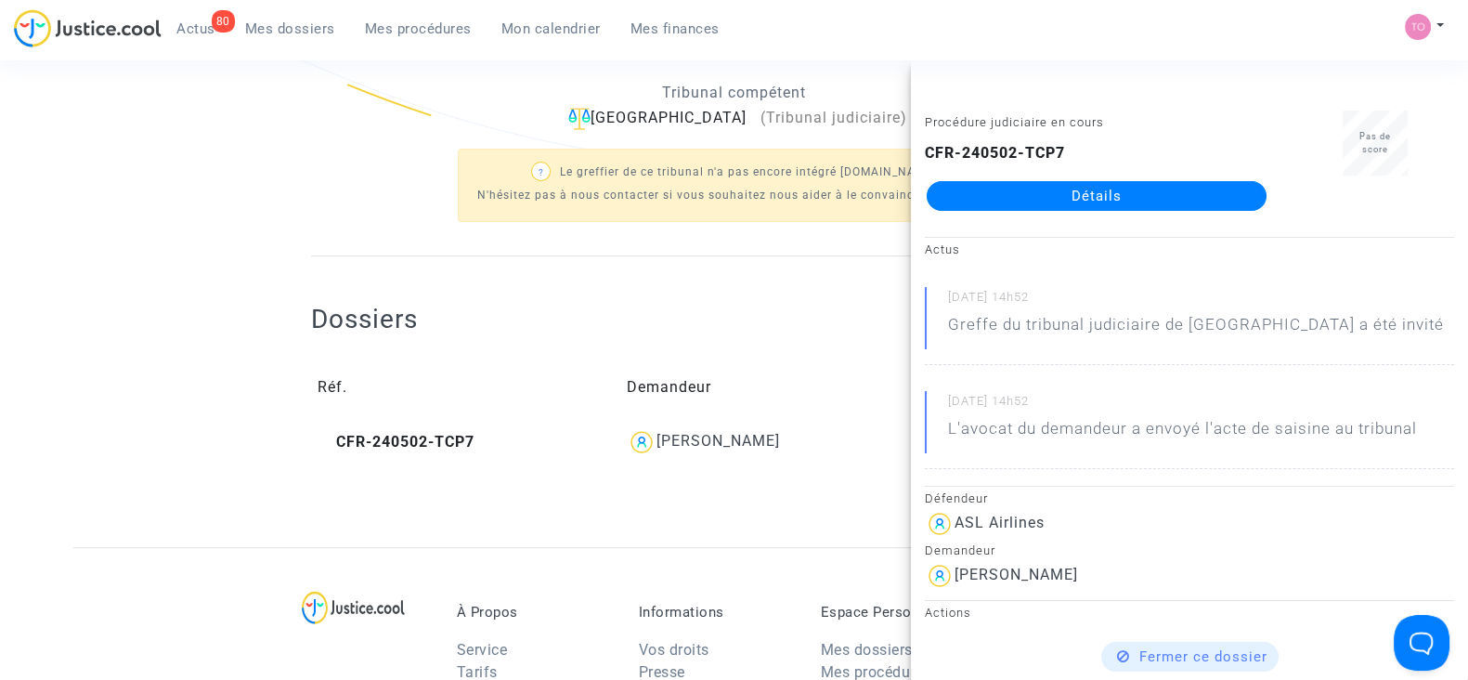
scroll to position [581, 0]
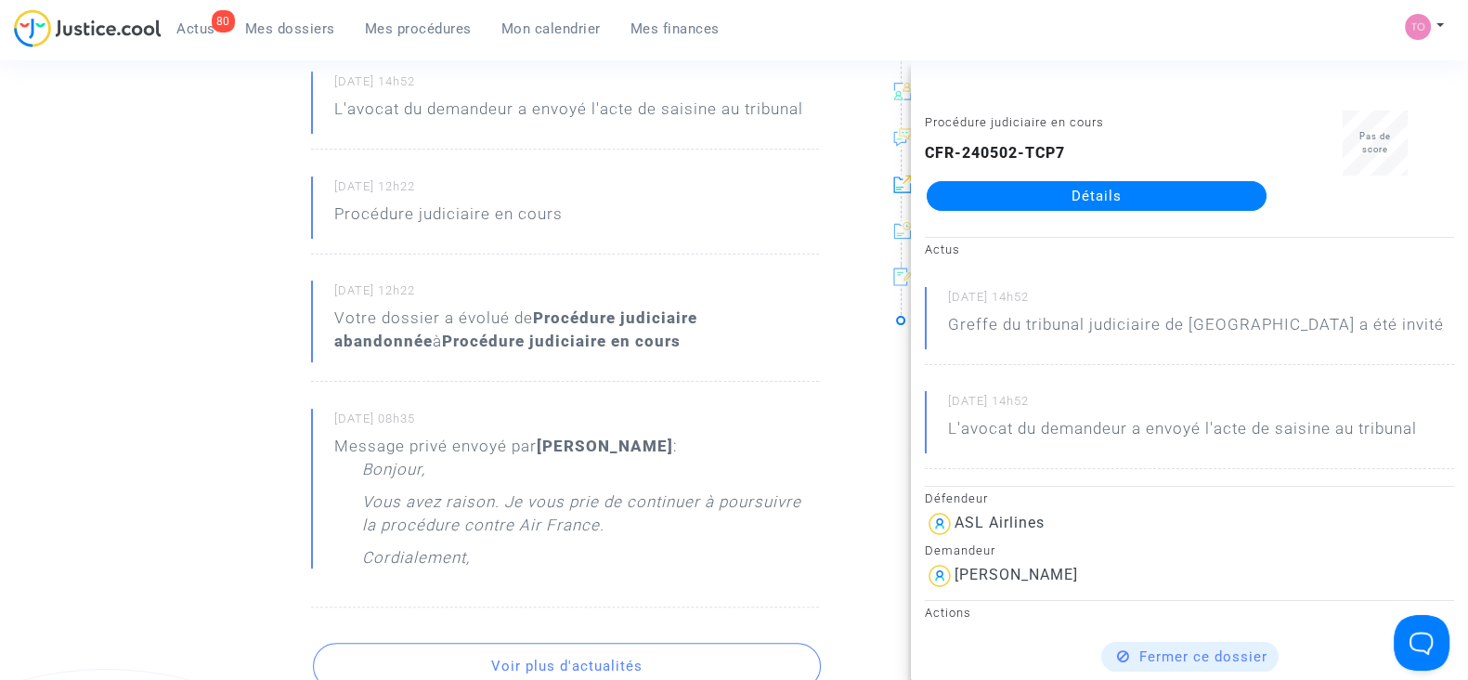
click at [125, 221] on ng-component "Ref. CFR-240502-TCP7 Etape Procédure judiciaire en cours Catégorie Retard de vo…" at bounding box center [734, 481] width 1322 height 1910
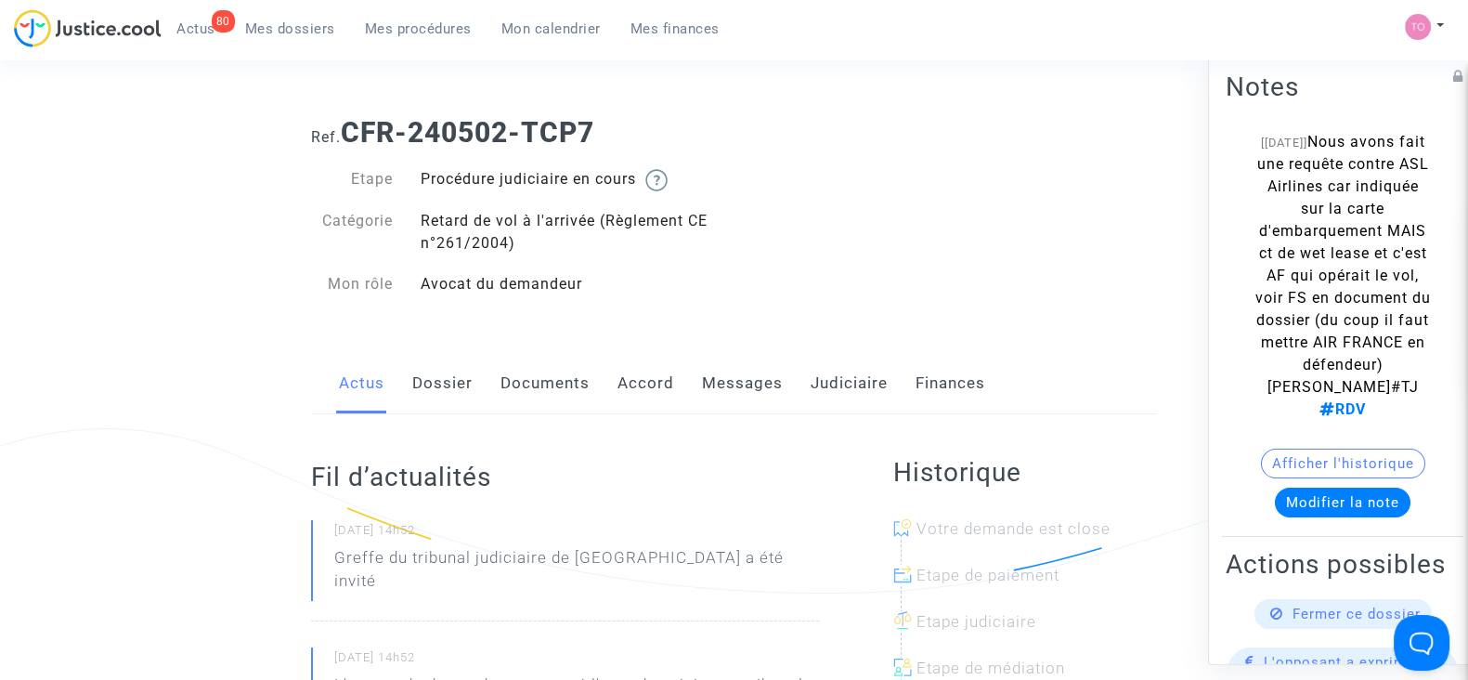
scroll to position [0, 0]
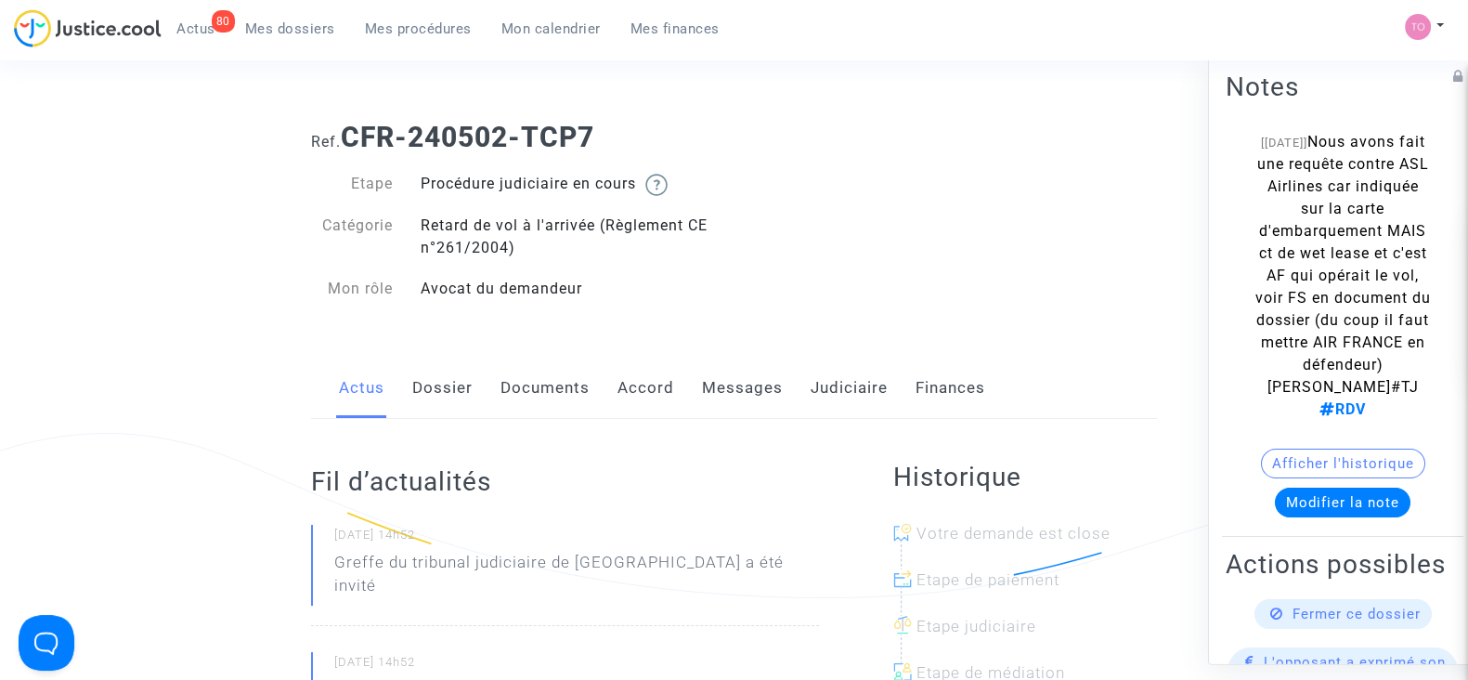
click at [467, 397] on link "Dossier" at bounding box center [442, 388] width 60 height 61
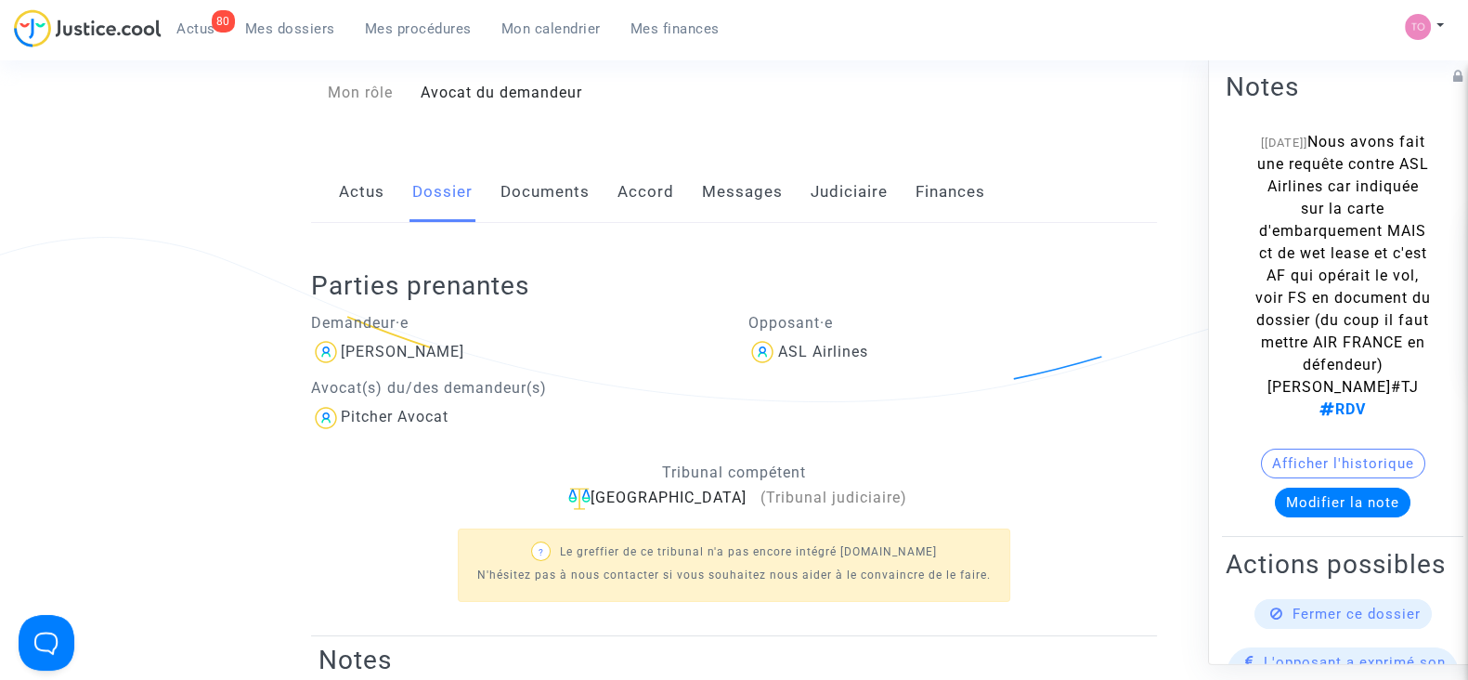
scroll to position [115, 0]
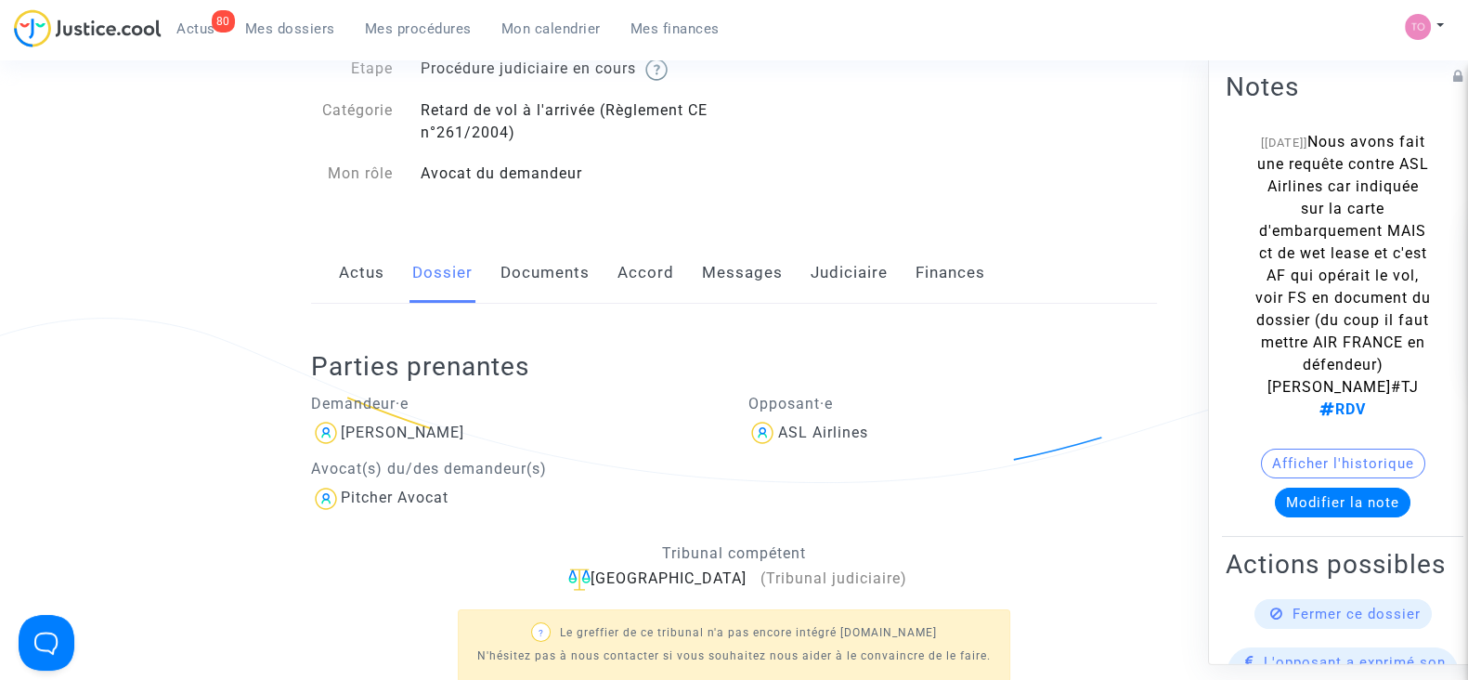
click at [743, 281] on link "Messages" at bounding box center [742, 272] width 81 height 61
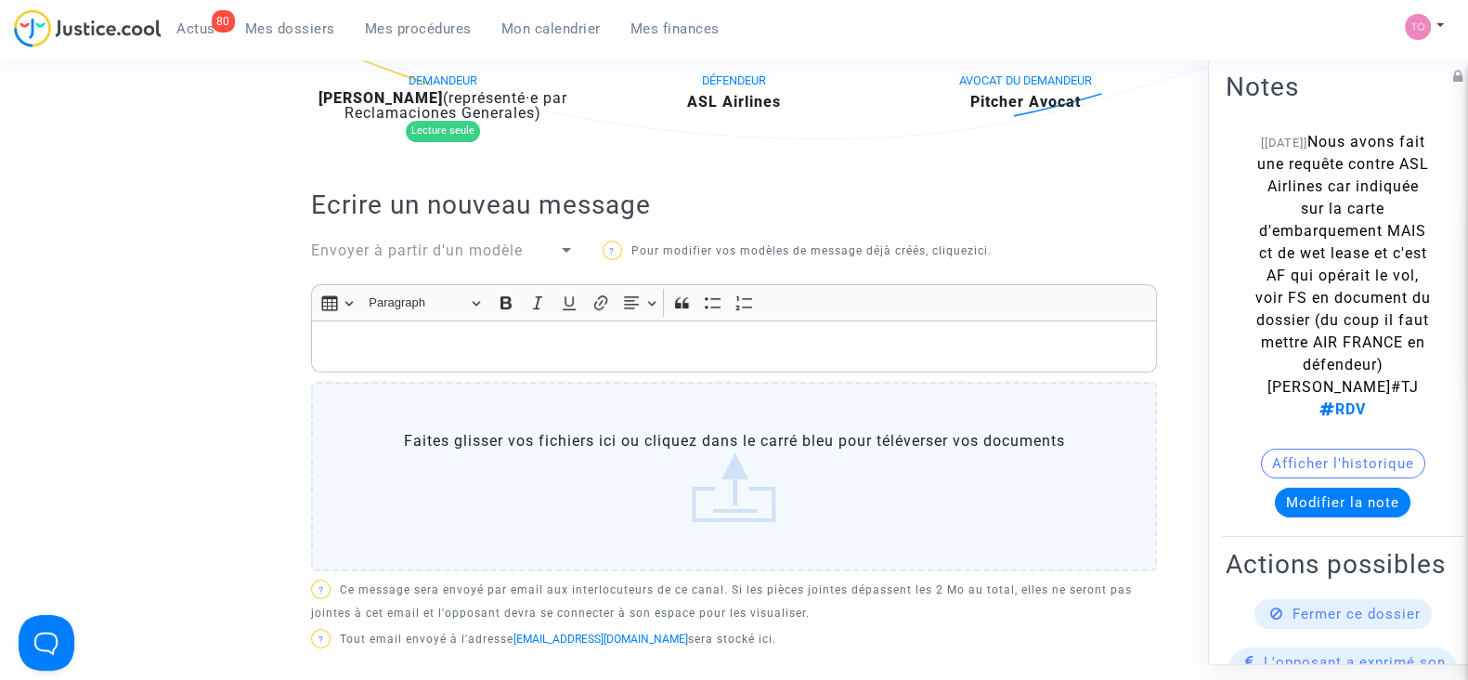
scroll to position [115, 0]
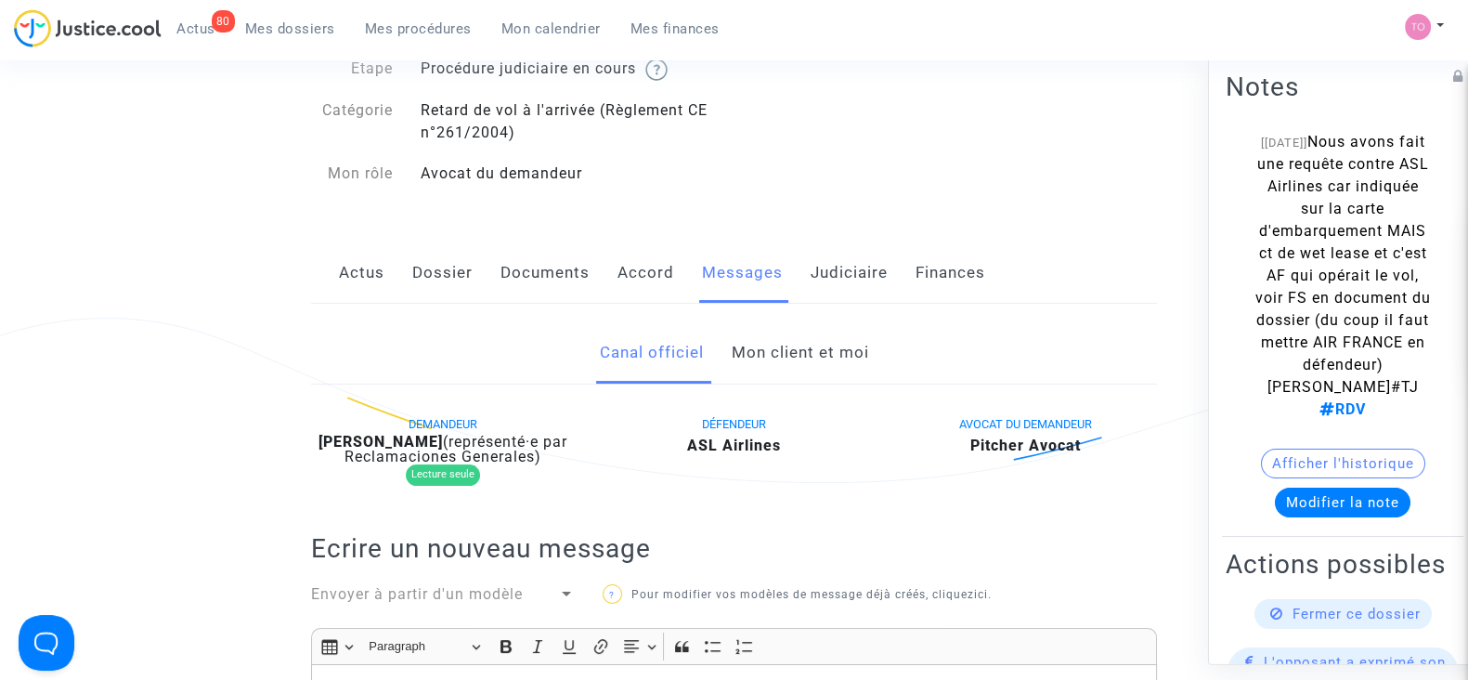
click at [754, 377] on link "Mon client et moi" at bounding box center [799, 352] width 137 height 61
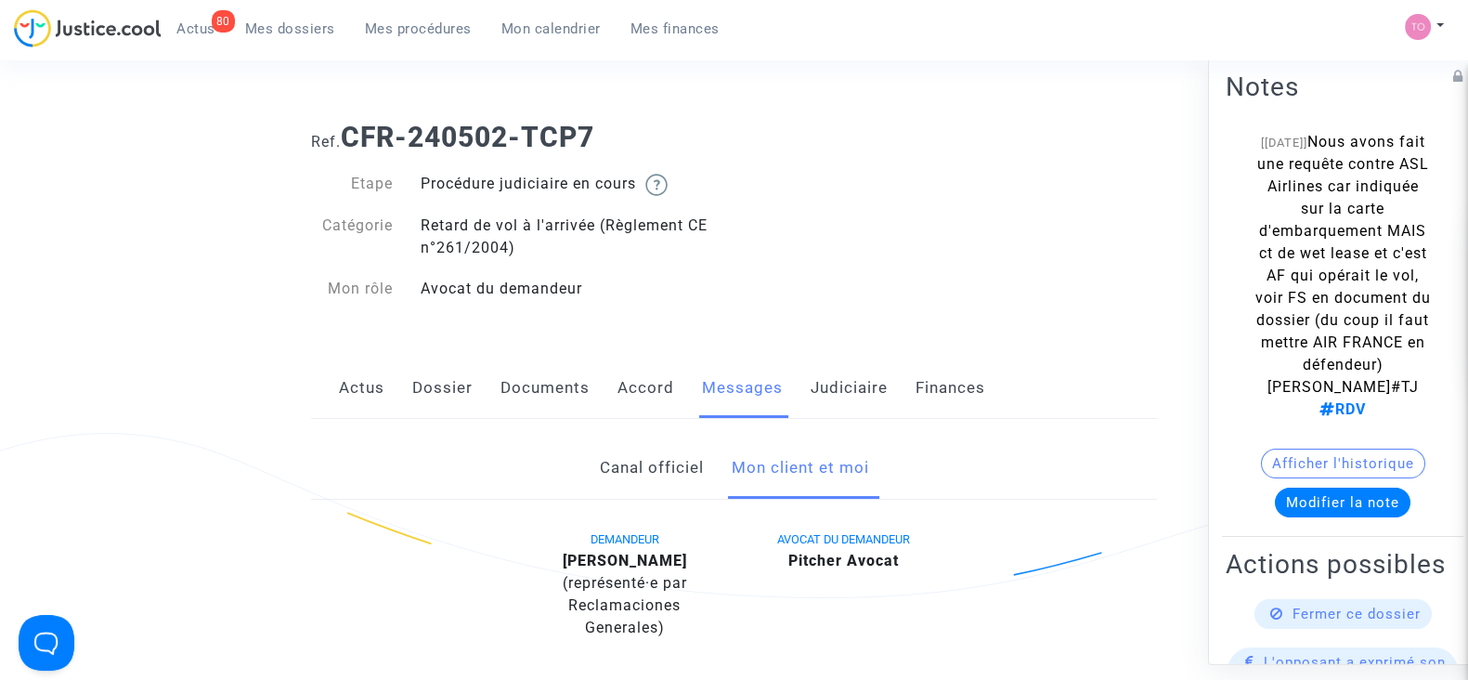
click at [644, 448] on link "Canal officiel" at bounding box center [651, 467] width 104 height 61
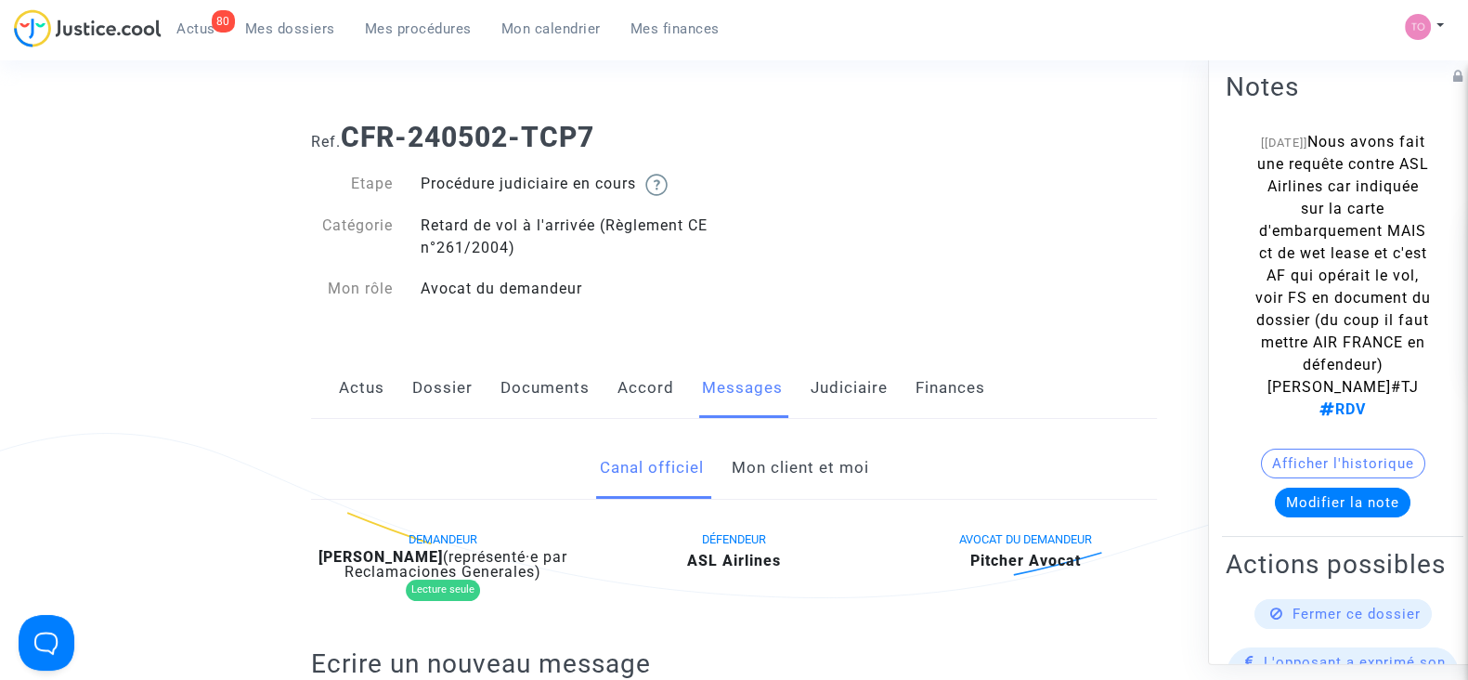
click at [718, 558] on b "ASL Airlines" at bounding box center [734, 561] width 94 height 18
click at [727, 535] on span "DÉFENDEUR" at bounding box center [734, 539] width 64 height 14
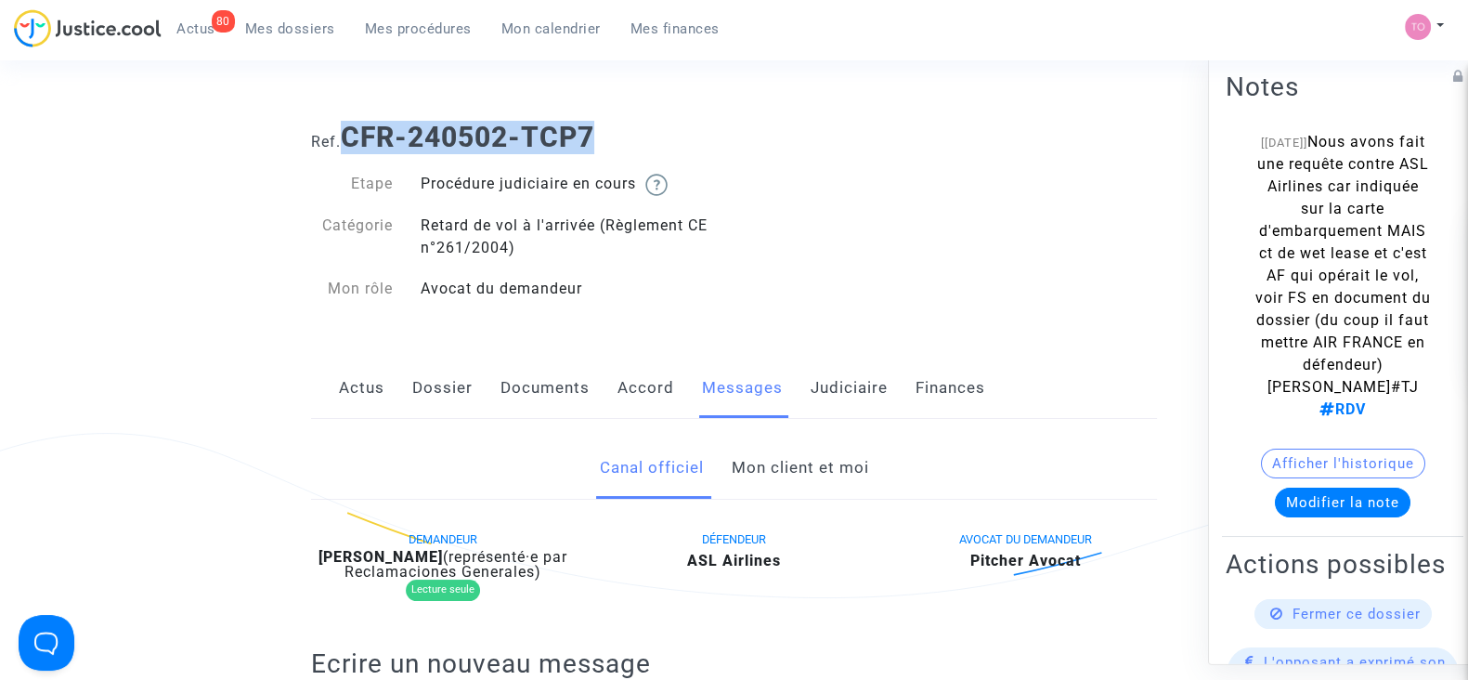
drag, startPoint x: 636, startPoint y: 138, endPoint x: 346, endPoint y: 150, distance: 290.0
click at [346, 150] on h1 "Ref. CFR-240502-TCP7" at bounding box center [734, 137] width 846 height 33
click at [846, 410] on link "Judiciaire" at bounding box center [849, 388] width 77 height 61
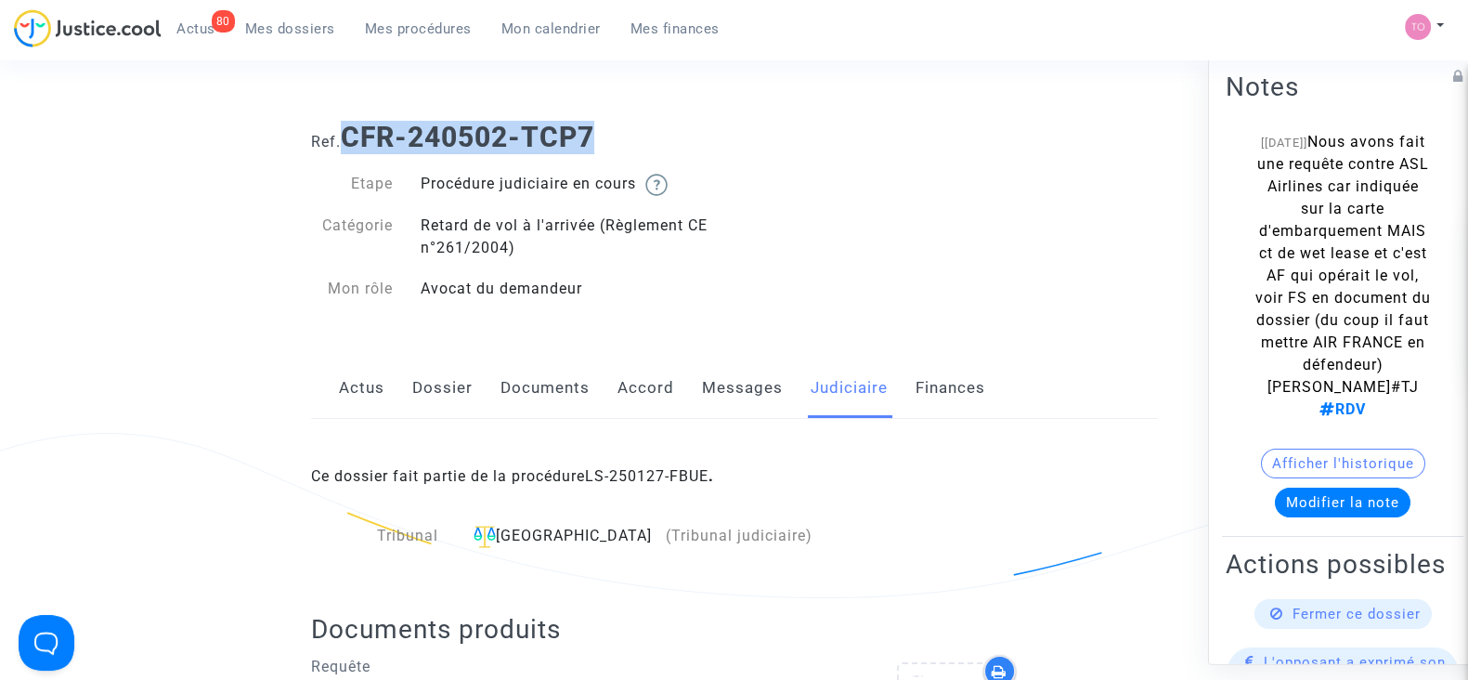
click at [761, 393] on link "Messages" at bounding box center [742, 388] width 81 height 61
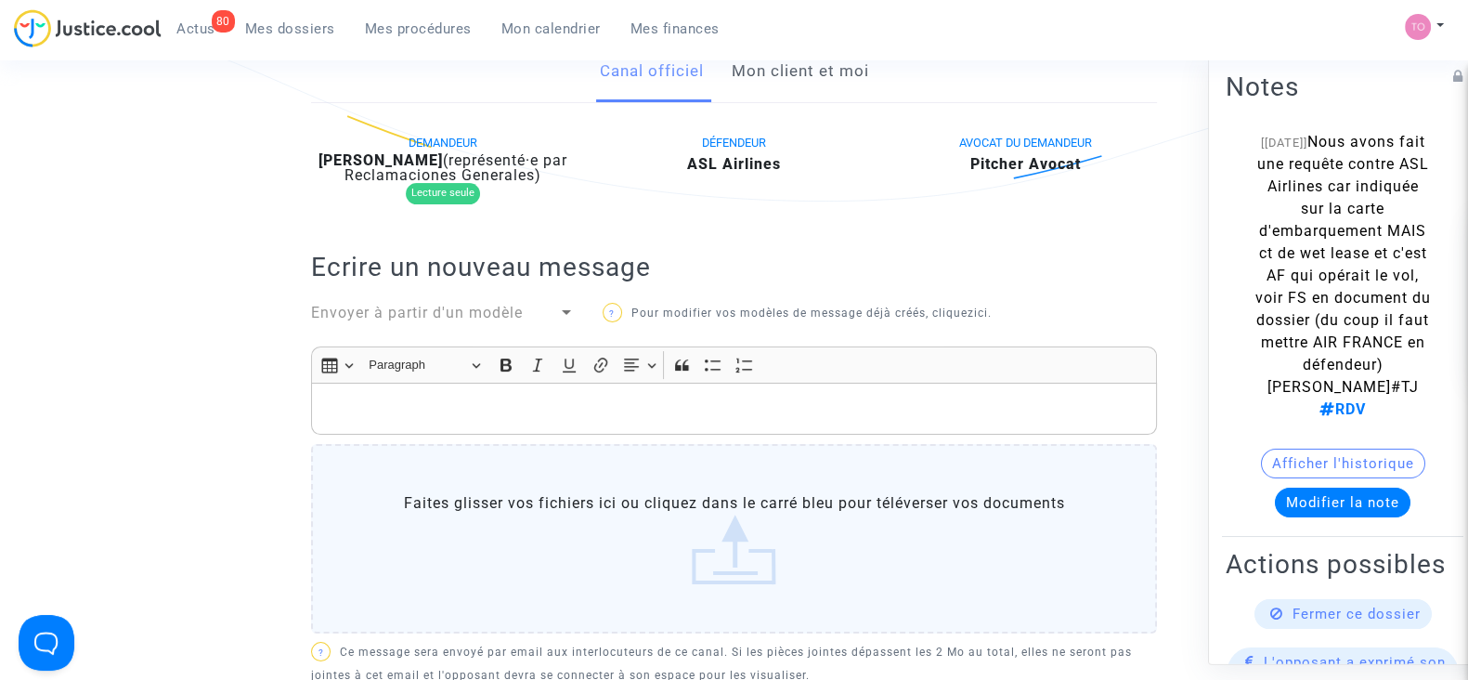
scroll to position [348, 0]
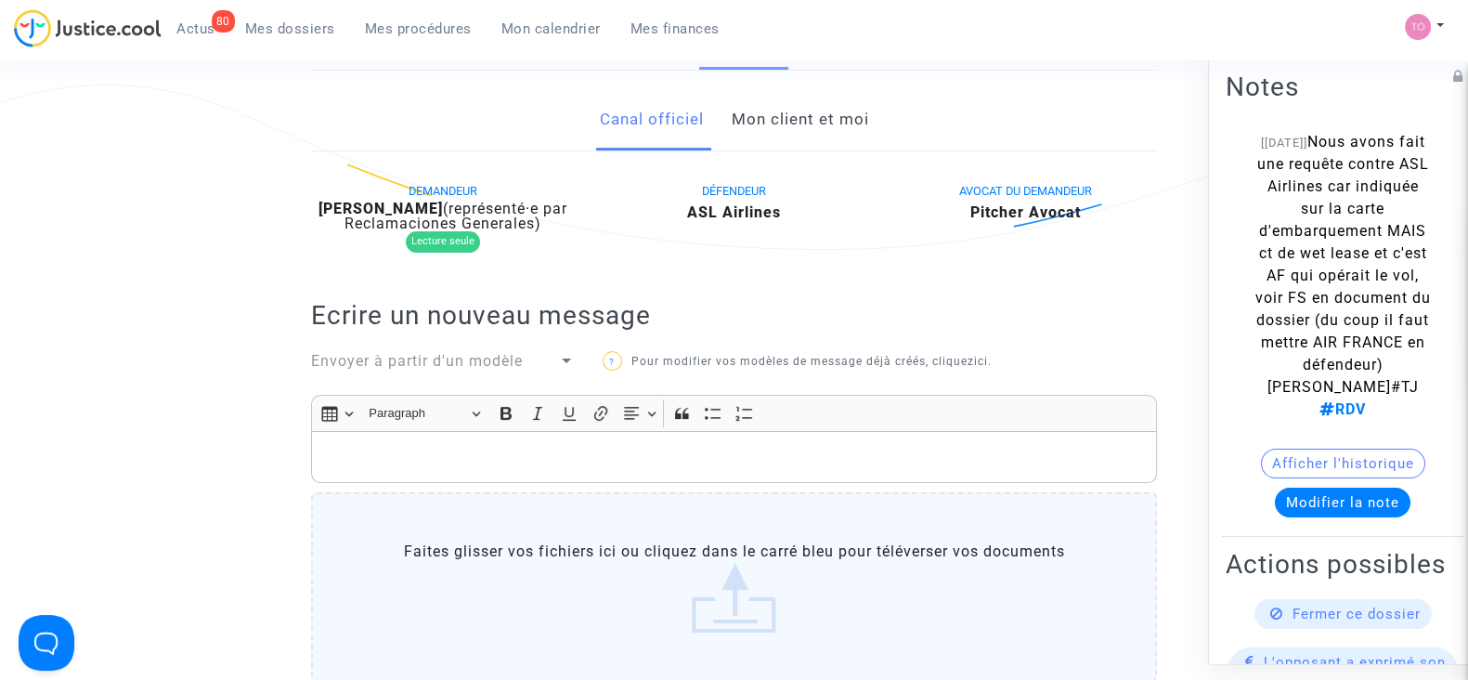
click at [773, 146] on link "Mon client et moi" at bounding box center [799, 119] width 137 height 61
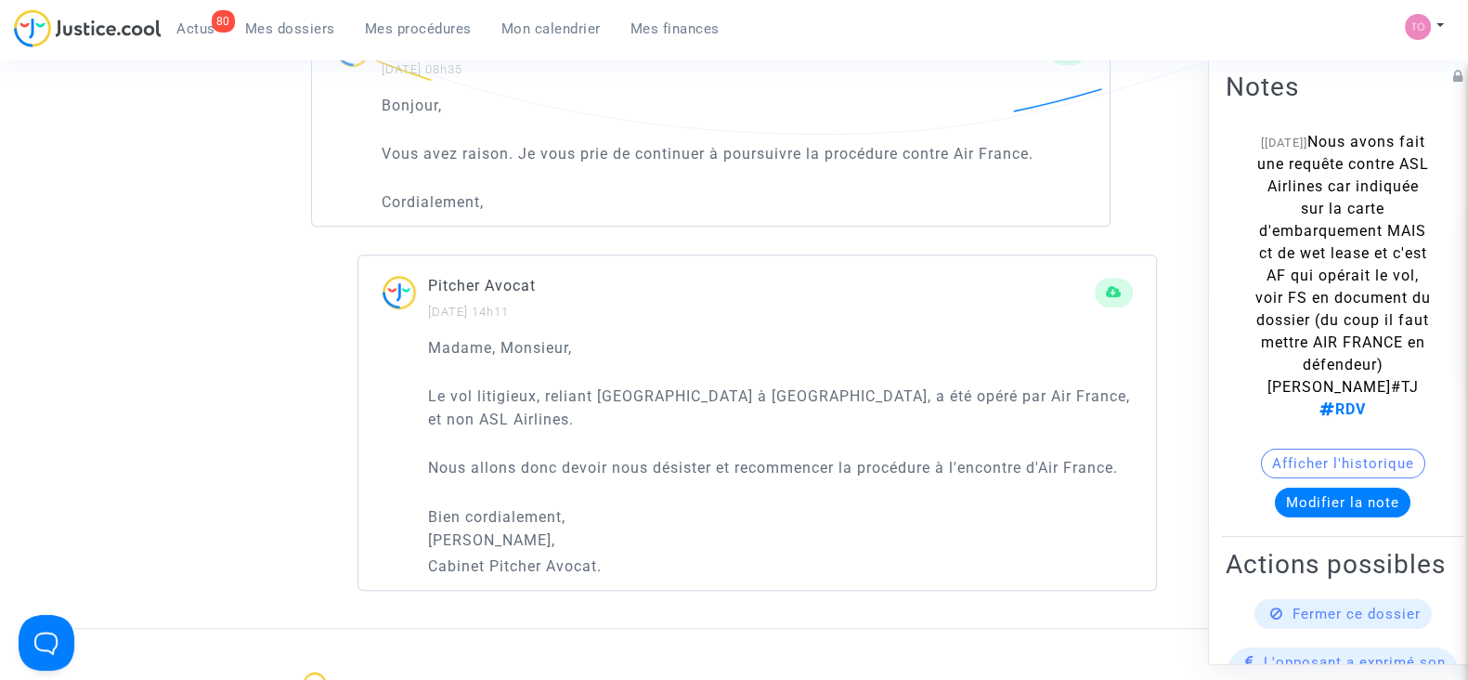
scroll to position [1277, 0]
drag, startPoint x: 446, startPoint y: 341, endPoint x: 513, endPoint y: 343, distance: 66.9
click at [513, 343] on p "Madame, Monsieur," at bounding box center [780, 350] width 705 height 23
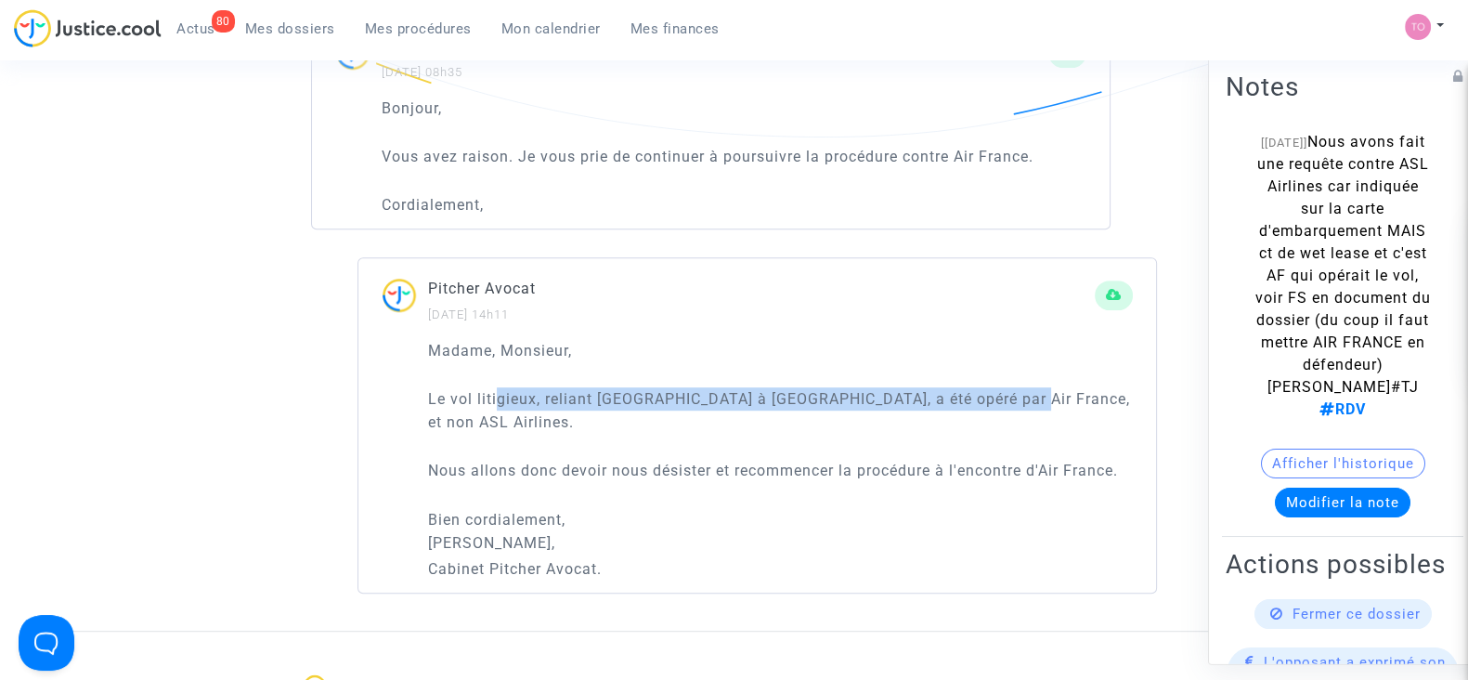
drag, startPoint x: 495, startPoint y: 384, endPoint x: 1012, endPoint y: 387, distance: 517.4
click at [1012, 387] on p "Le vol litigieux, reliant Paris à Amsterdam, a été opéré par Air France, et non…" at bounding box center [780, 410] width 705 height 46
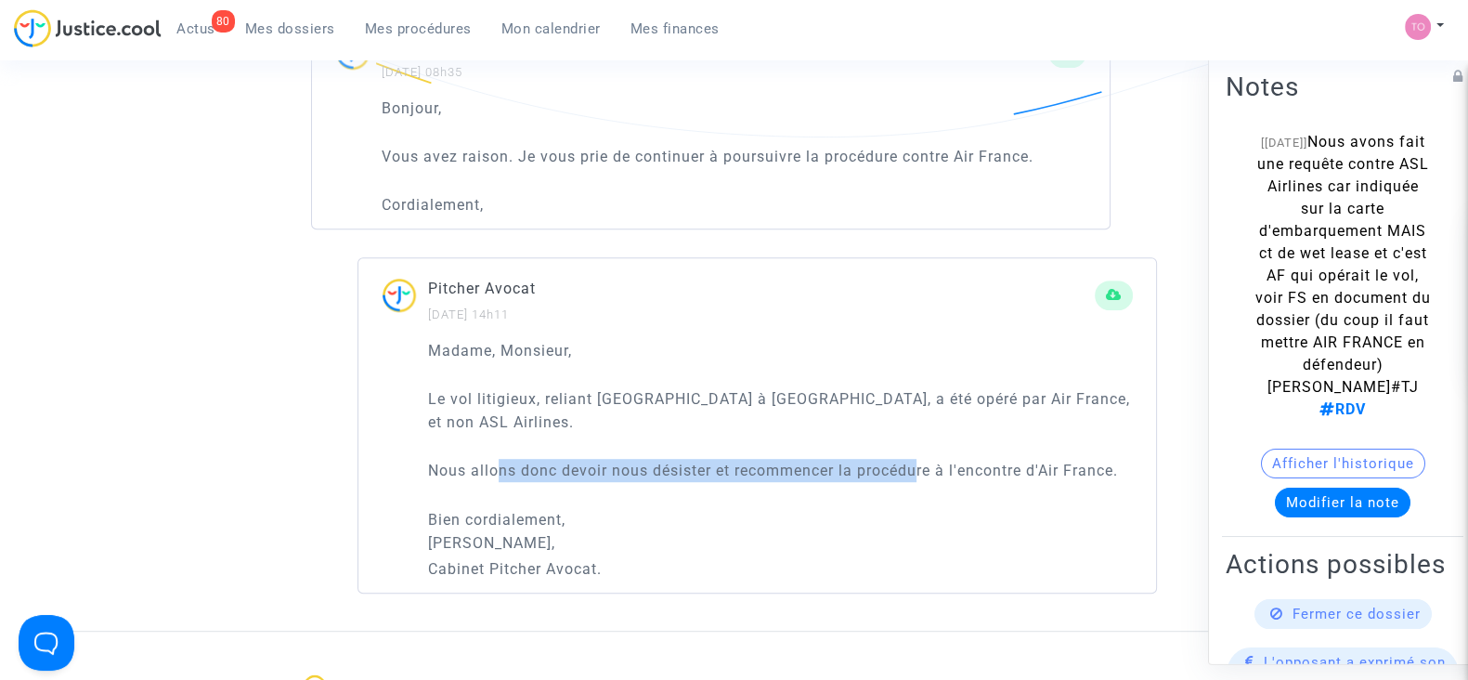
drag, startPoint x: 622, startPoint y: 448, endPoint x: 924, endPoint y: 449, distance: 301.9
click at [924, 459] on p "Nous allons donc devoir nous désister et recommencer la procédure à l'encontre …" at bounding box center [780, 470] width 705 height 23
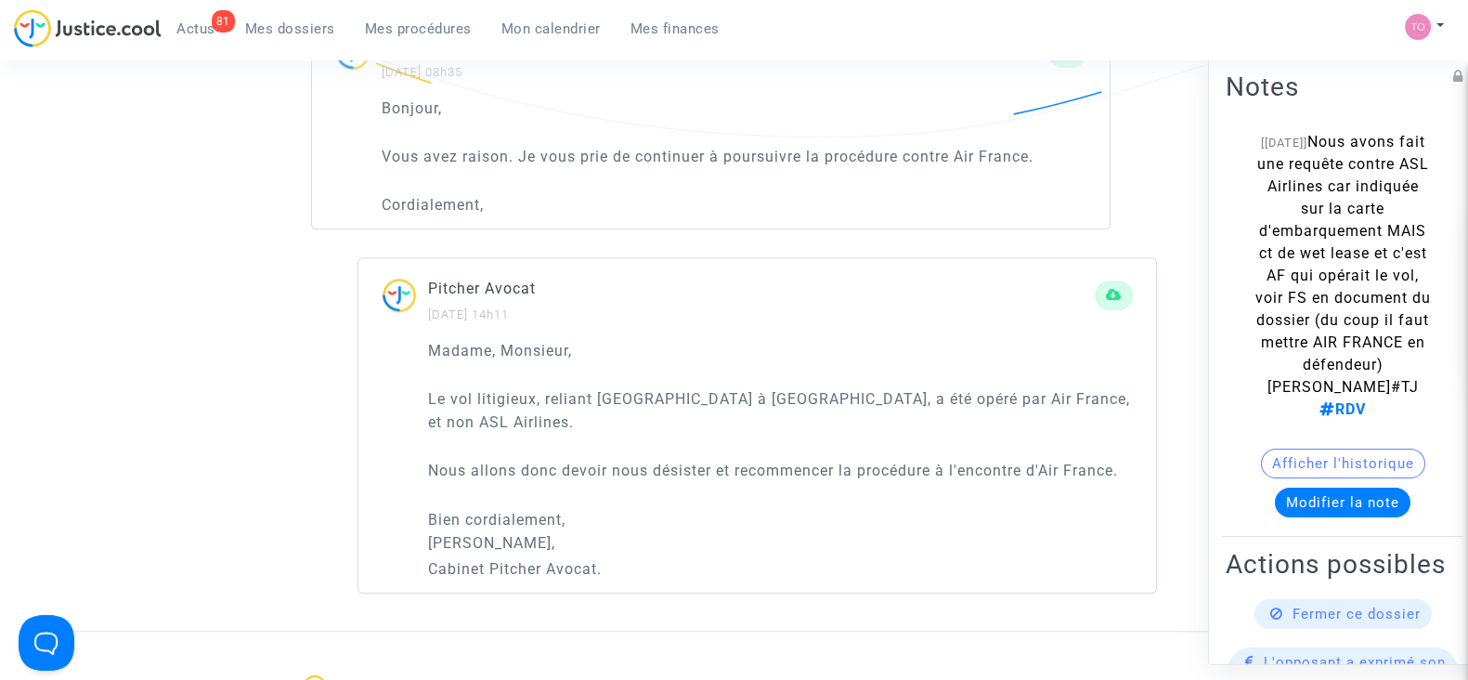
click at [576, 466] on div "Madame, Monsieur, Le vol litigieux, reliant Paris à Amsterdam, a été opéré par …" at bounding box center [780, 459] width 705 height 241
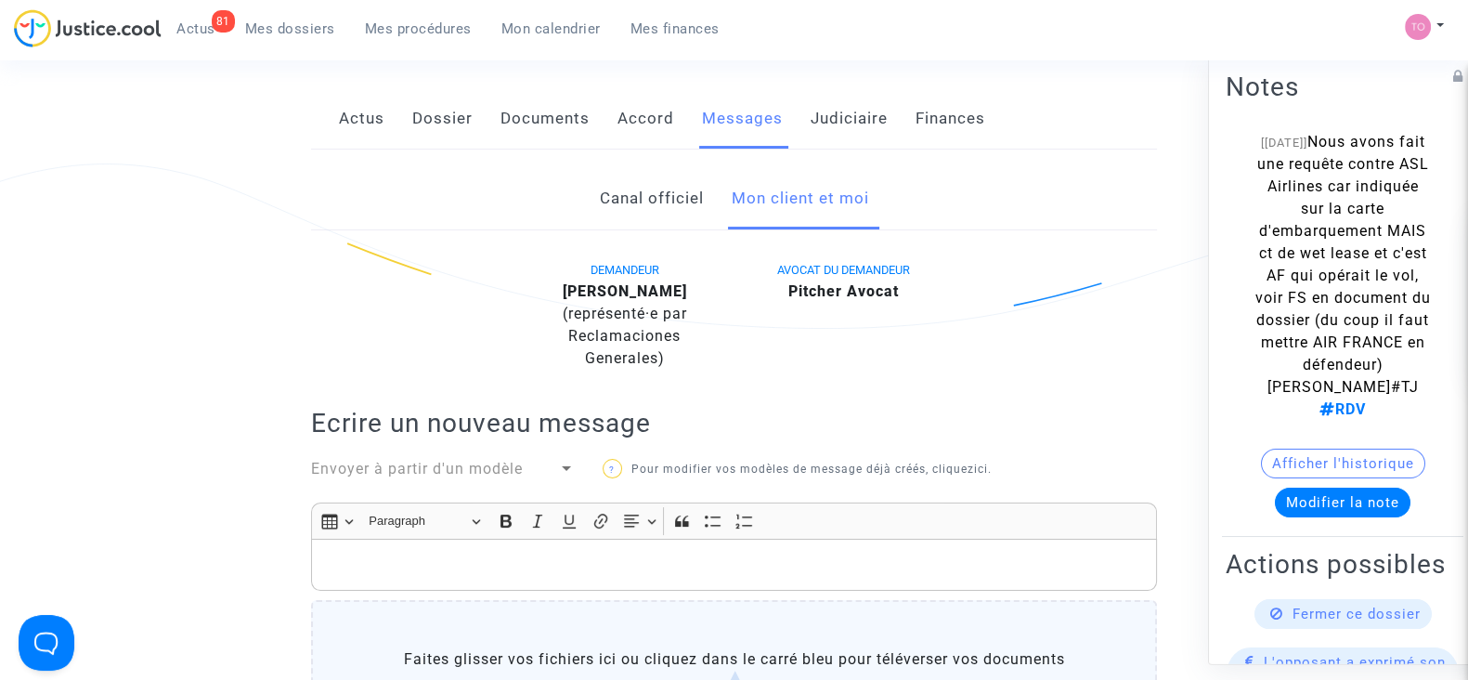
scroll to position [0, 0]
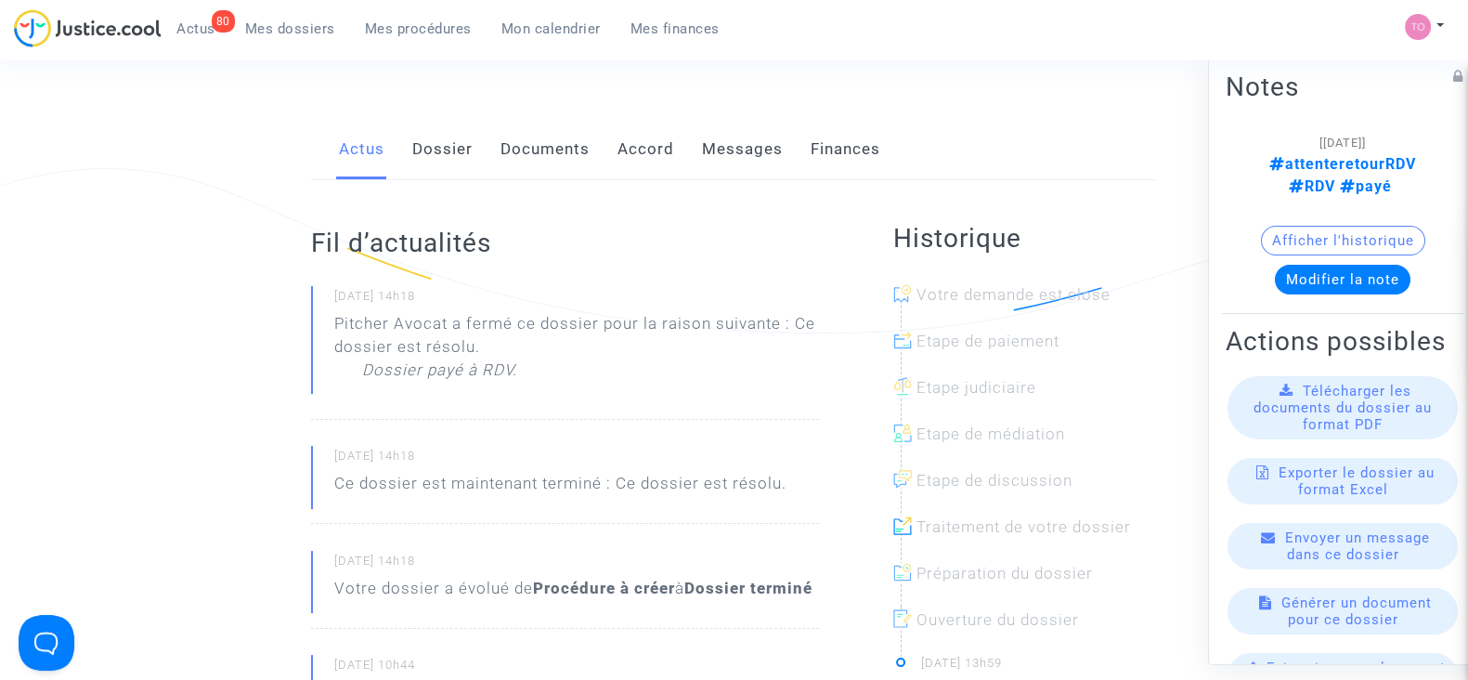
scroll to position [115, 0]
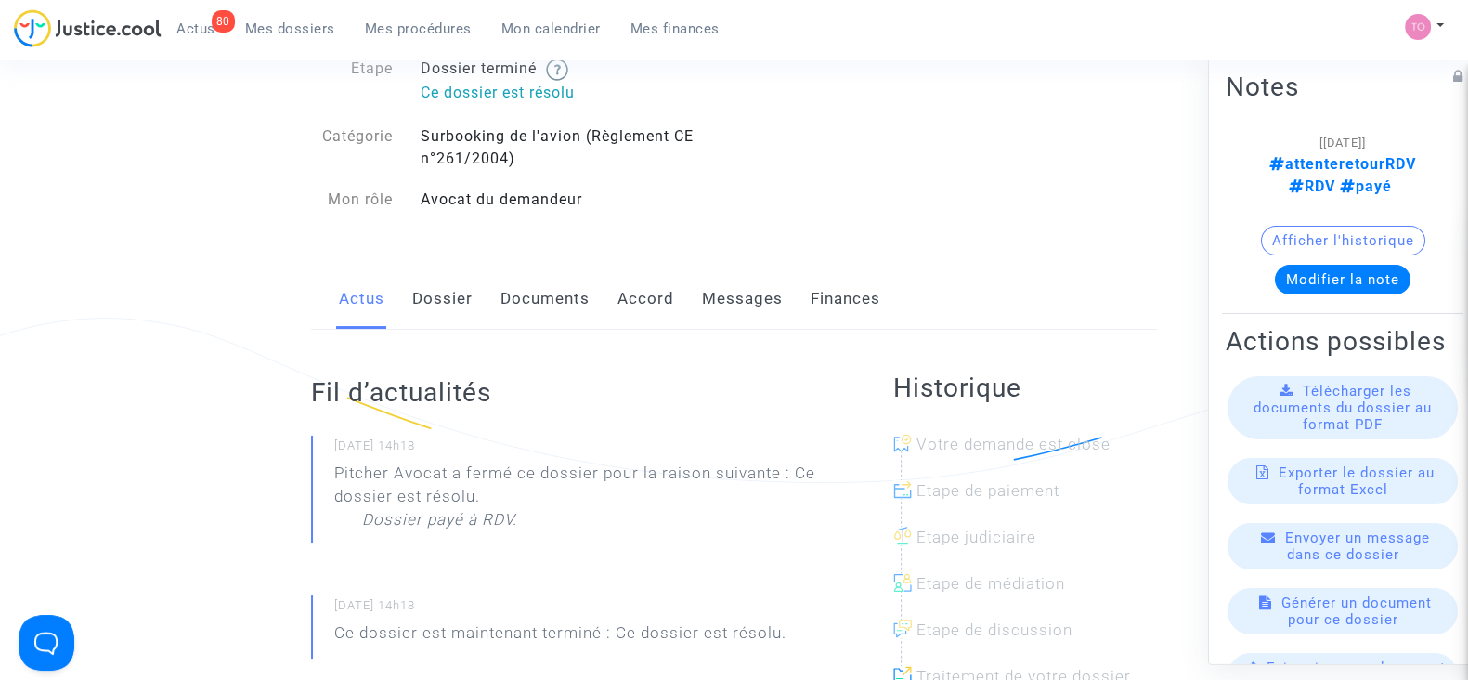
click at [530, 307] on link "Documents" at bounding box center [545, 298] width 89 height 61
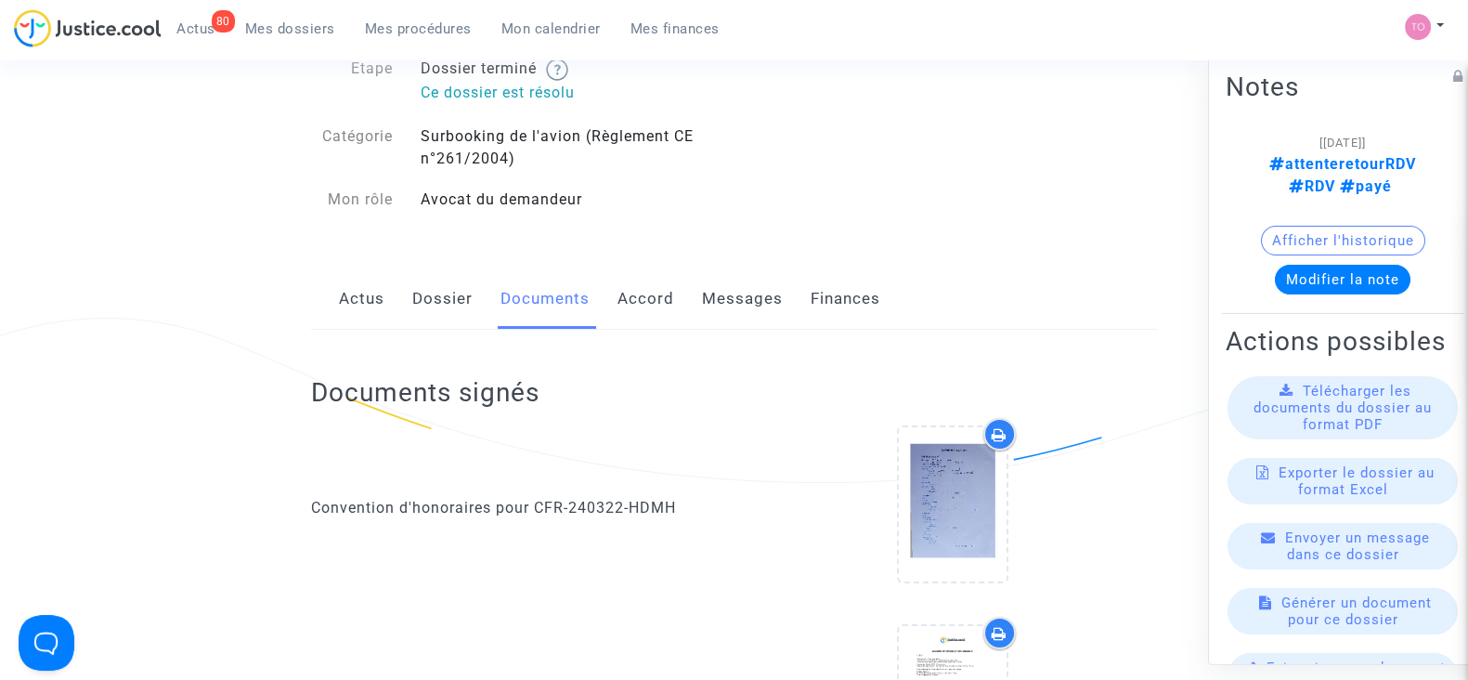
click at [720, 298] on link "Messages" at bounding box center [742, 298] width 81 height 61
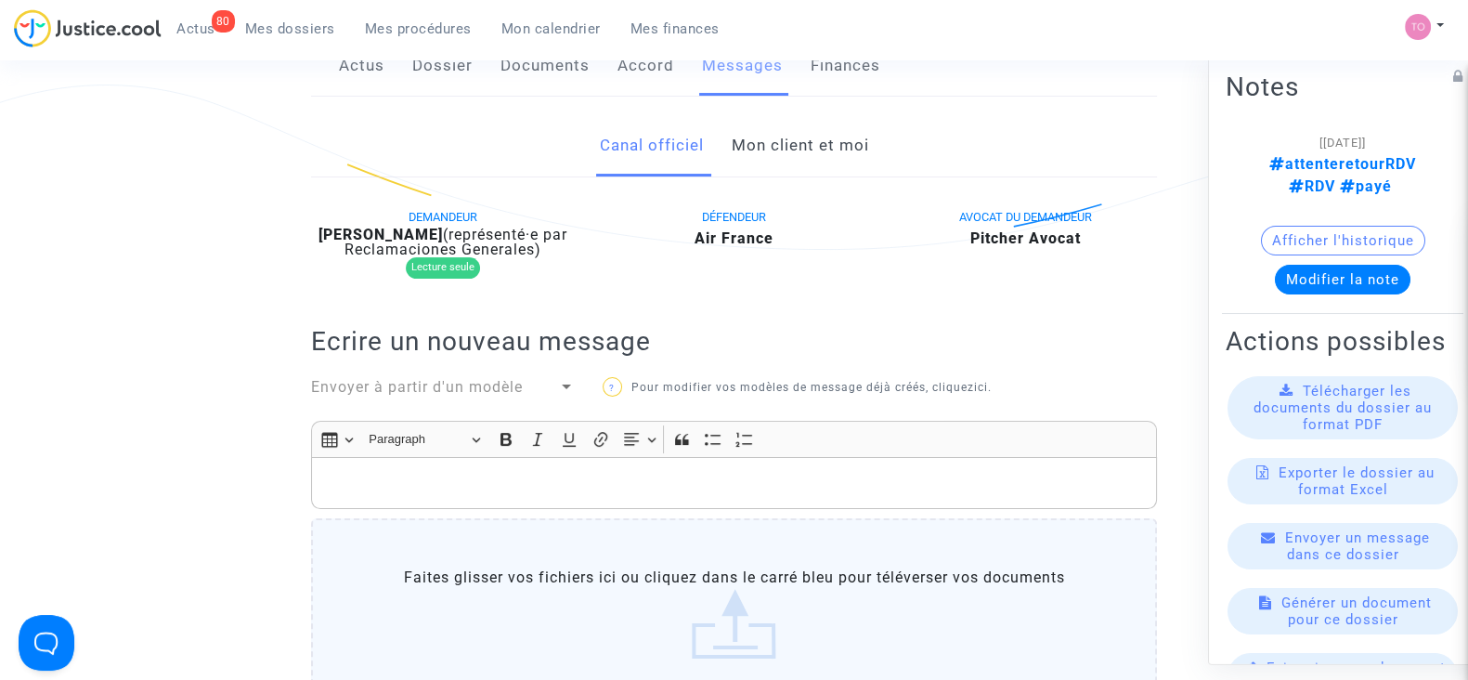
scroll to position [348, 0]
click at [449, 85] on link "Dossier" at bounding box center [442, 65] width 60 height 61
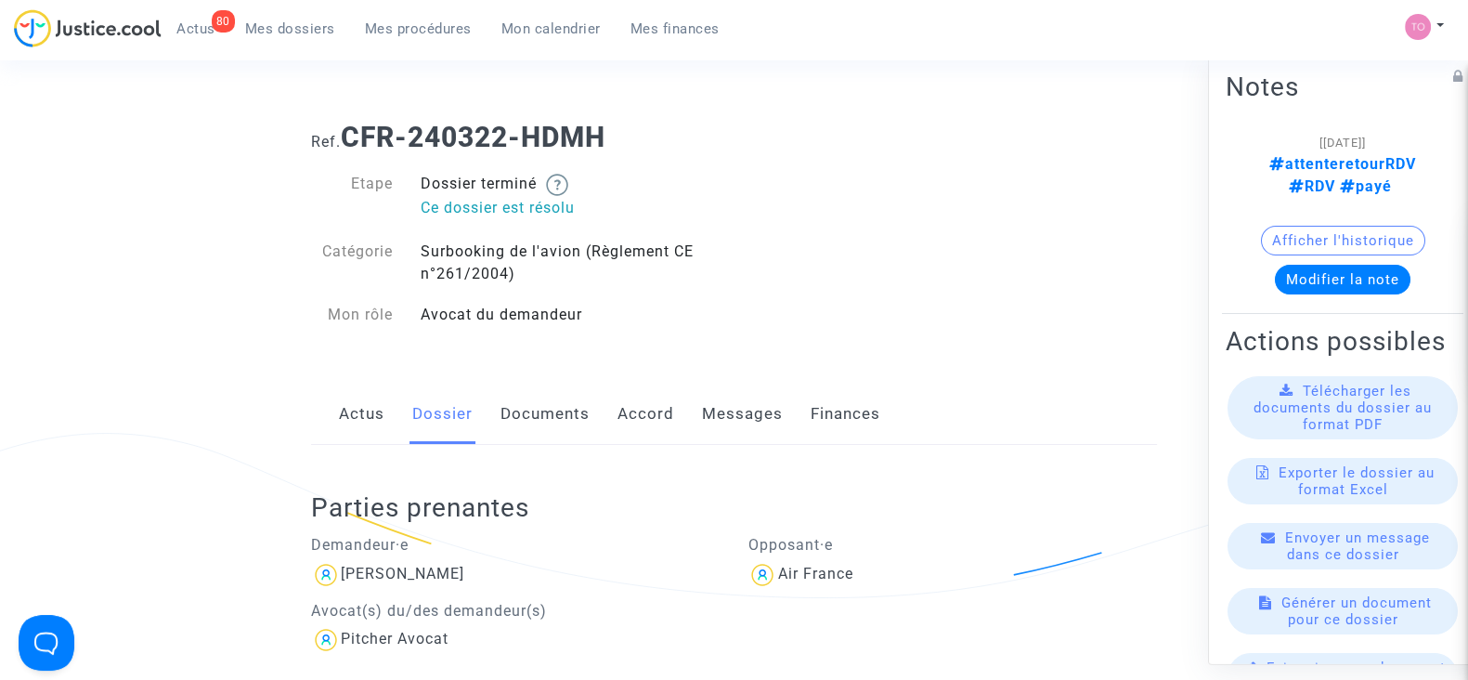
click at [579, 422] on link "Documents" at bounding box center [545, 414] width 89 height 61
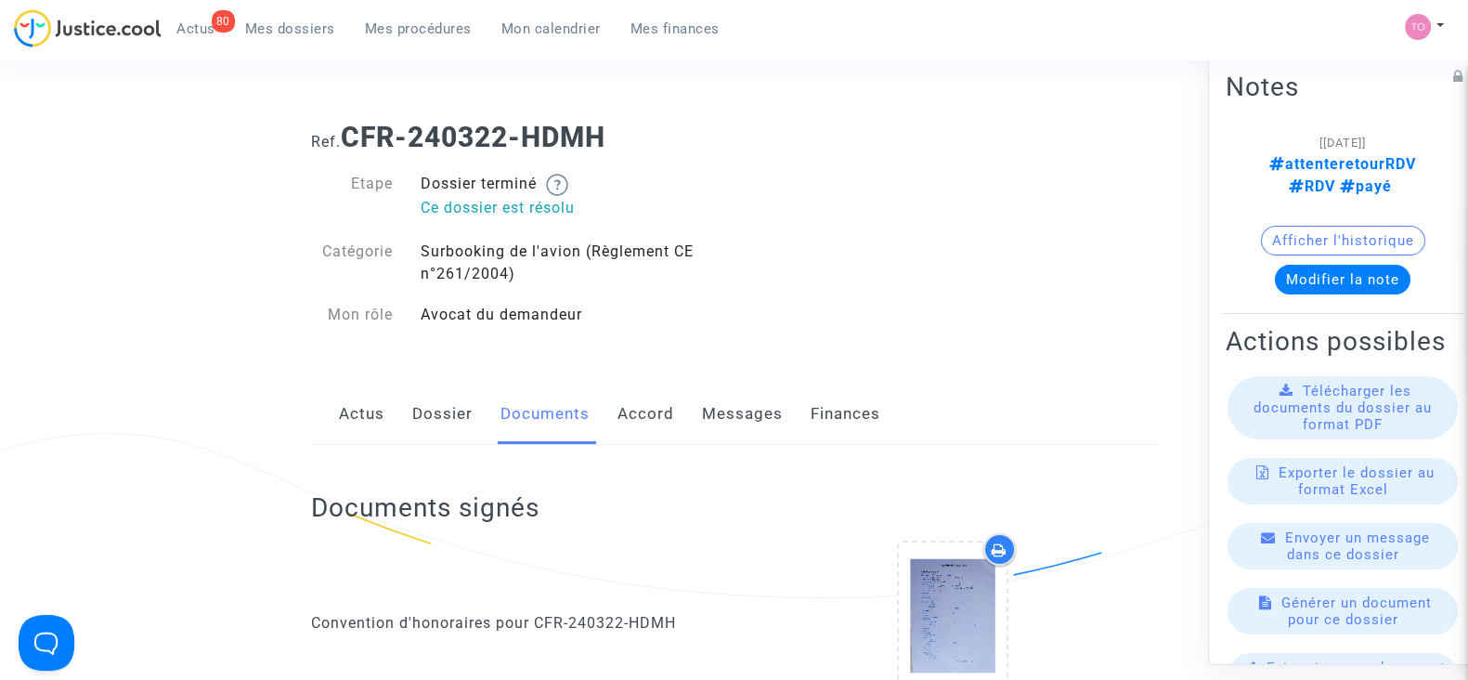
click at [729, 421] on link "Messages" at bounding box center [742, 414] width 81 height 61
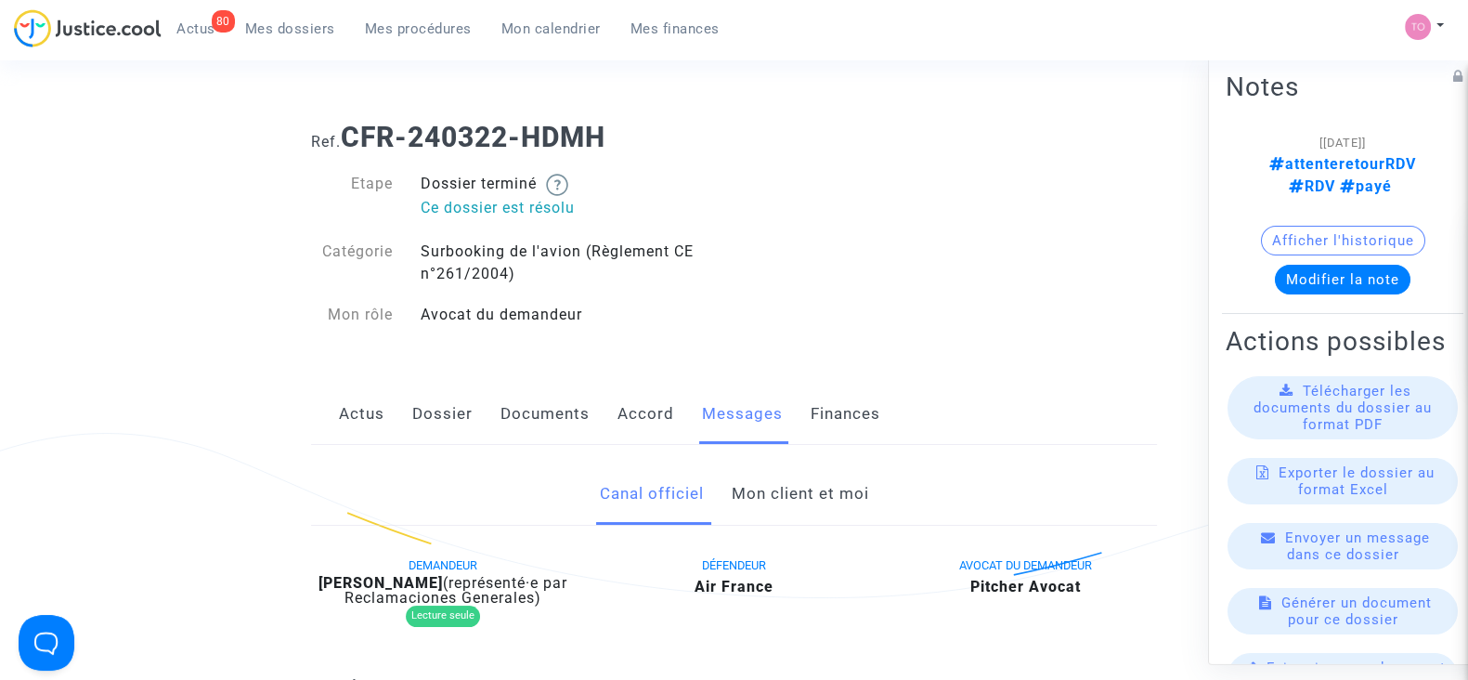
click at [771, 498] on link "Mon client et moi" at bounding box center [799, 493] width 137 height 61
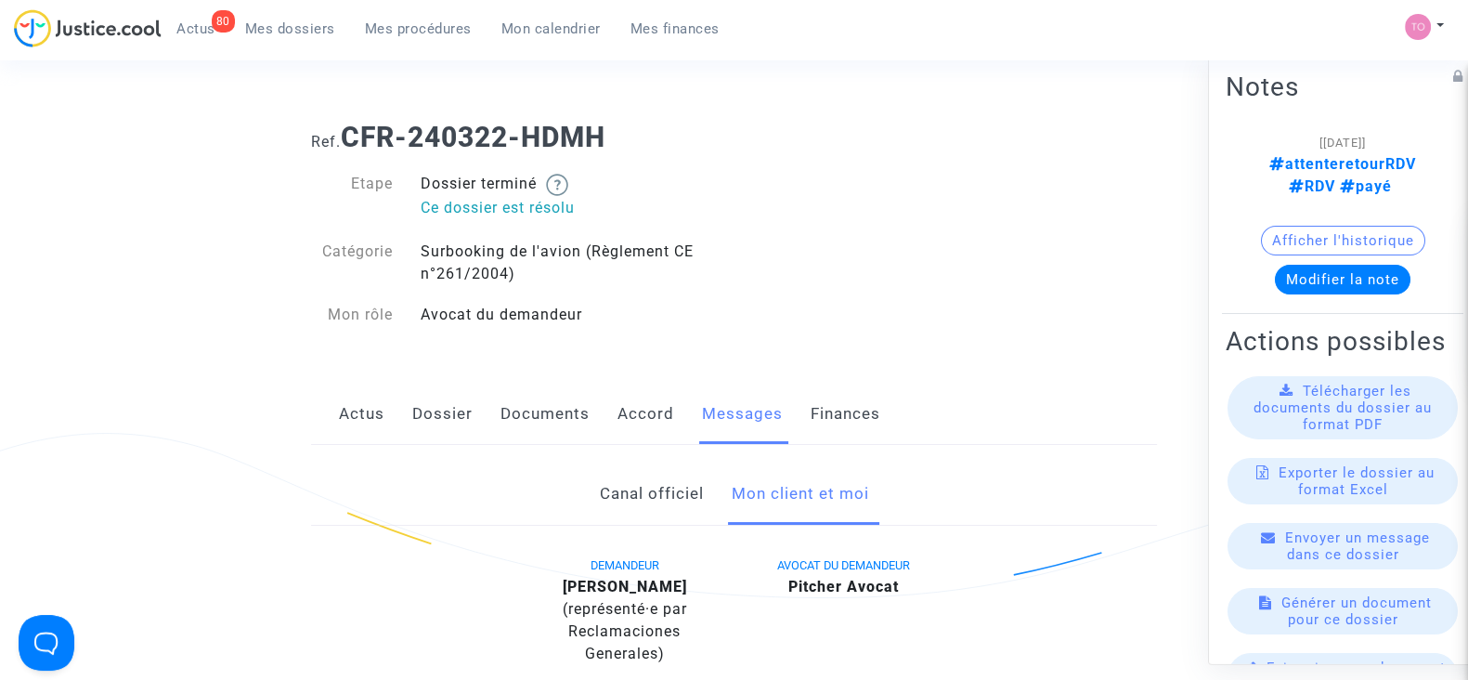
click at [659, 420] on link "Accord" at bounding box center [646, 414] width 57 height 61
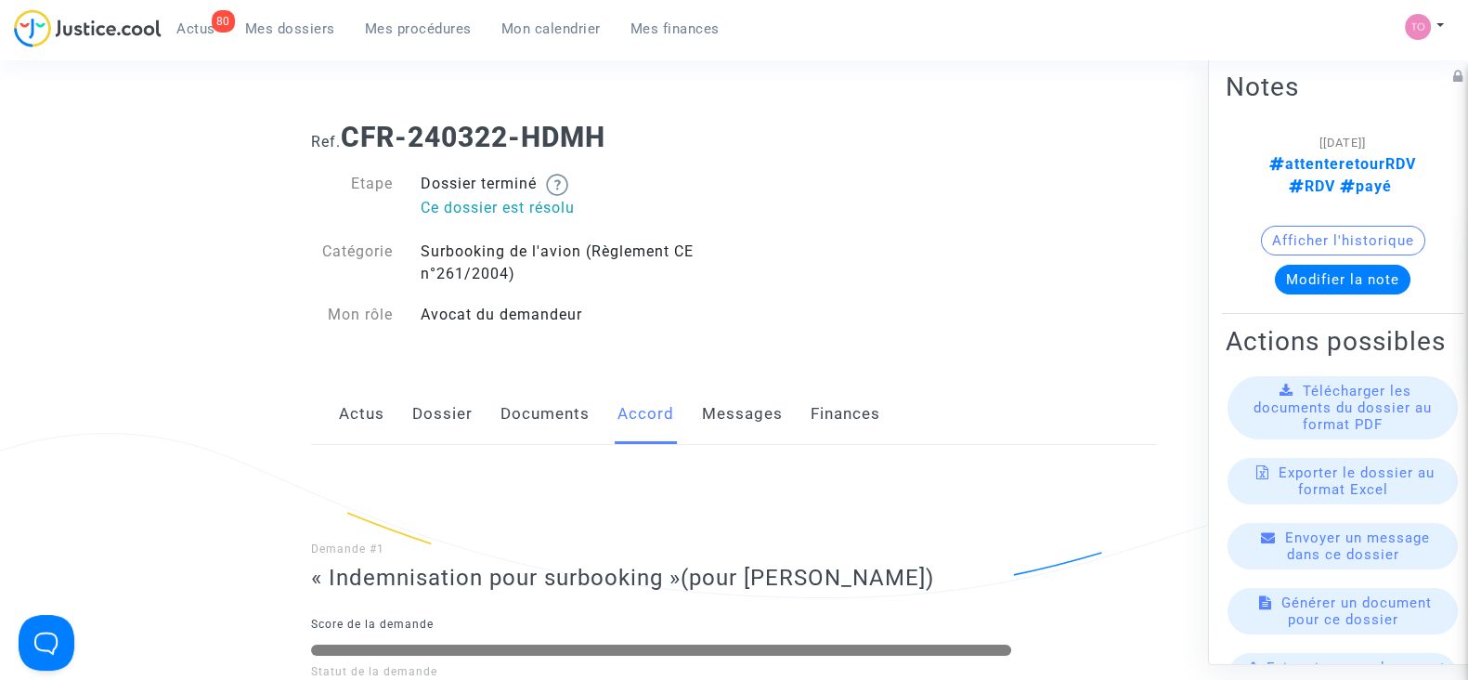
click at [535, 415] on link "Documents" at bounding box center [545, 414] width 89 height 61
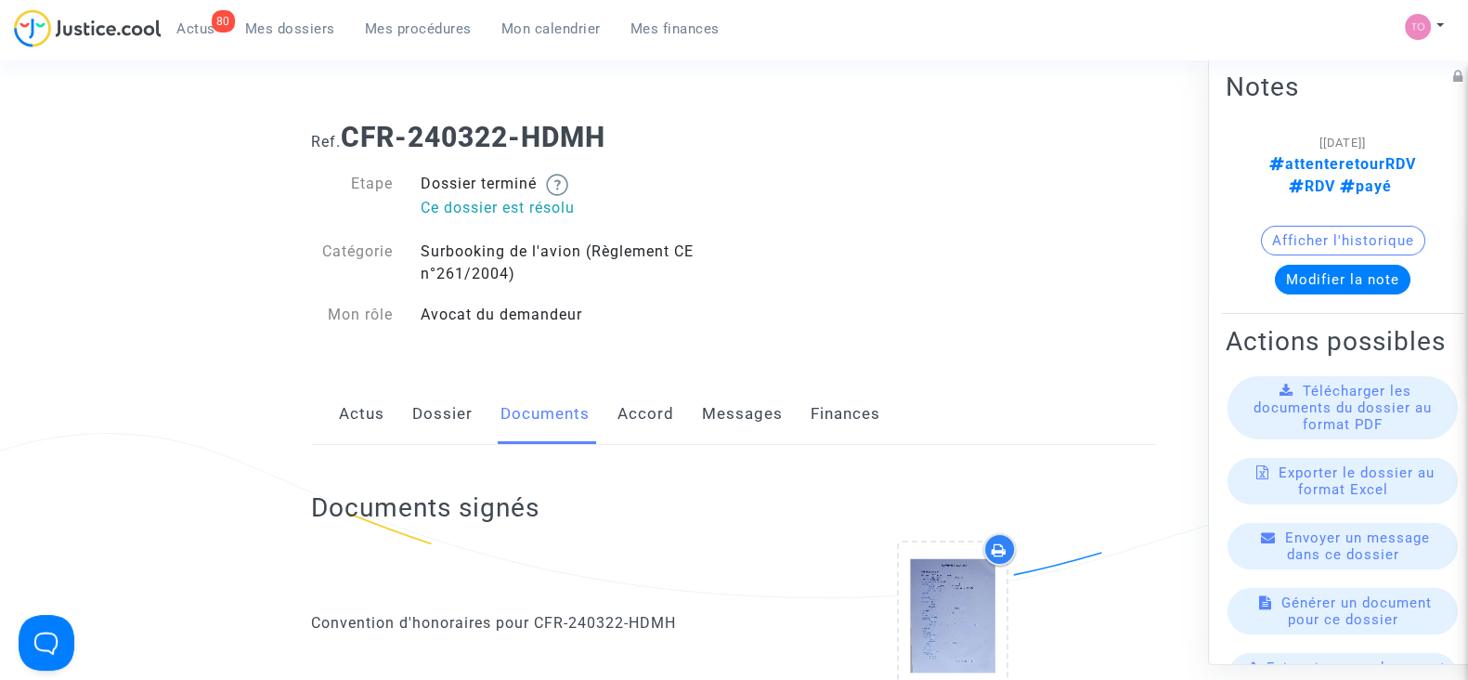
click at [658, 416] on link "Accord" at bounding box center [646, 414] width 57 height 61
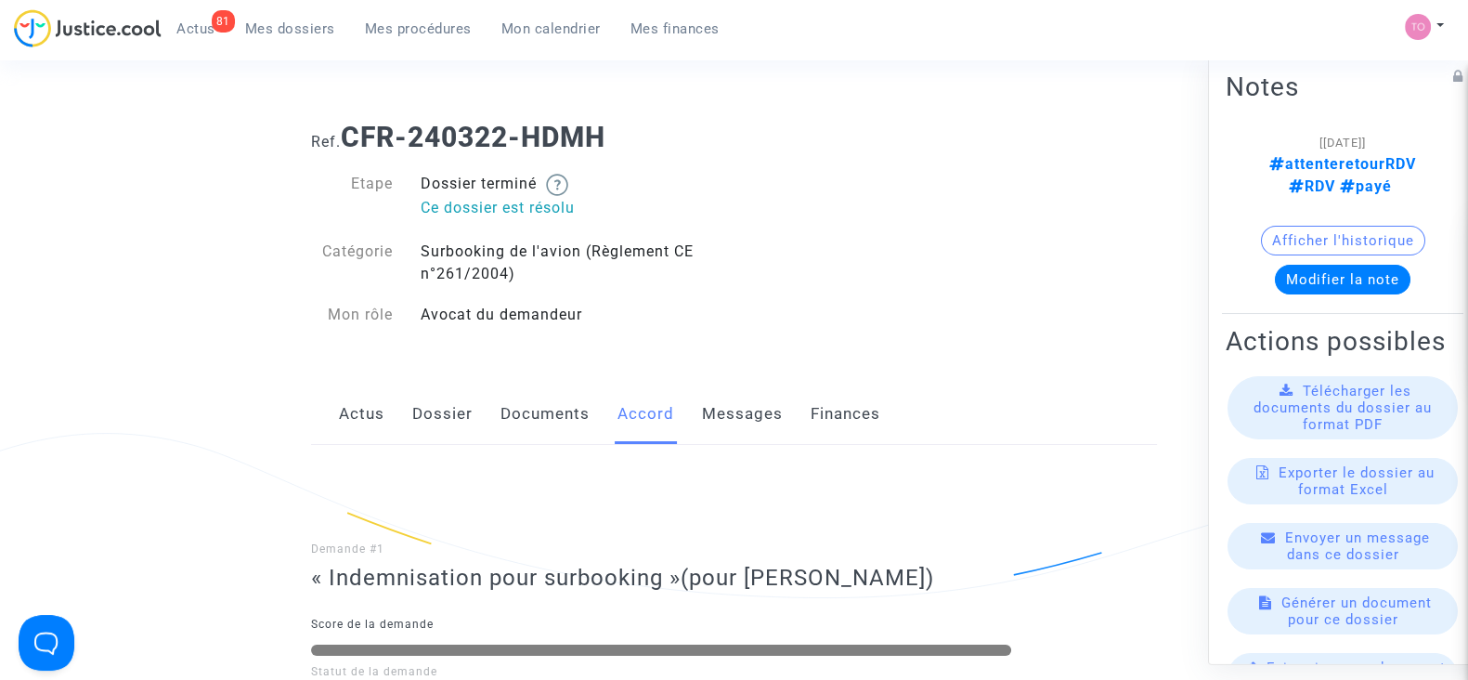
click at [1319, 226] on button "Afficher l'historique" at bounding box center [1343, 241] width 164 height 30
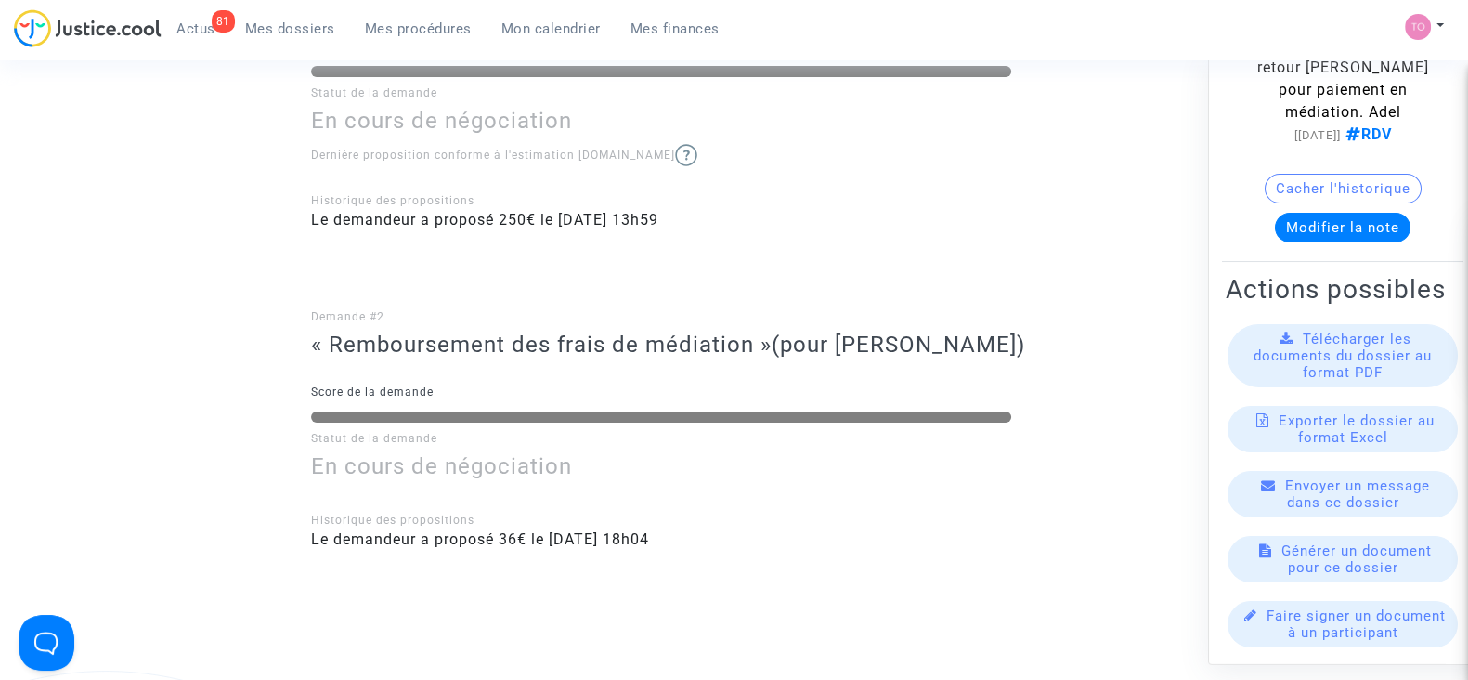
scroll to position [581, 0]
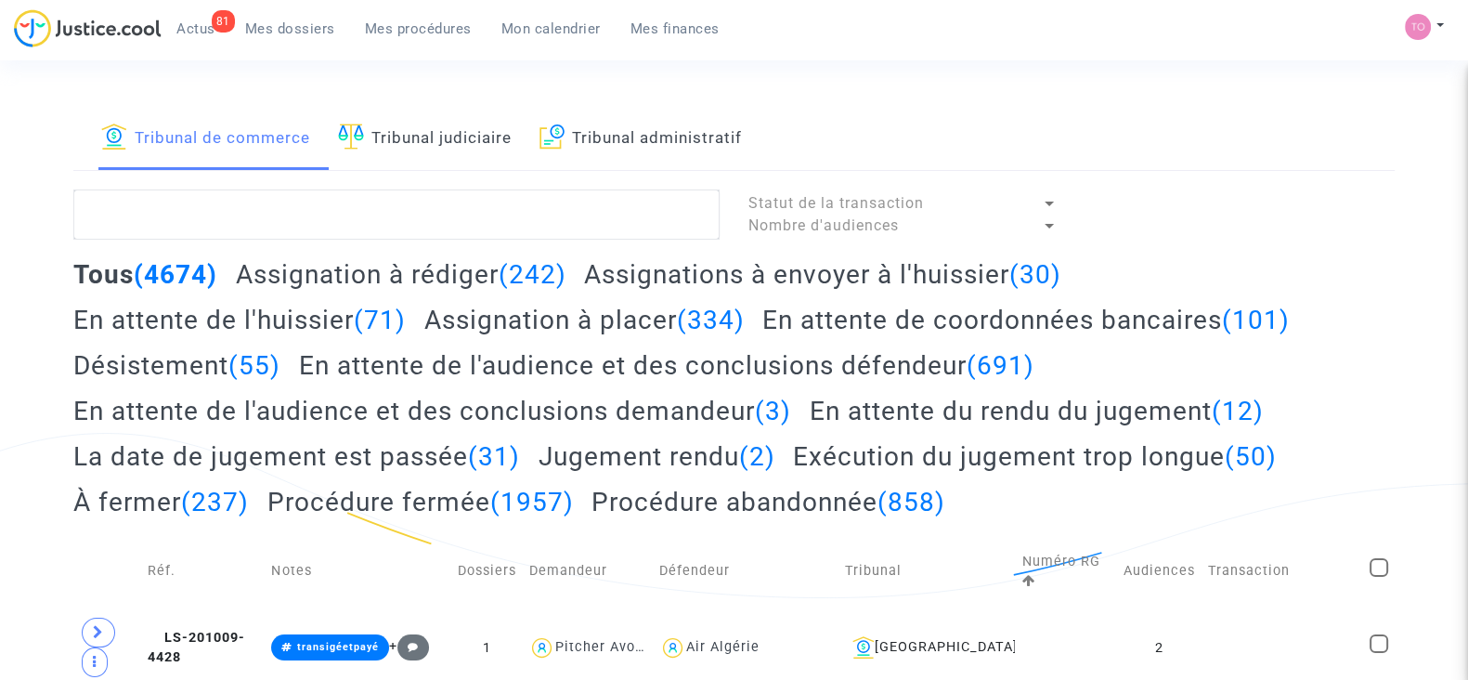
click at [437, 141] on link "Tribunal judiciaire" at bounding box center [425, 138] width 174 height 63
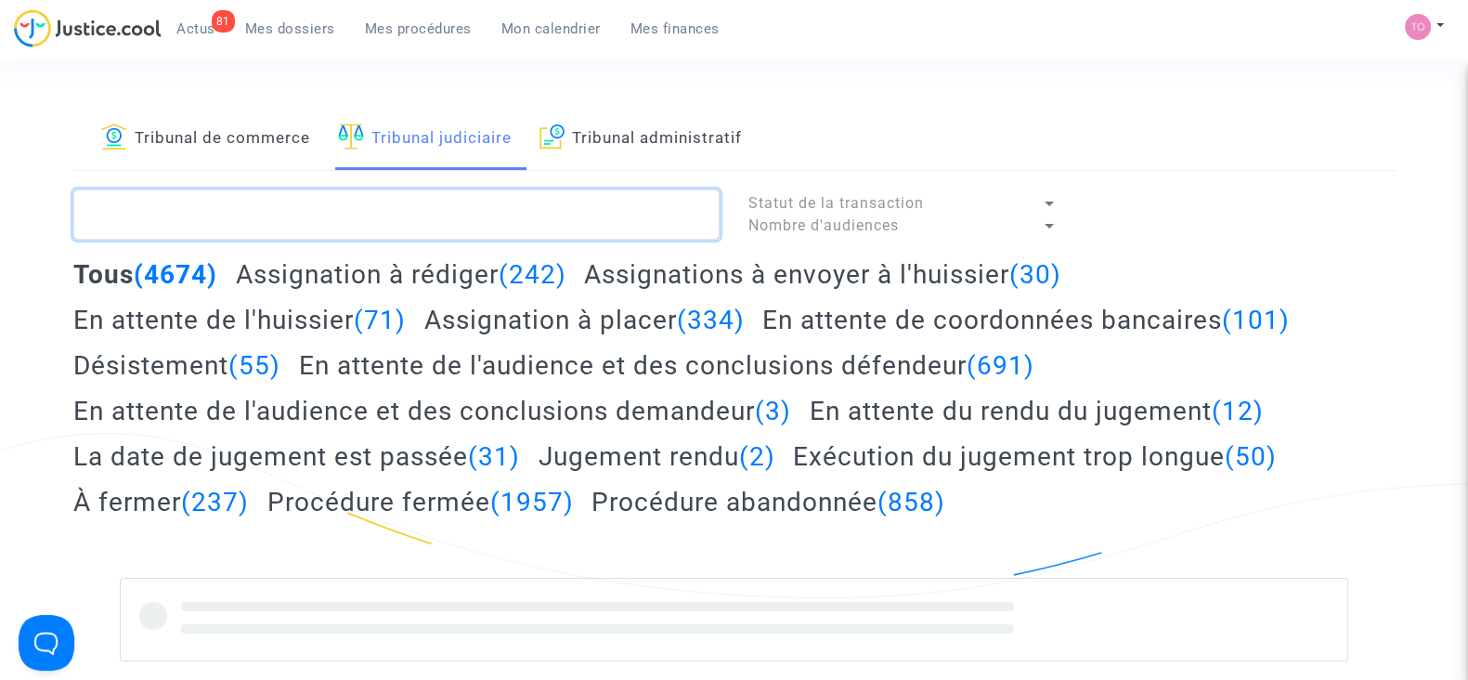
click at [330, 215] on textarea at bounding box center [396, 214] width 646 height 50
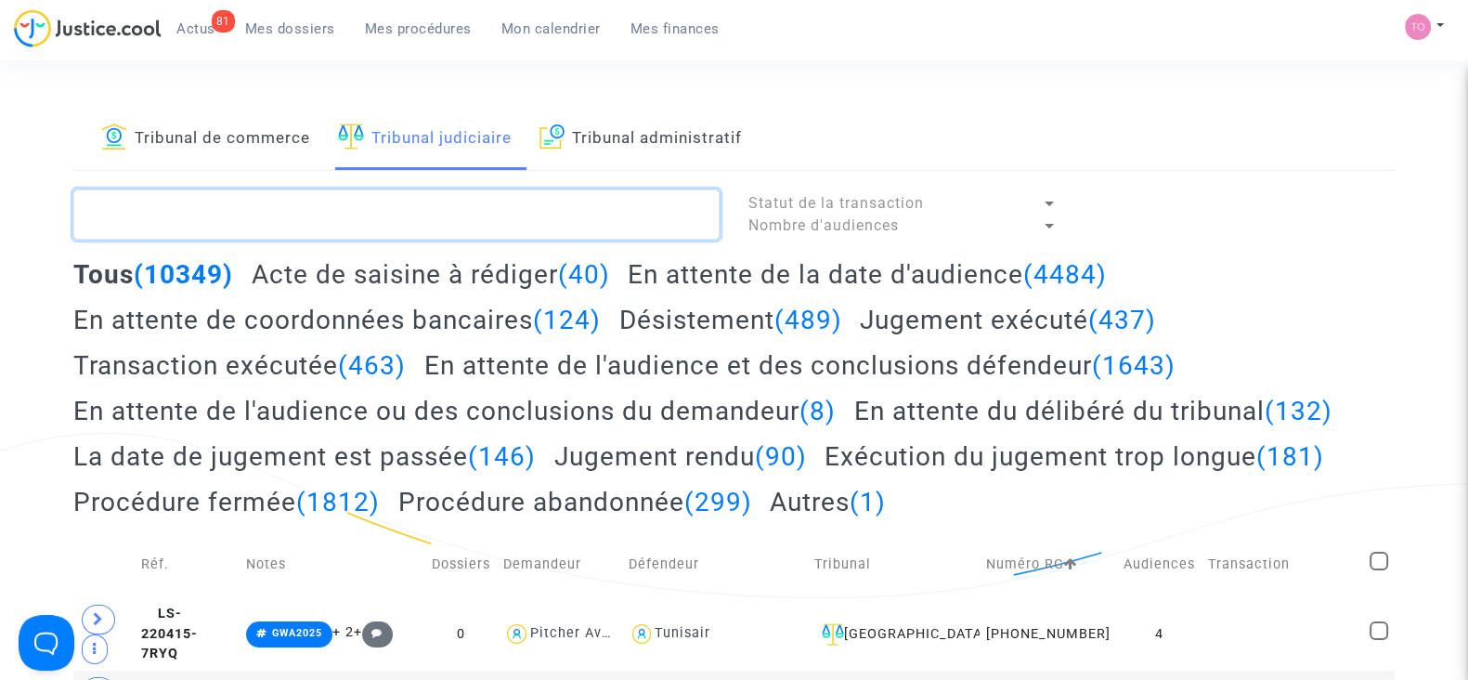
paste textarea "JARDELOT"
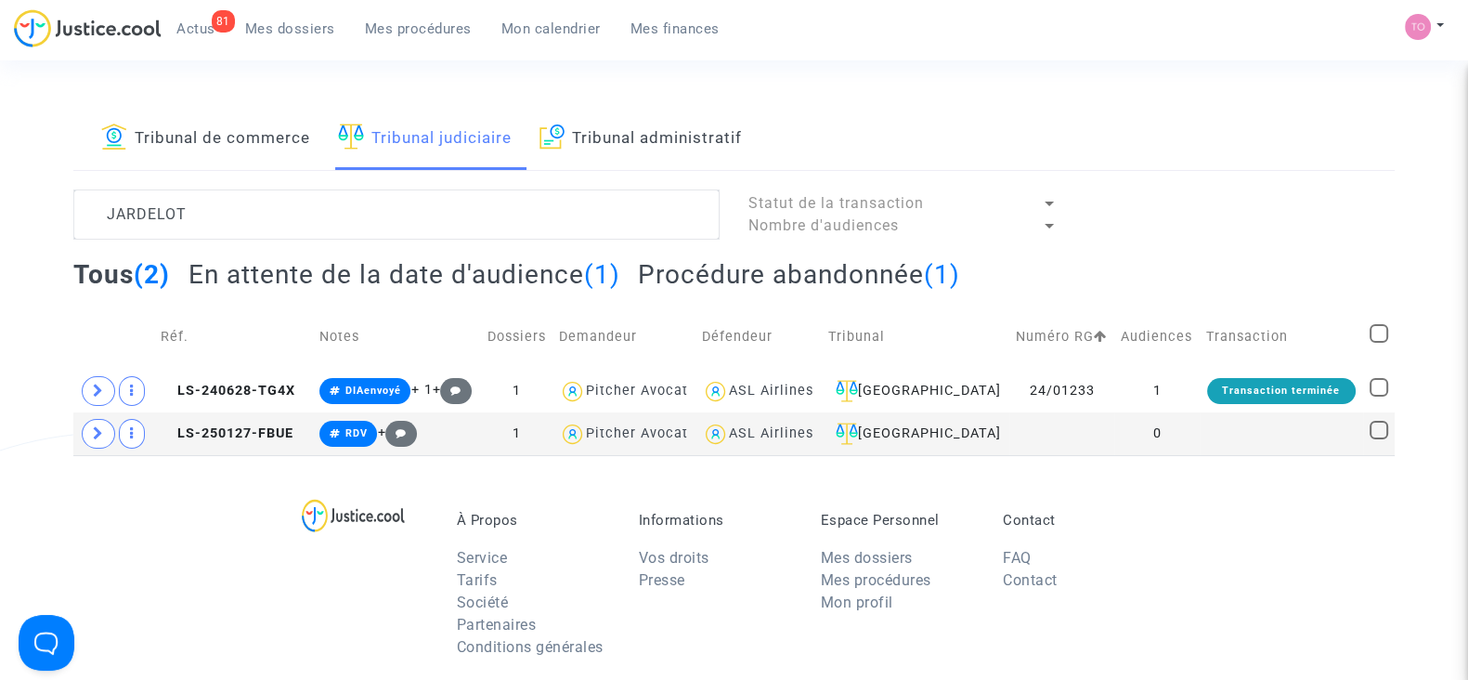
click at [819, 264] on h2 "Procédure abandonnée (1)" at bounding box center [799, 274] width 322 height 33
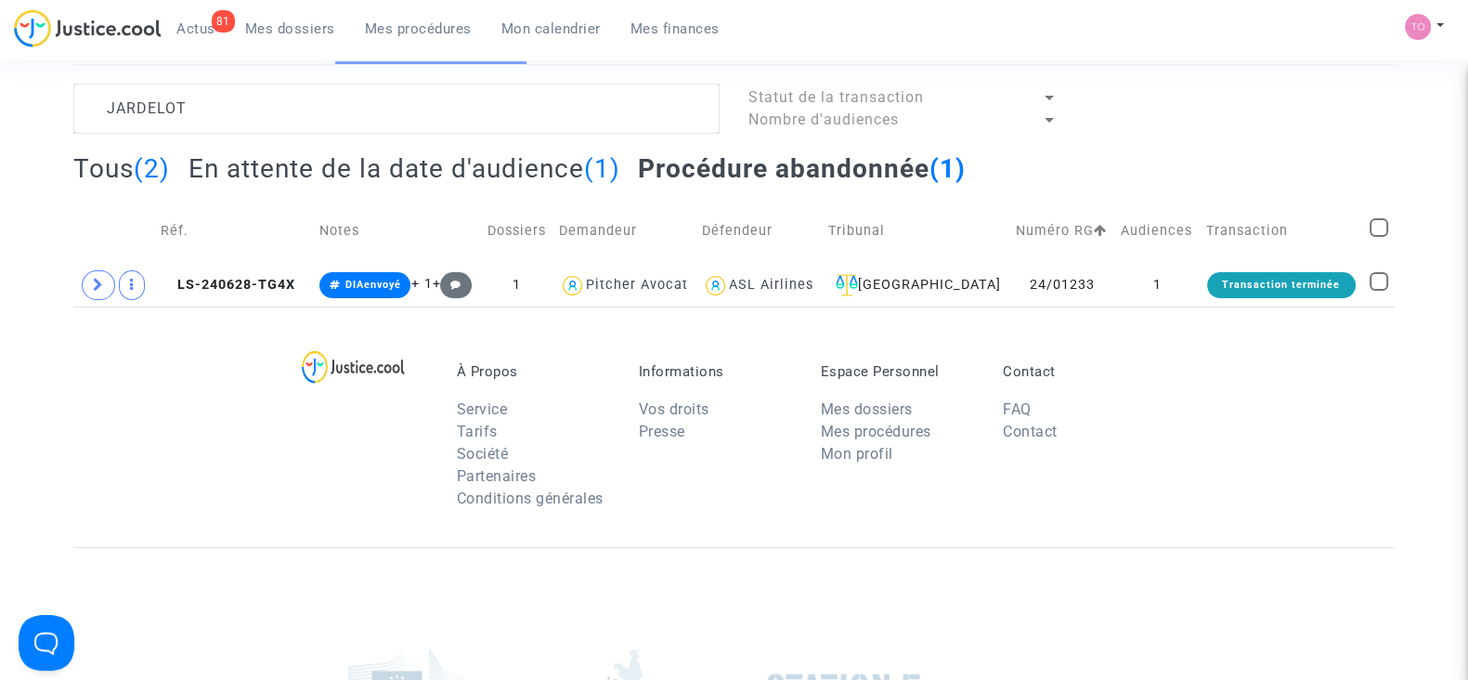
scroll to position [115, 0]
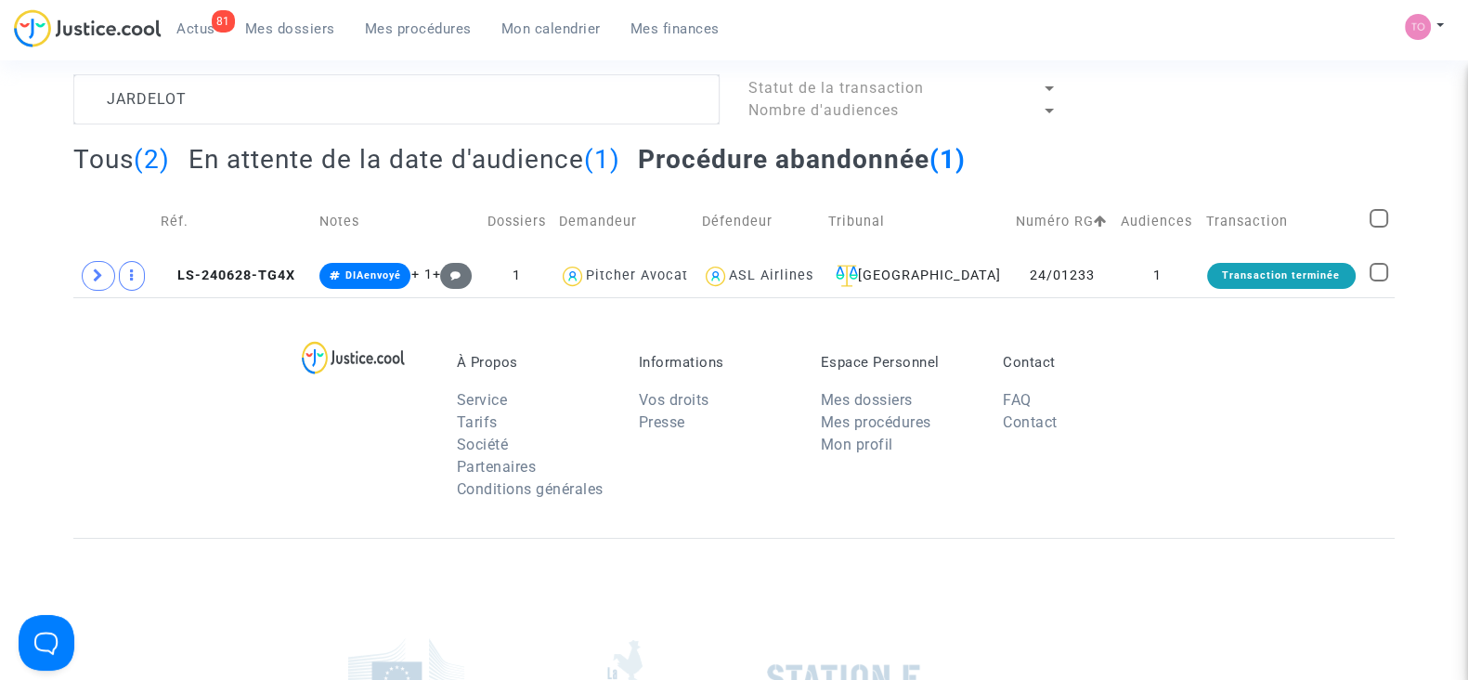
click at [116, 161] on h2 "Tous (2)" at bounding box center [121, 159] width 97 height 33
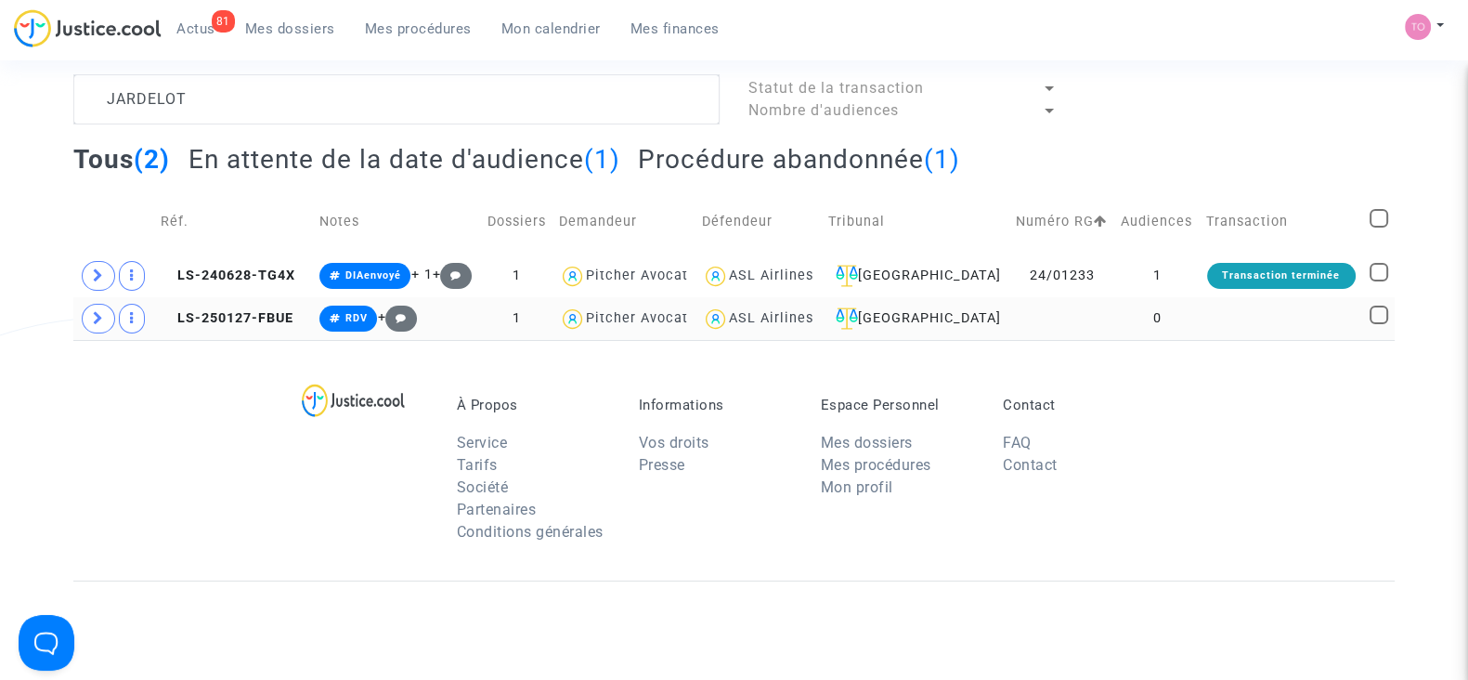
click at [1090, 312] on td at bounding box center [1062, 318] width 105 height 43
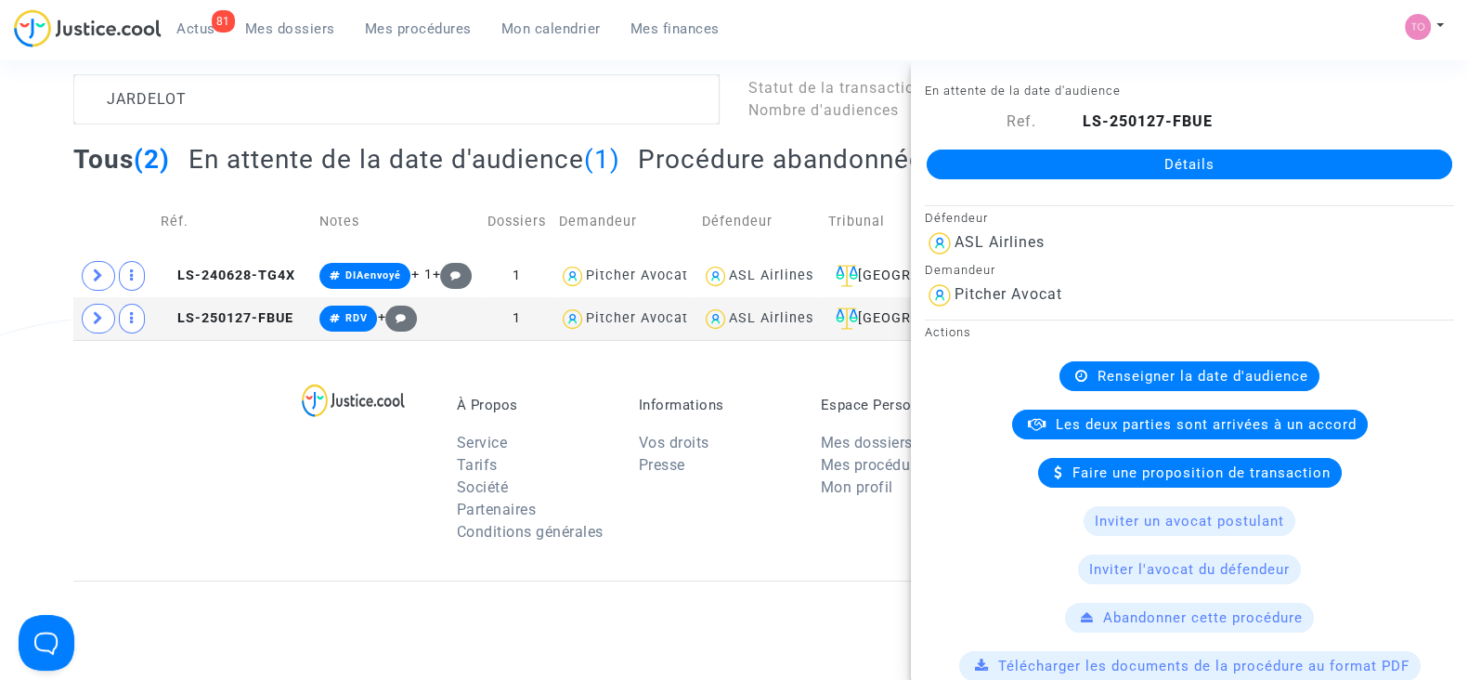
click at [211, 411] on div "À Propos Service Tarifs Société Partenaires Conditions générales Informations V…" at bounding box center [734, 460] width 1322 height 241
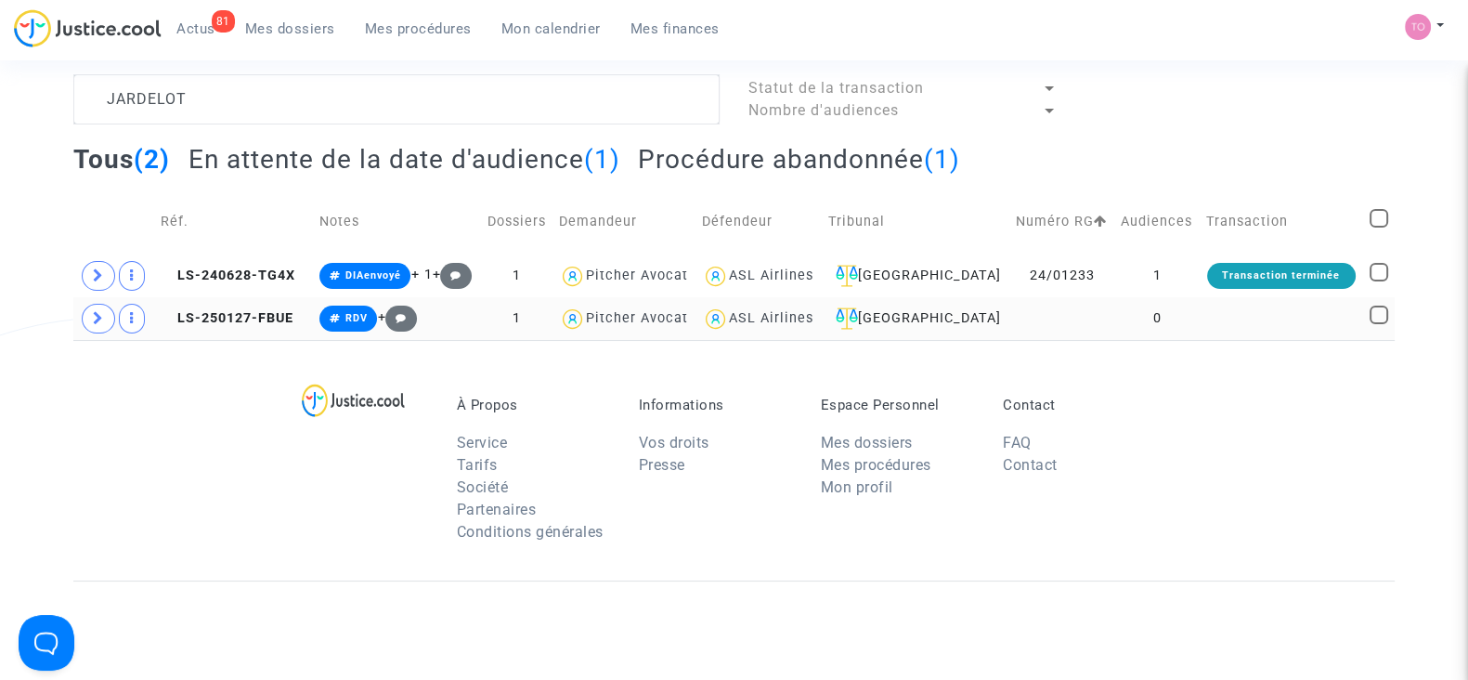
click at [1207, 317] on td at bounding box center [1281, 318] width 163 height 43
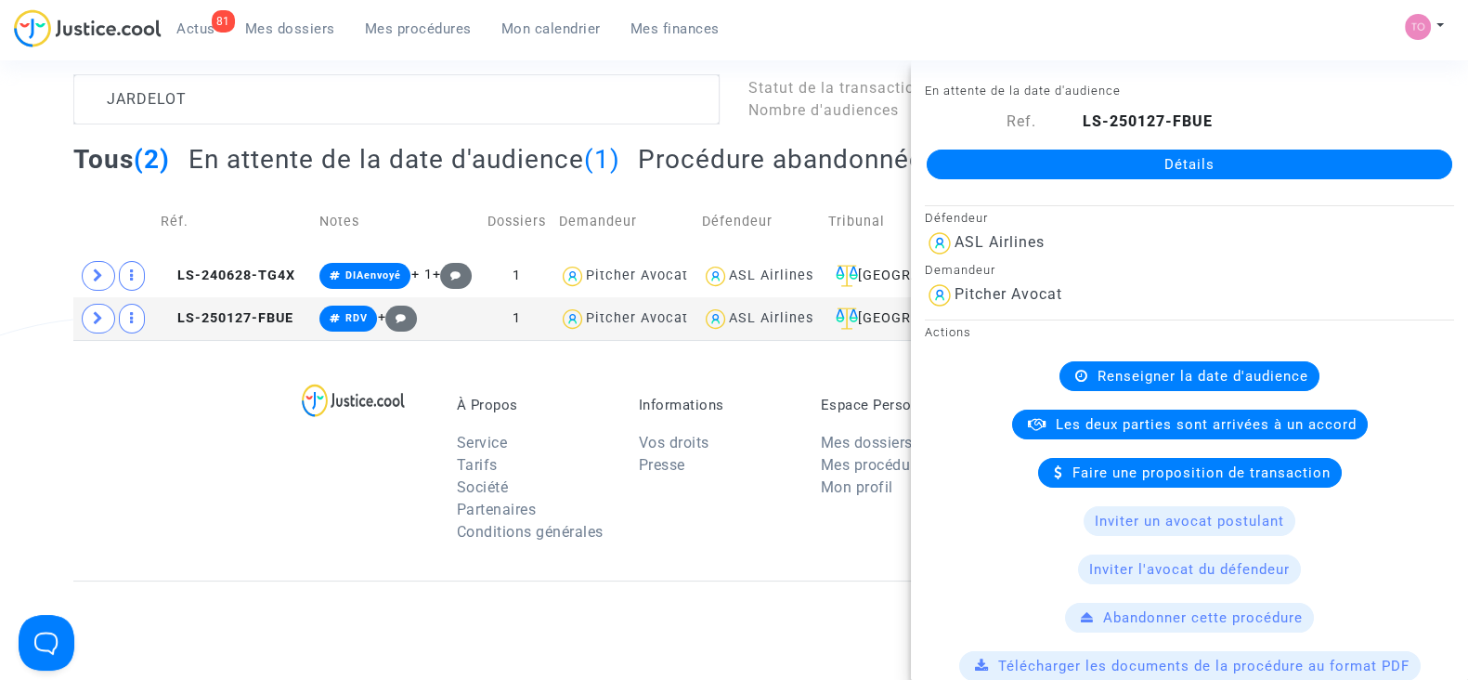
click at [195, 438] on div "À Propos Service Tarifs Société Partenaires Conditions générales Informations V…" at bounding box center [734, 460] width 1322 height 241
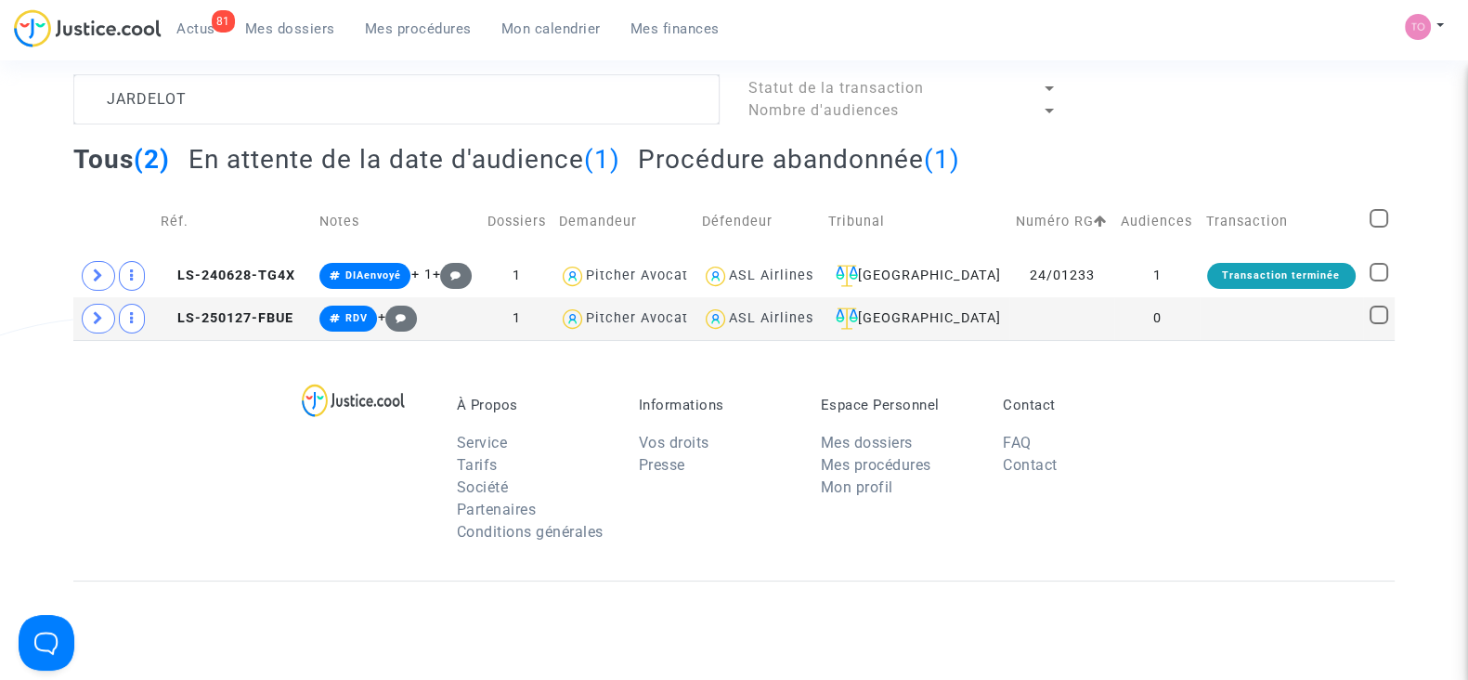
click at [144, 421] on div "À Propos Service Tarifs Société Partenaires Conditions générales Informations V…" at bounding box center [734, 460] width 1322 height 241
click at [777, 315] on div "ASL Airlines" at bounding box center [771, 318] width 85 height 16
type textarea "JARDELOT @"ASL Airlines""
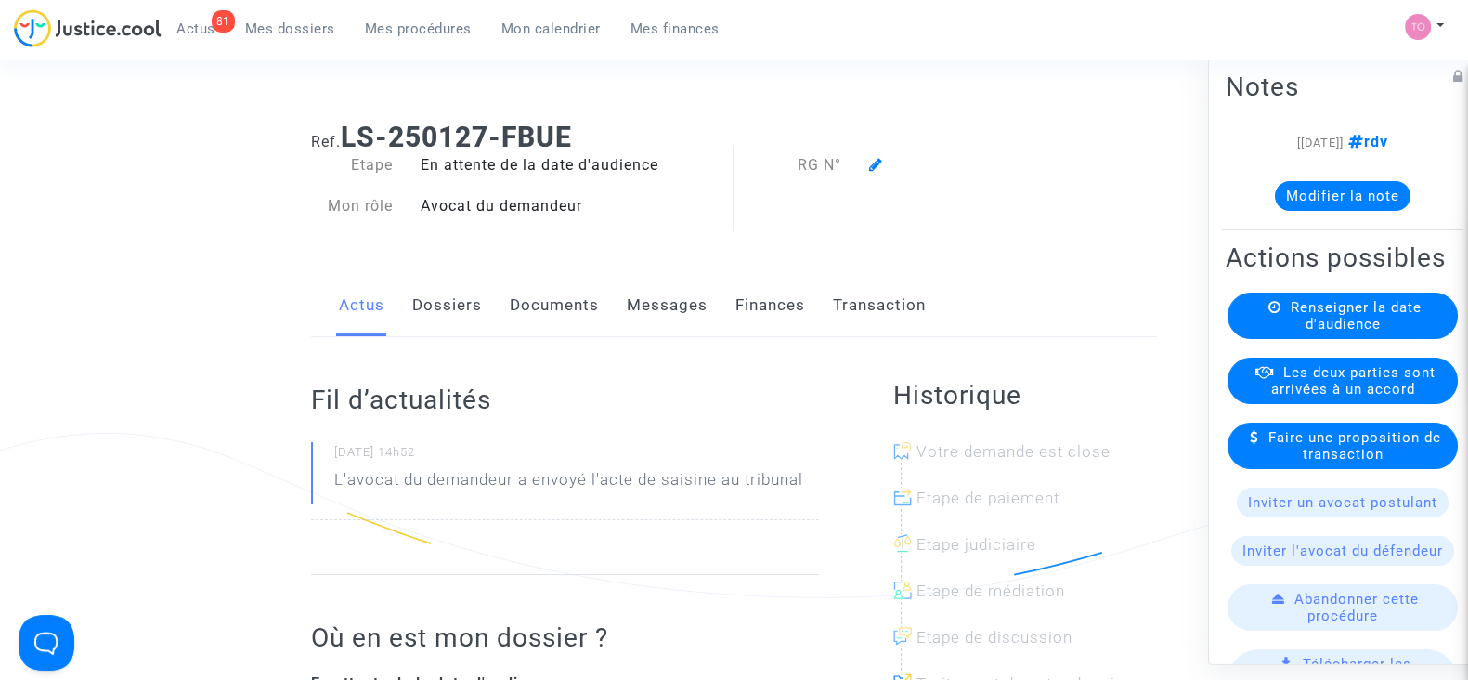
click at [440, 308] on link "Dossiers" at bounding box center [447, 305] width 70 height 61
click at [439, 313] on link "Dossiers" at bounding box center [447, 305] width 70 height 61
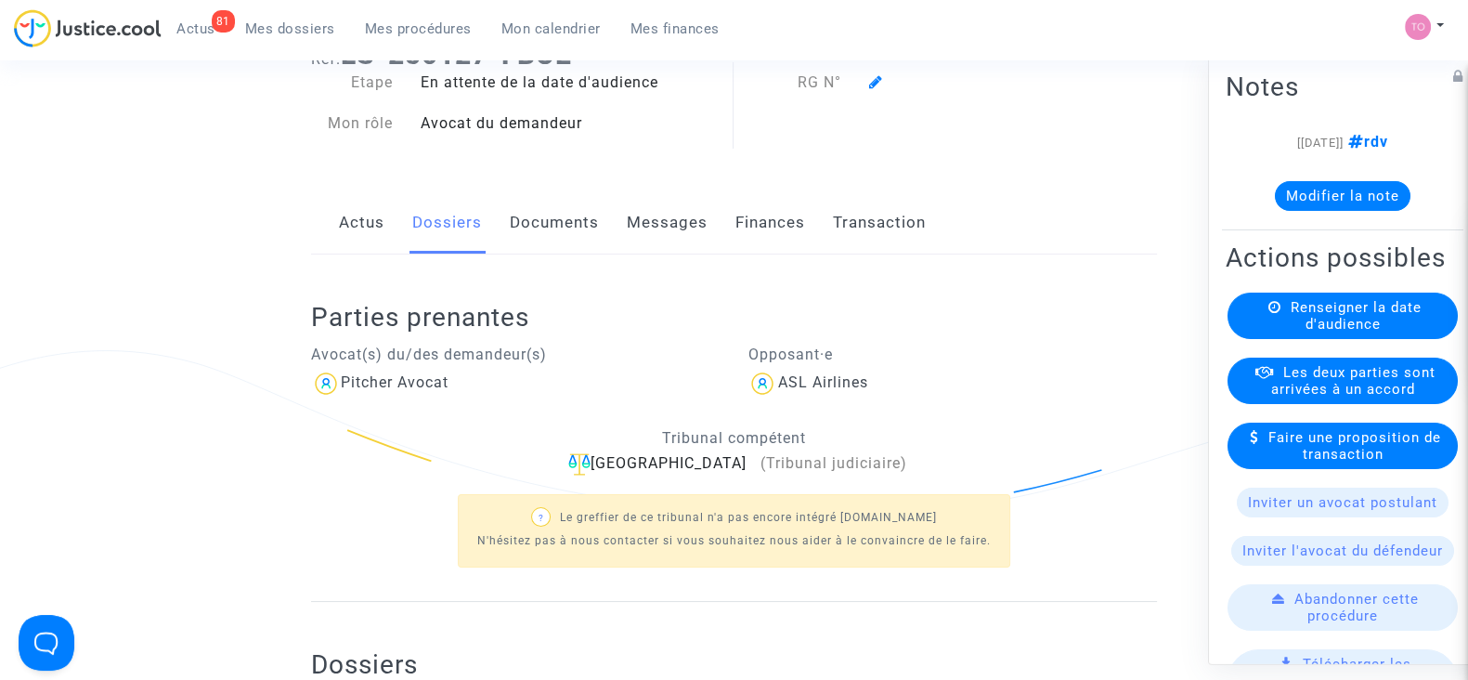
scroll to position [348, 0]
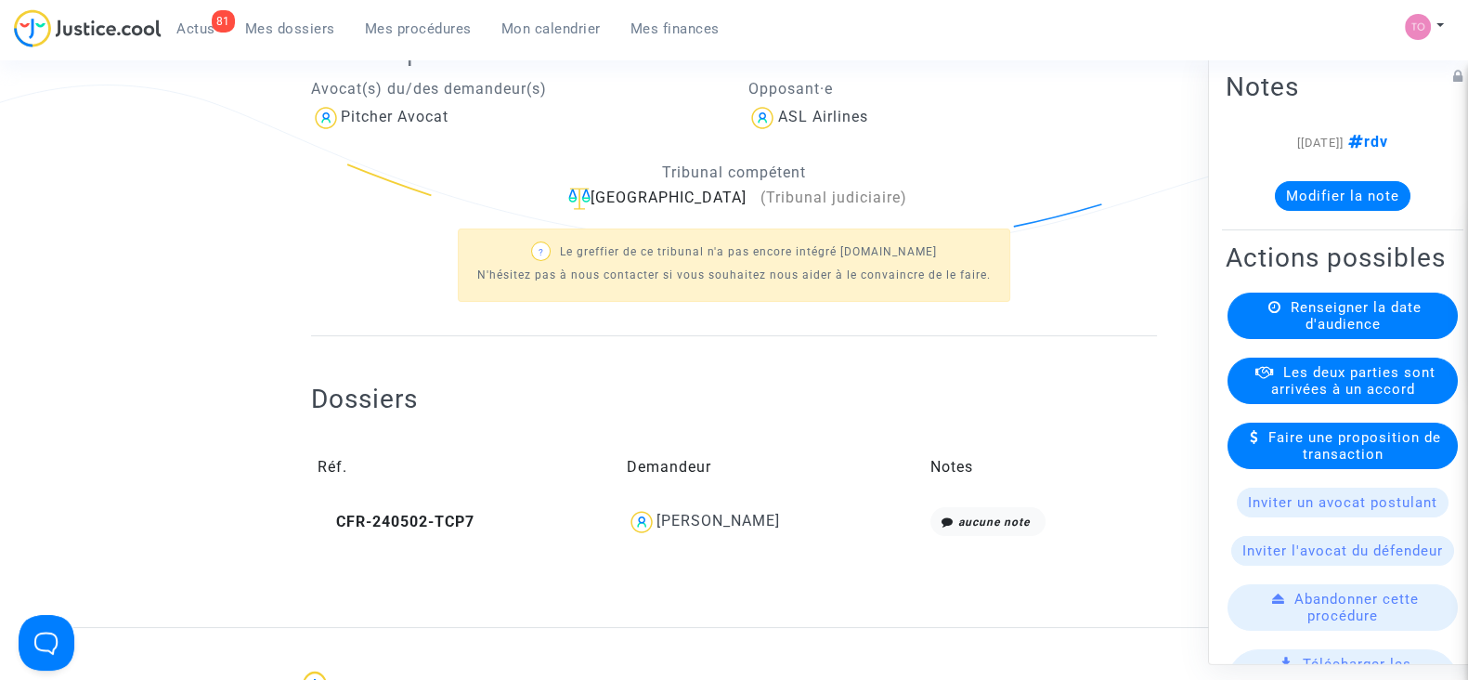
click at [736, 528] on div "Patrice Jardelot" at bounding box center [719, 521] width 124 height 18
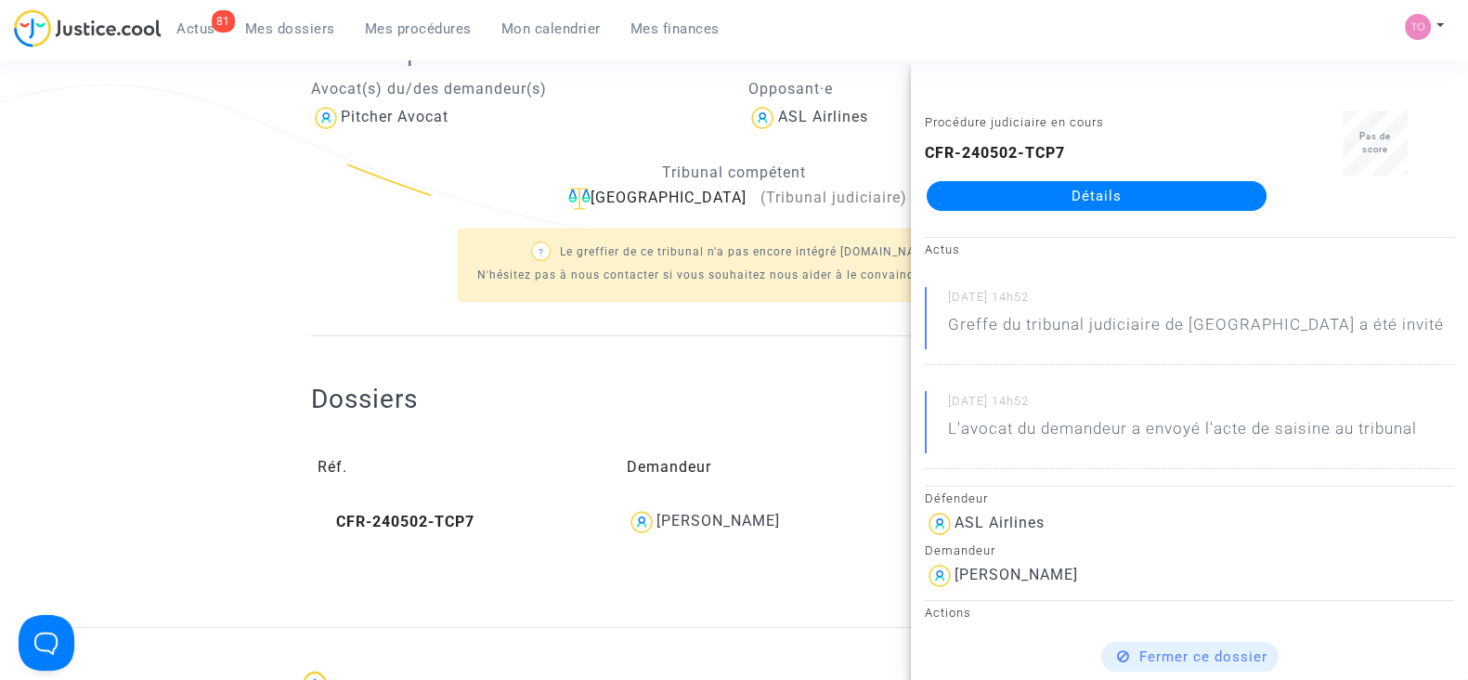
click at [1104, 193] on link "Détails" at bounding box center [1097, 196] width 340 height 30
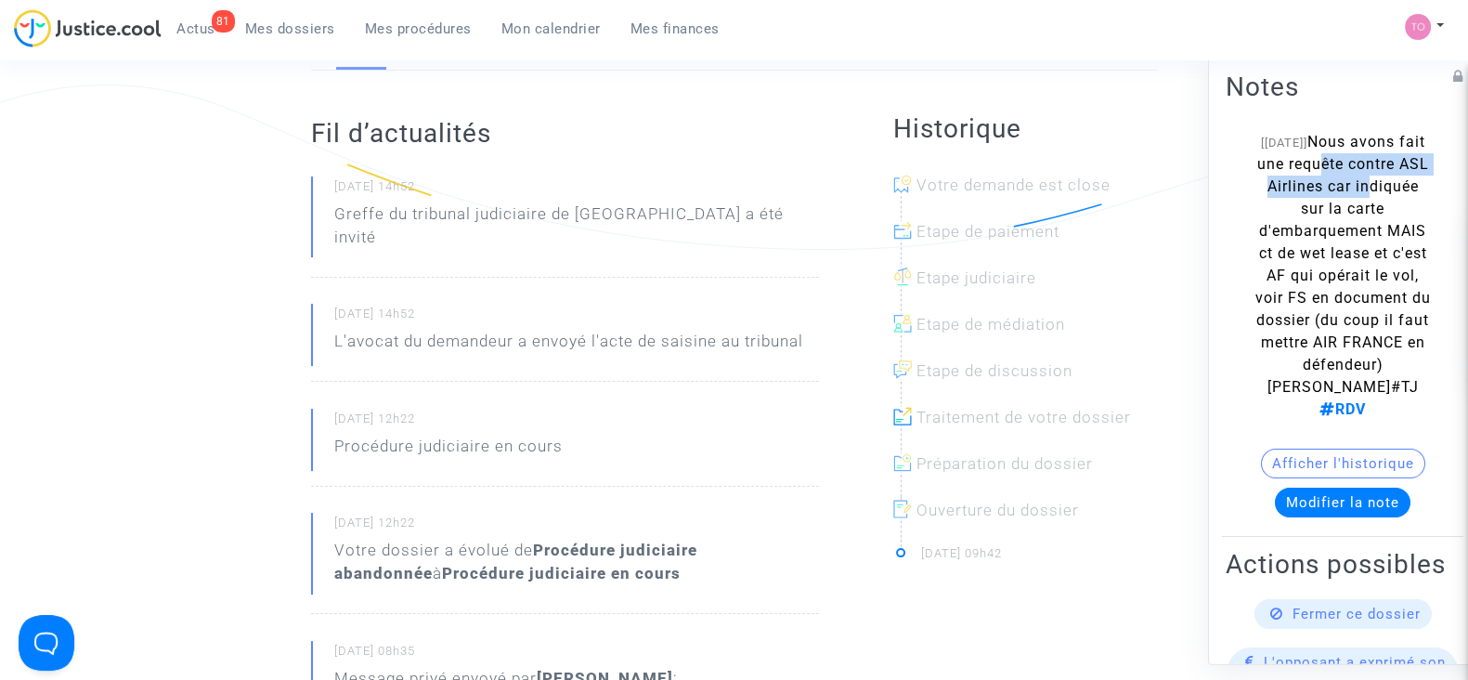
drag, startPoint x: 1314, startPoint y: 179, endPoint x: 1332, endPoint y: 255, distance: 78.2
click at [1357, 211] on span "Nous avons fait une requête contre ASL Airlines car indiquée sur la carte d'emb…" at bounding box center [1344, 275] width 176 height 285
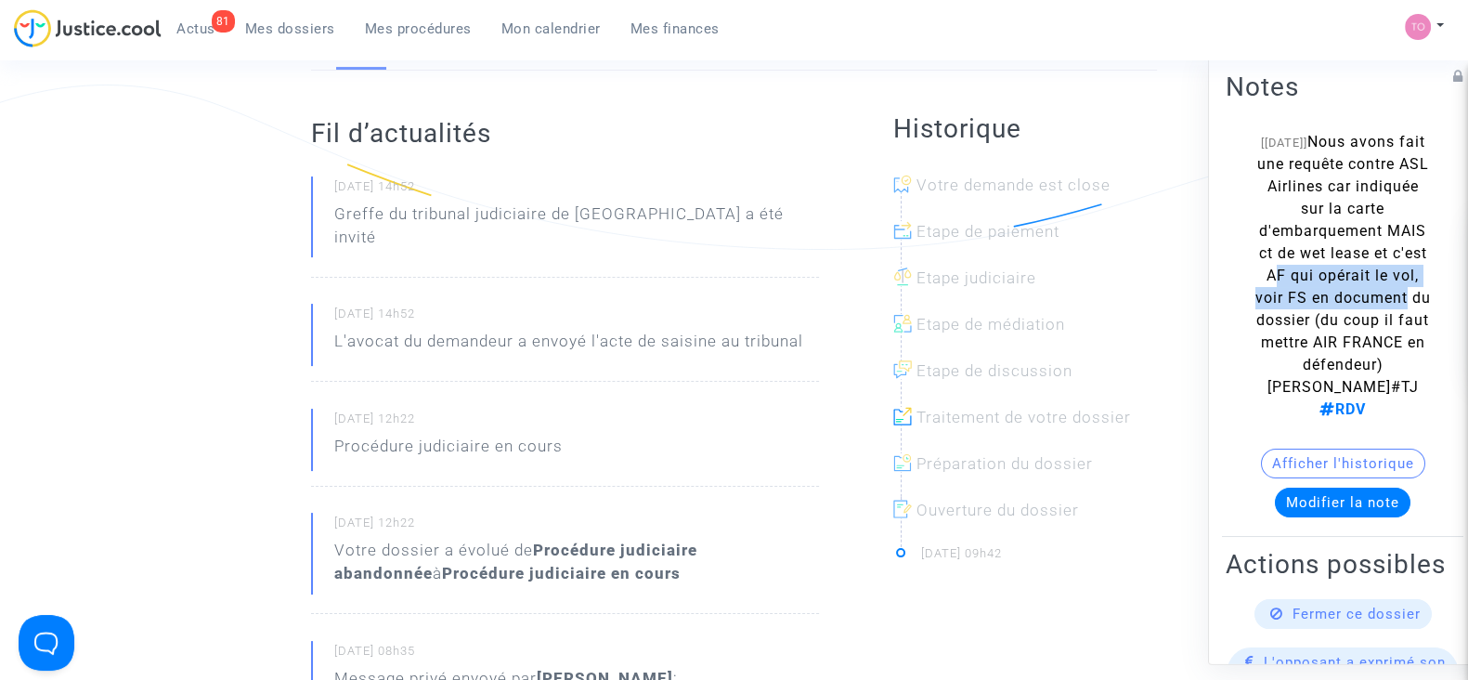
drag, startPoint x: 1362, startPoint y: 307, endPoint x: 1369, endPoint y: 350, distance: 43.4
click at [1371, 349] on span "Nous avons fait une requête contre ASL Airlines car indiquée sur la carte d'emb…" at bounding box center [1344, 275] width 176 height 285
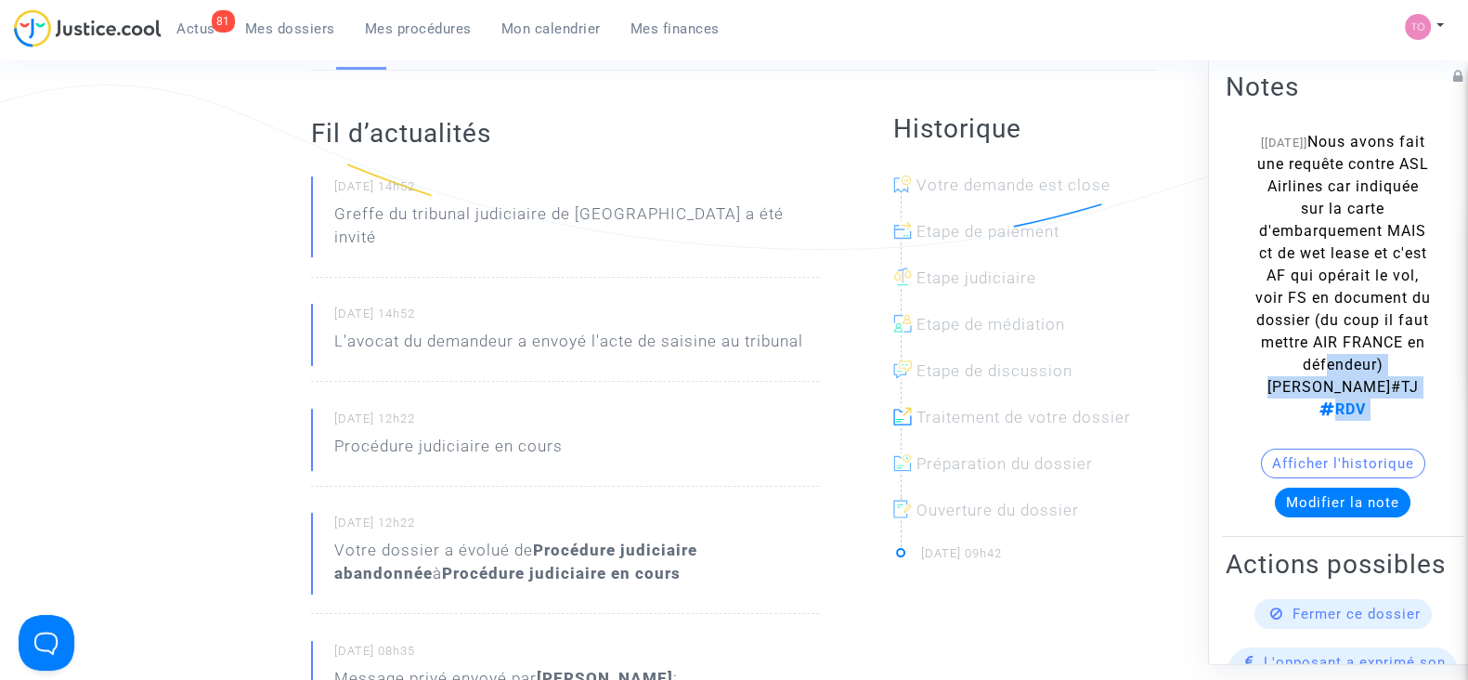
drag, startPoint x: 1336, startPoint y: 440, endPoint x: 1354, endPoint y: 470, distance: 35.0
click at [1354, 470] on note-viewer "[24/01/2025] Nous avons fait une requête contre ASL Airlines car indiquée sur l…" at bounding box center [1343, 324] width 234 height 386
click at [1322, 322] on span "Nous avons fait une requête contre ASL Airlines car indiquée sur la carte d'emb…" at bounding box center [1344, 275] width 176 height 285
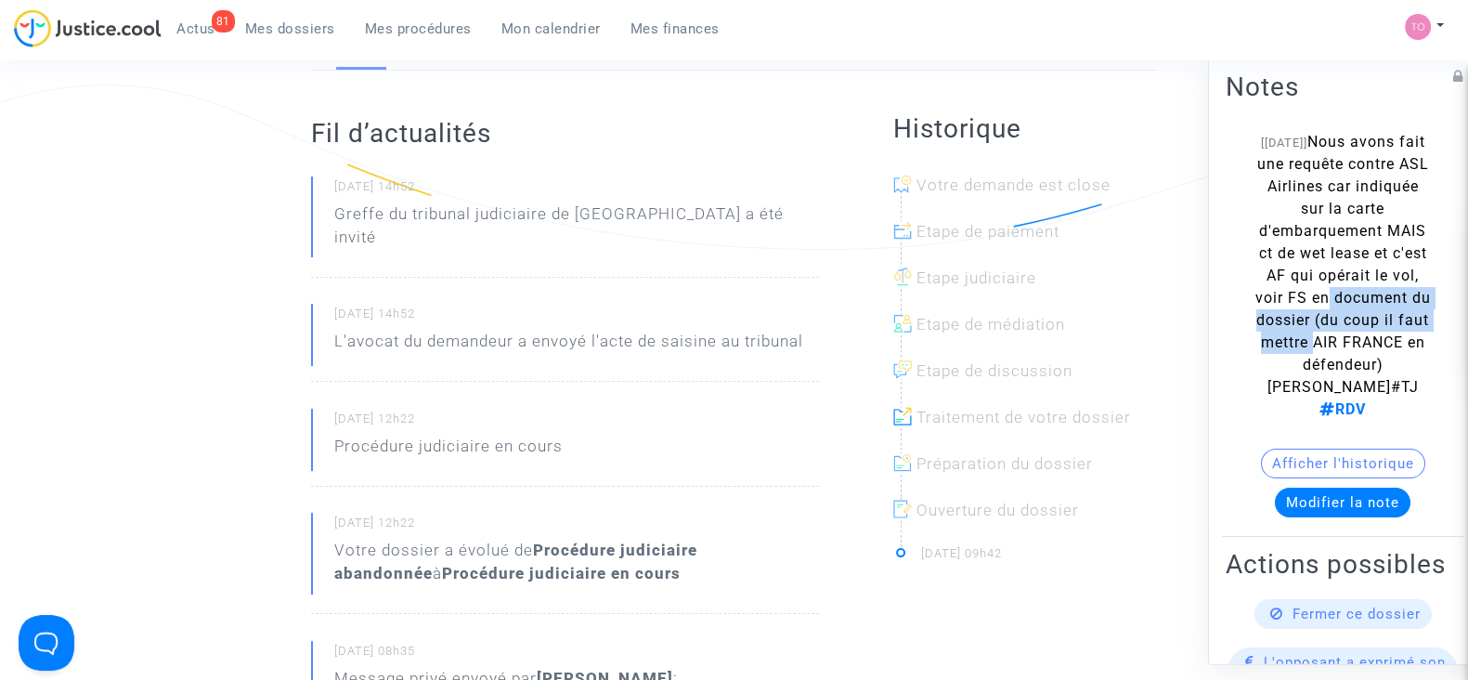
drag, startPoint x: 1294, startPoint y: 346, endPoint x: 1370, endPoint y: 391, distance: 88.3
click at [1370, 390] on span "Nous avons fait une requête contre ASL Airlines car indiquée sur la carte d'emb…" at bounding box center [1344, 275] width 176 height 285
drag, startPoint x: 1311, startPoint y: 179, endPoint x: 1349, endPoint y: 239, distance: 70.1
click at [1361, 219] on div "[24/01/2025] Nous avons fait une requête contre ASL Airlines car indiquée sur l…" at bounding box center [1343, 276] width 178 height 290
drag, startPoint x: 1317, startPoint y: 313, endPoint x: 1342, endPoint y: 428, distance: 117.9
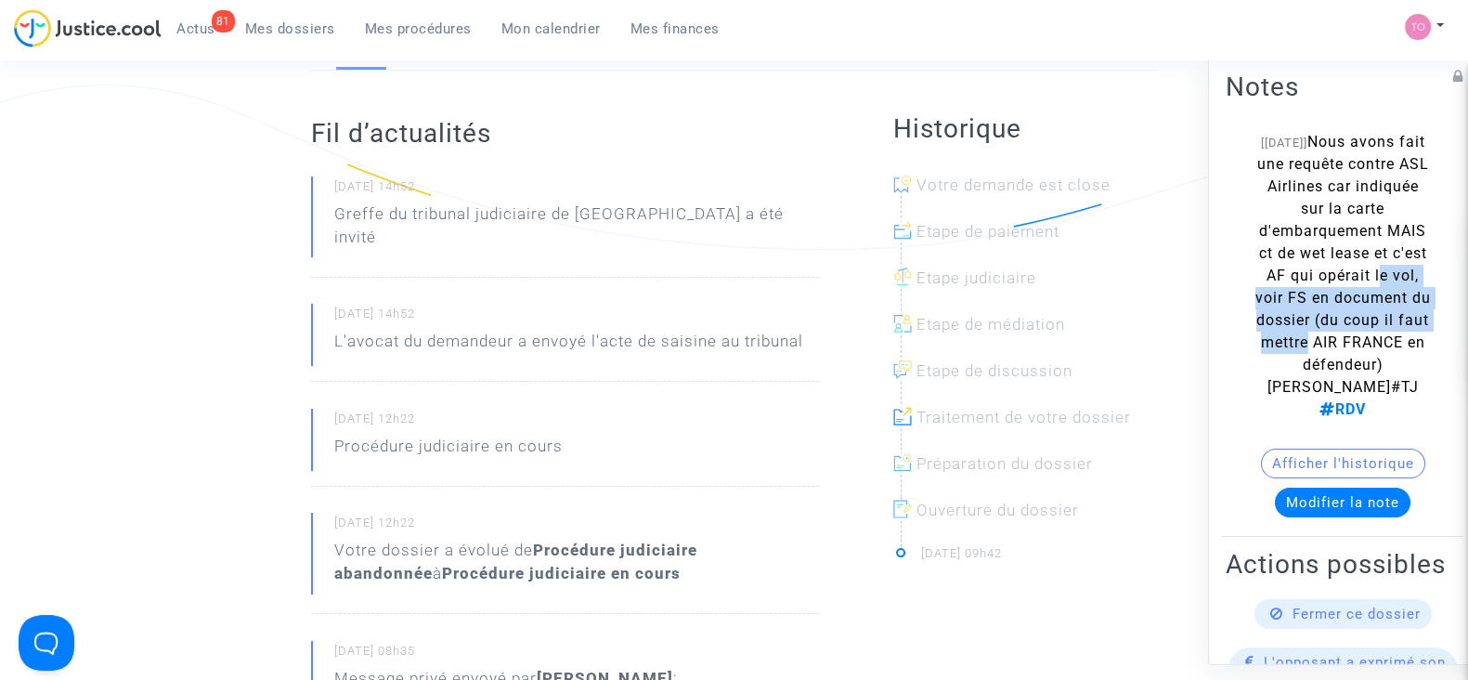
click at [1356, 401] on div "[24/01/2025] Nous avons fait une requête contre ASL Airlines car indiquée sur l…" at bounding box center [1343, 276] width 178 height 290
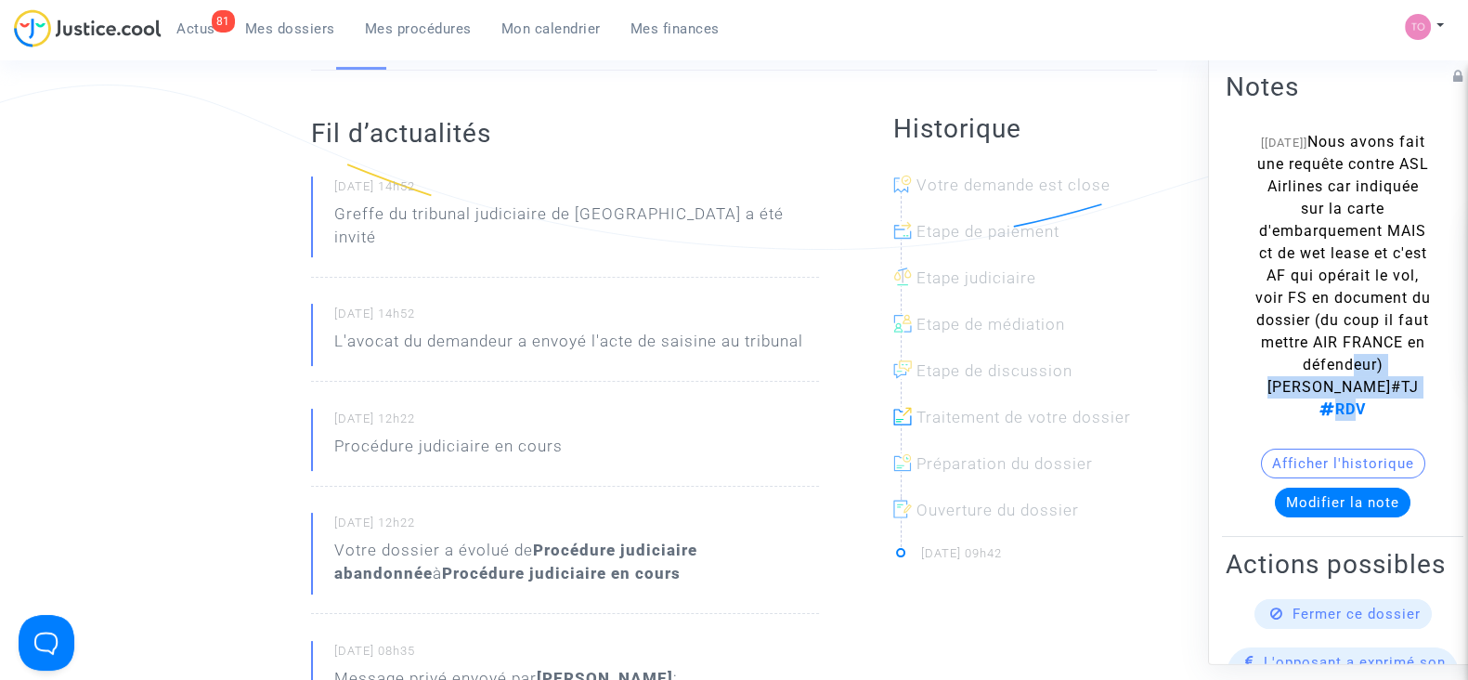
drag, startPoint x: 1358, startPoint y: 441, endPoint x: 1386, endPoint y: 453, distance: 30.4
click at [1386, 418] on span "Nous avons fait une requête contre ASL Airlines car indiquée sur la carte d'emb…" at bounding box center [1344, 275] width 176 height 285
click at [1346, 330] on div "[24/01/2025] Nous avons fait une requête contre ASL Airlines car indiquée sur l…" at bounding box center [1343, 276] width 178 height 290
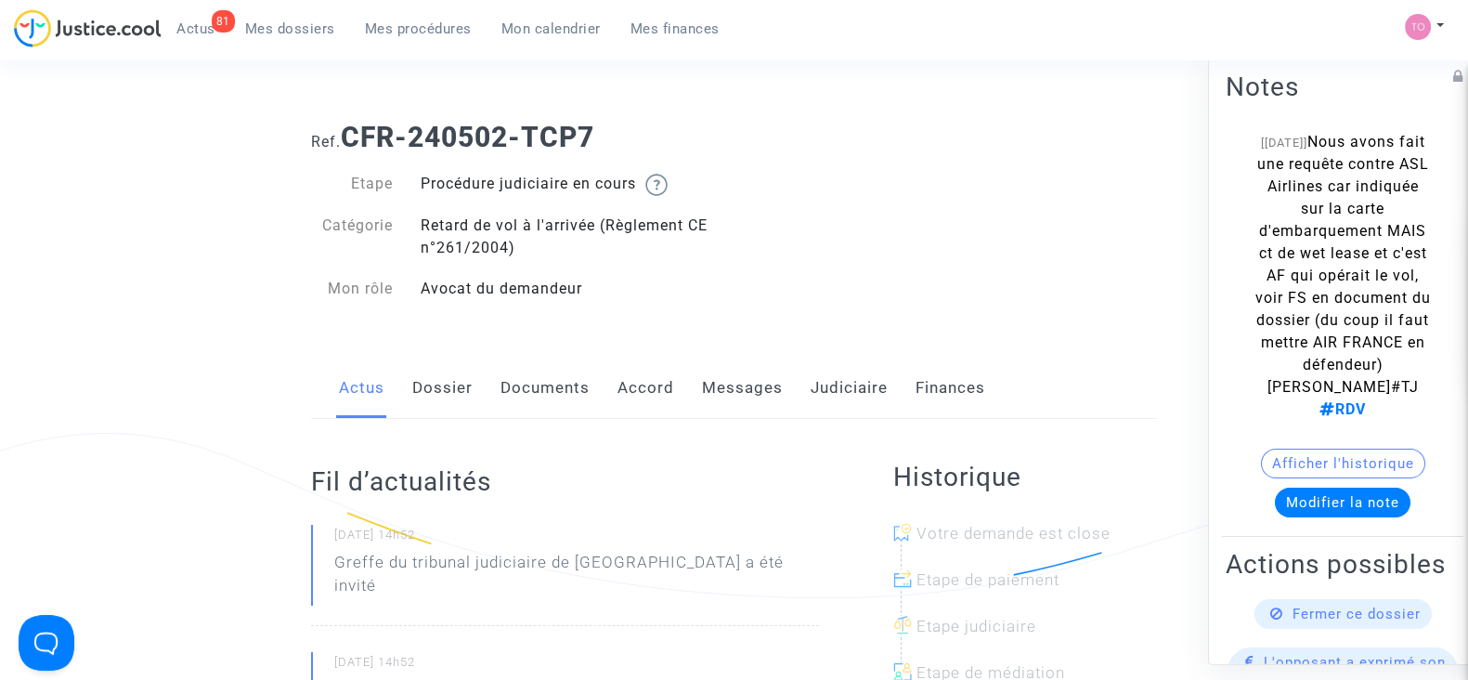
click at [826, 197] on div "Ref. CFR-240502-TCP7 Etape Procédure judiciaire en cours Catégorie Retard de vo…" at bounding box center [734, 213] width 874 height 213
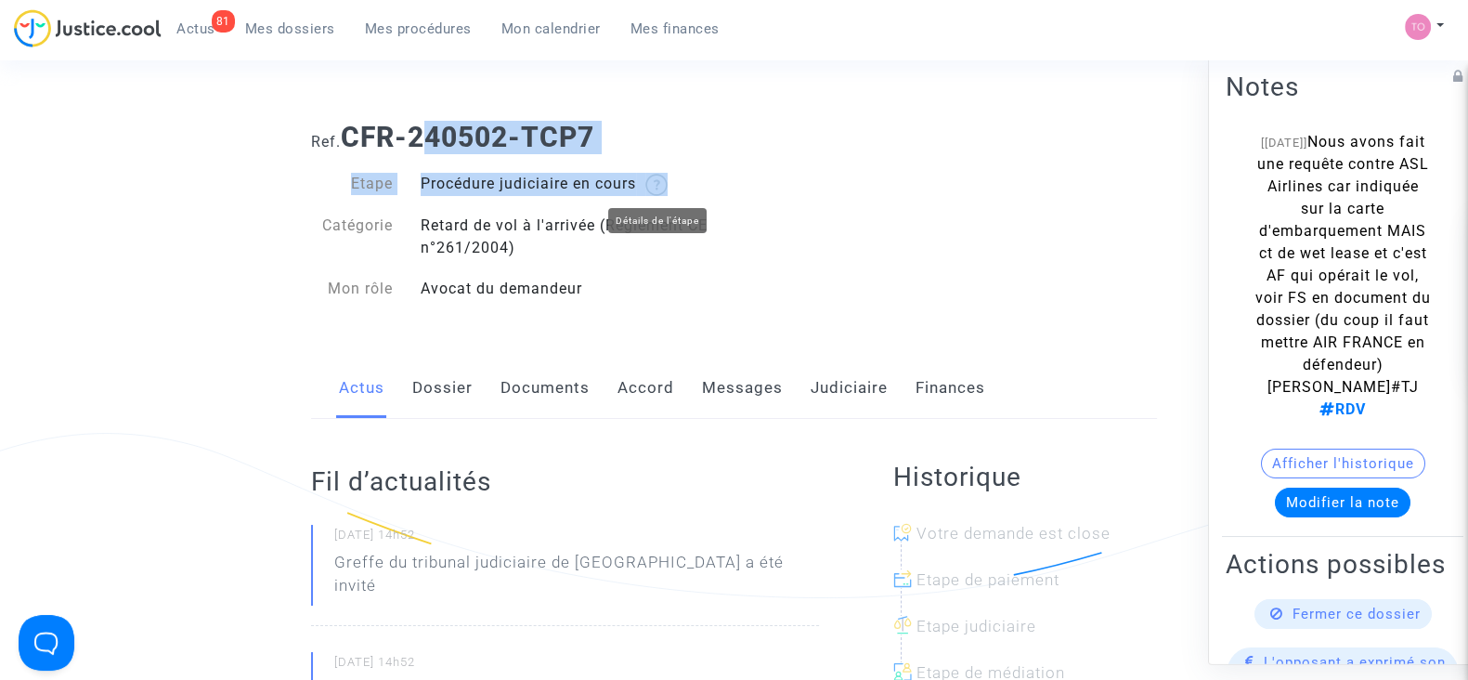
drag, startPoint x: 645, startPoint y: 176, endPoint x: 422, endPoint y: 150, distance: 224.3
click at [422, 150] on div "Ref. CFR-240502-TCP7 Etape Procédure judiciaire en cours Catégorie Retard de vo…" at bounding box center [734, 213] width 874 height 213
click at [867, 113] on div "Ref. CFR-240502-TCP7" at bounding box center [734, 130] width 874 height 47
click at [648, 123] on h1 "Ref. CFR-240502-TCP7" at bounding box center [734, 137] width 846 height 33
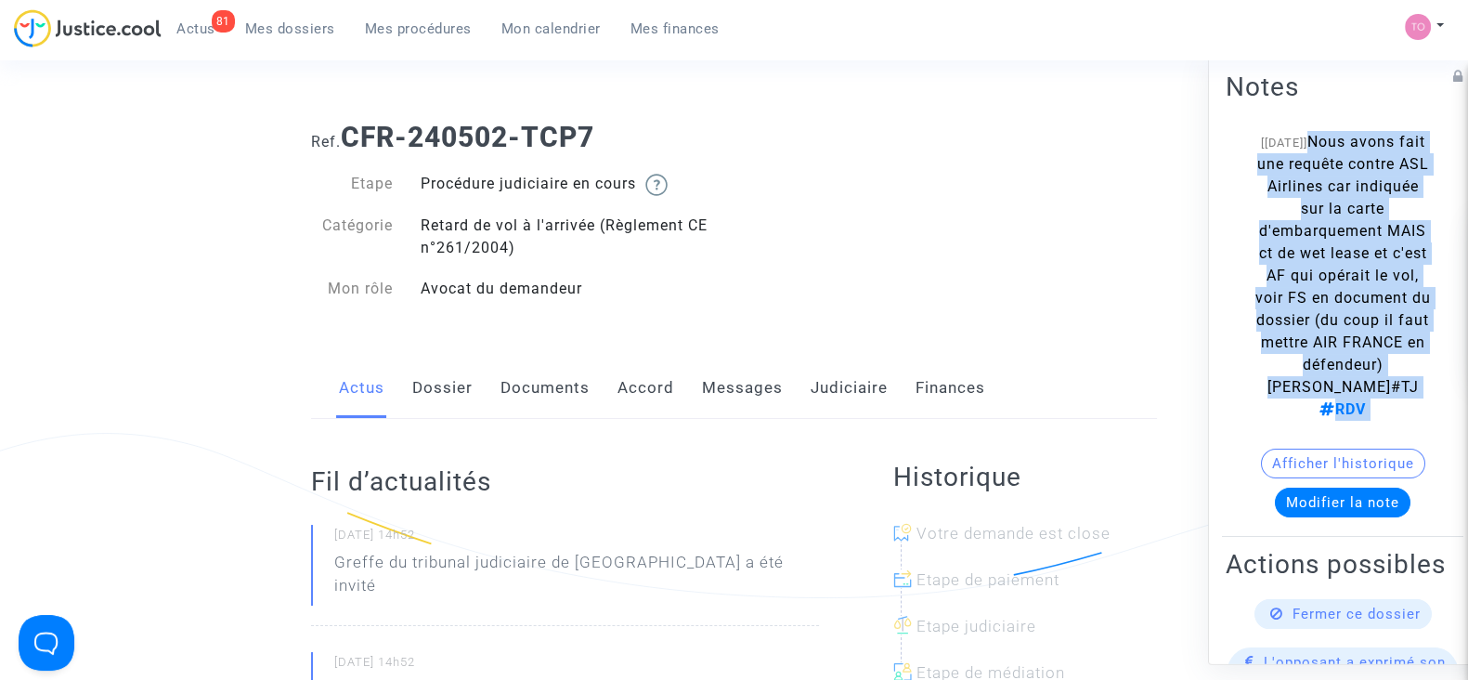
drag, startPoint x: 1365, startPoint y: 138, endPoint x: 1396, endPoint y: 469, distance: 332.1
click at [1396, 469] on note-viewer "[24/01/2025] Nous avons fait une requête contre ASL Airlines car indiquée sur l…" at bounding box center [1343, 324] width 234 height 386
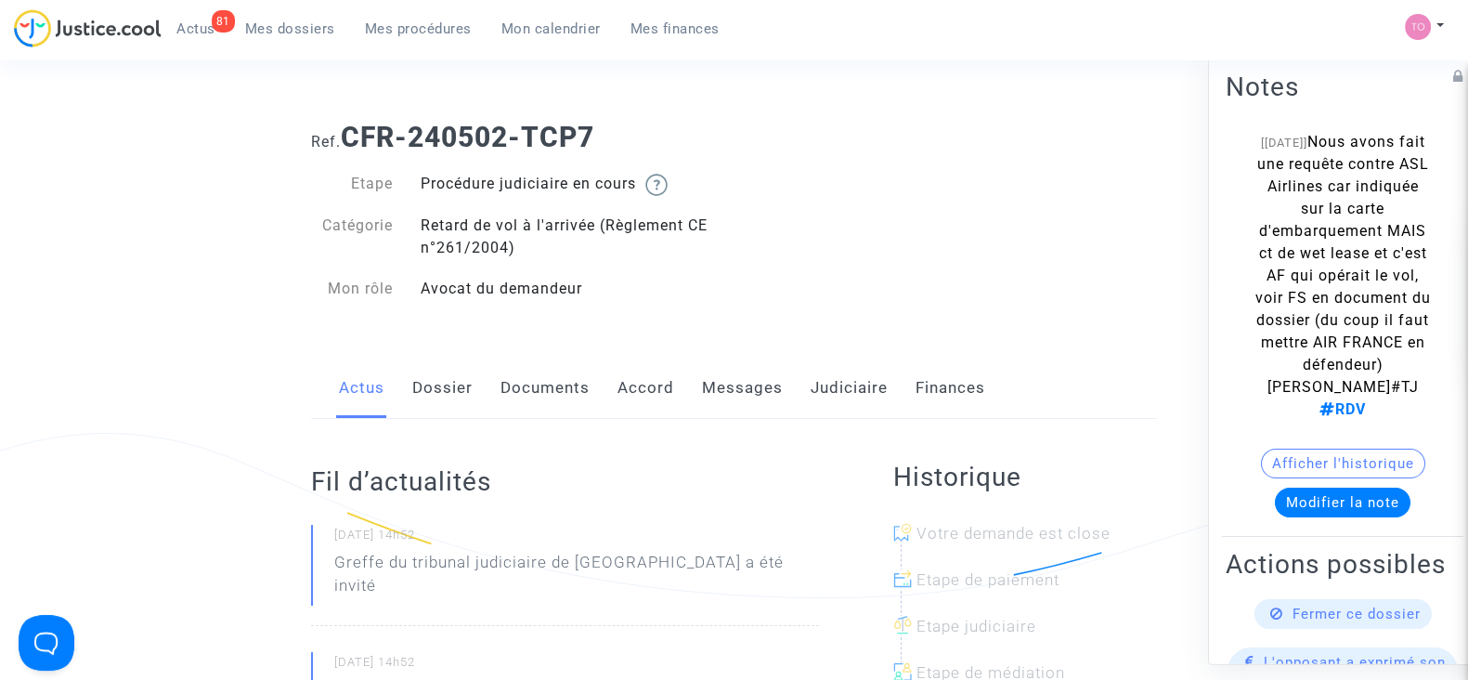
click at [1143, 171] on div "Ref. CFR-240502-TCP7 Etape Procédure judiciaire en cours Catégorie Retard de vo…" at bounding box center [734, 213] width 874 height 213
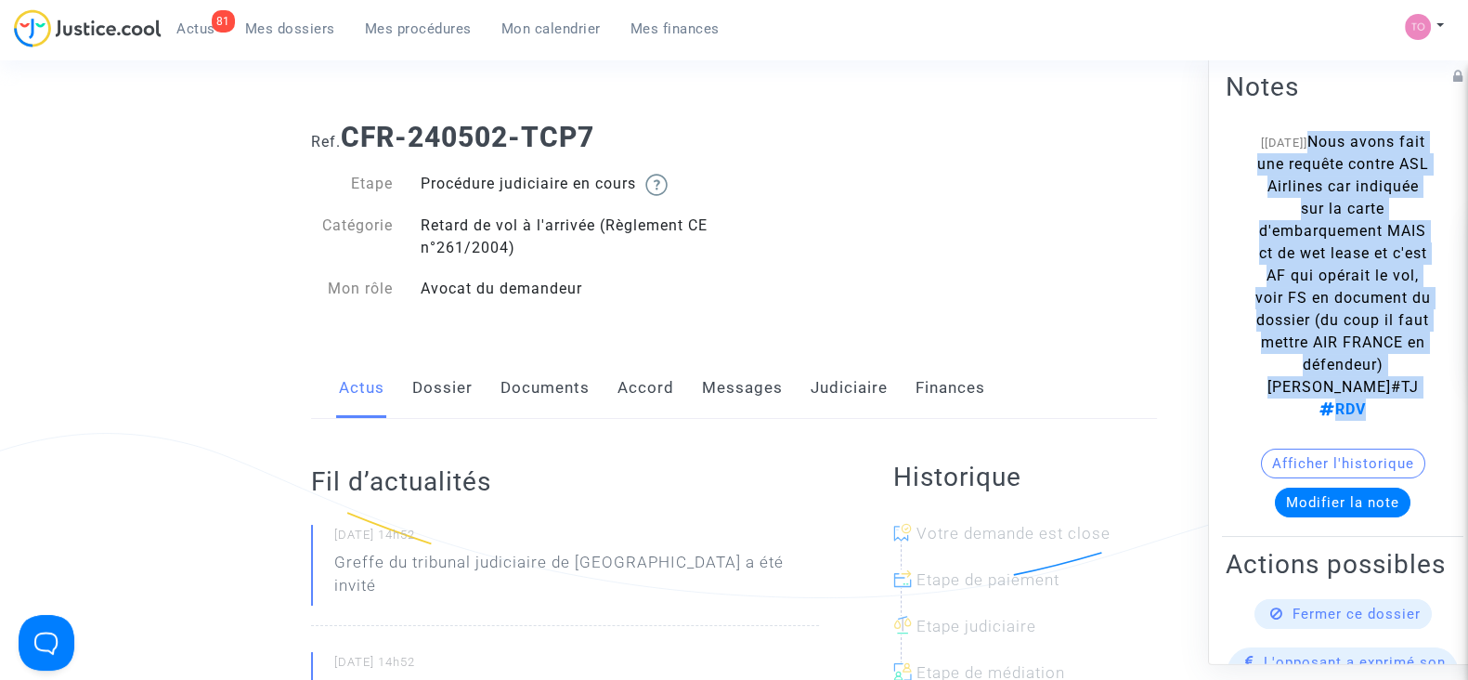
drag, startPoint x: 1359, startPoint y: 139, endPoint x: 1396, endPoint y: 462, distance: 324.4
click at [1396, 421] on div "[24/01/2025] Nous avons fait une requête contre ASL Airlines car indiquée sur l…" at bounding box center [1343, 276] width 178 height 290
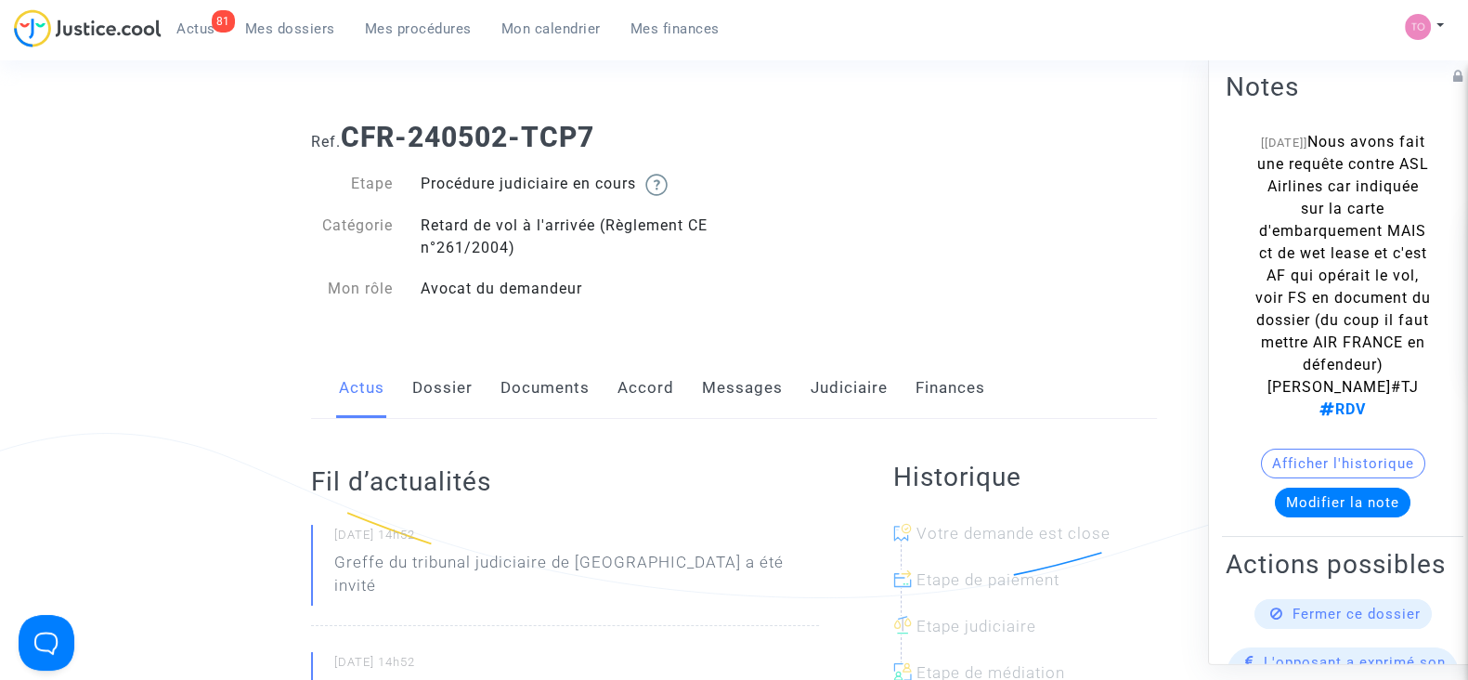
click at [1287, 120] on div "Notes [24/01/2025] Nous avons fait une requête contre ASL Airlines car indiquée…" at bounding box center [1342, 302] width 241 height 470
click at [859, 392] on link "Judiciaire" at bounding box center [849, 388] width 77 height 61
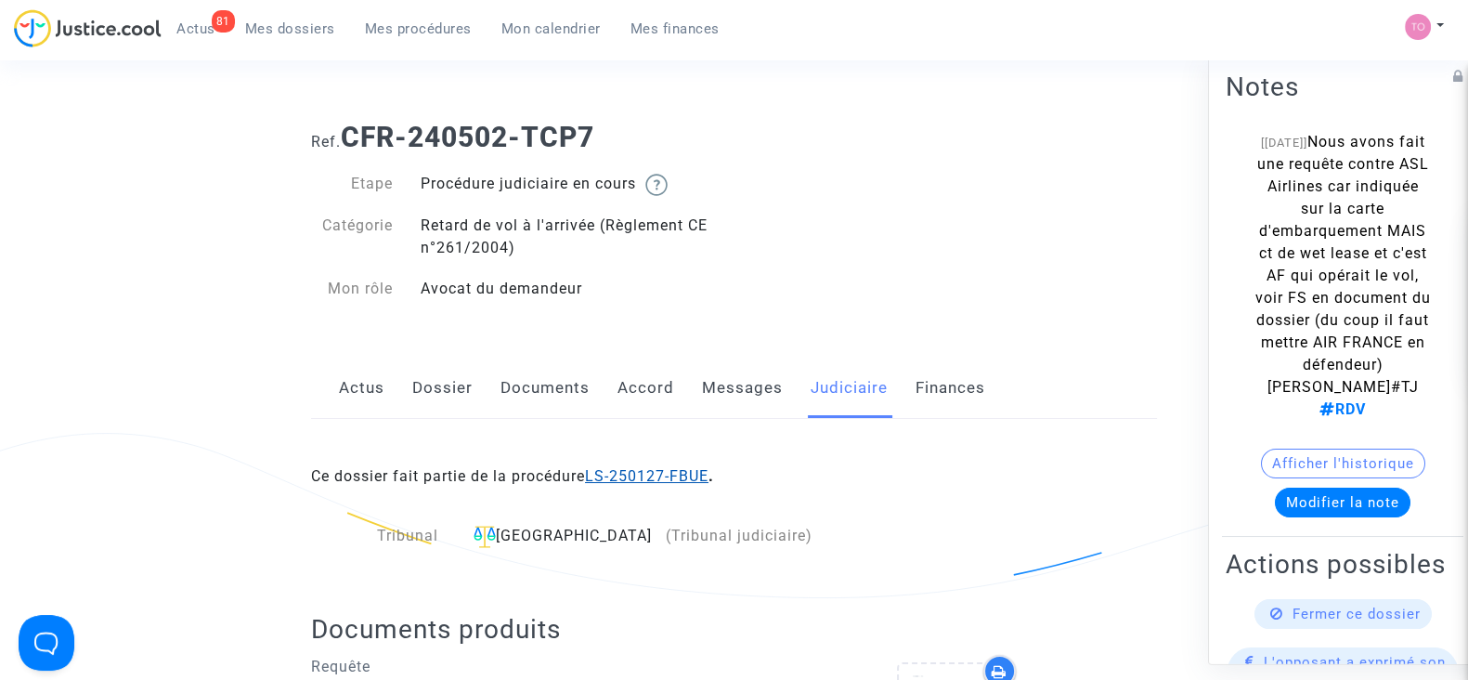
click at [623, 474] on link "LS-250127-FBUE" at bounding box center [647, 476] width 124 height 18
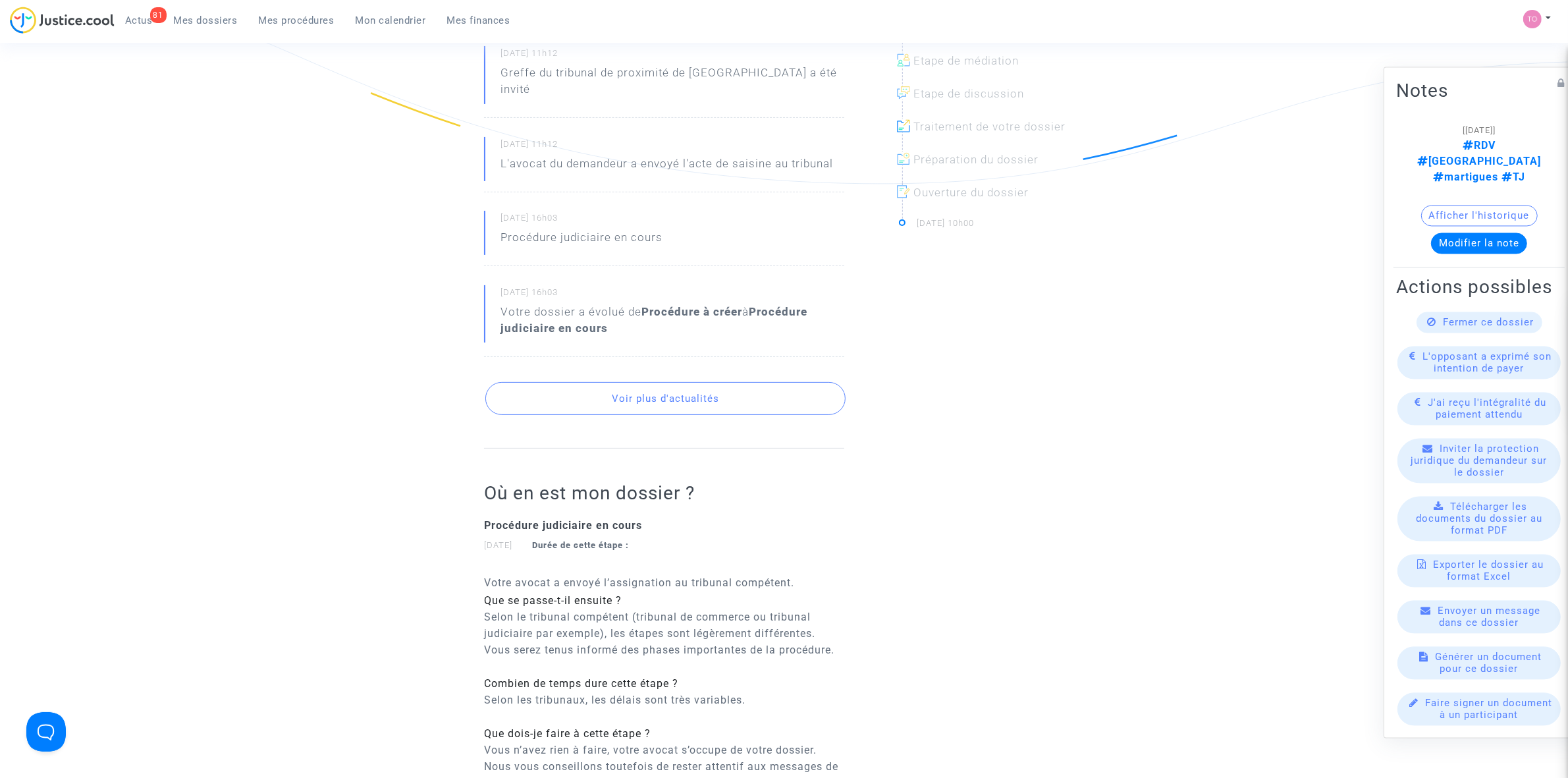
scroll to position [412, 0]
